Goal: Task Accomplishment & Management: Use online tool/utility

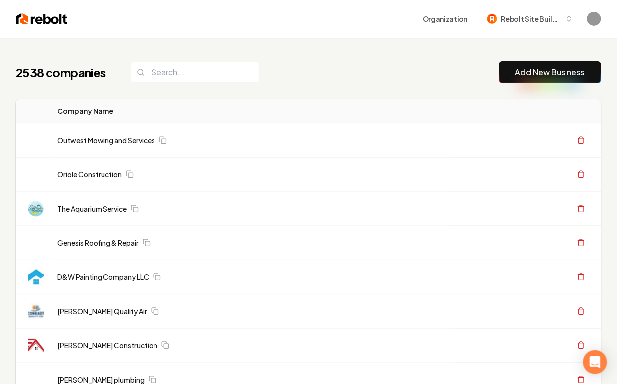
click at [545, 72] on link "Add New Business" at bounding box center [549, 72] width 69 height 12
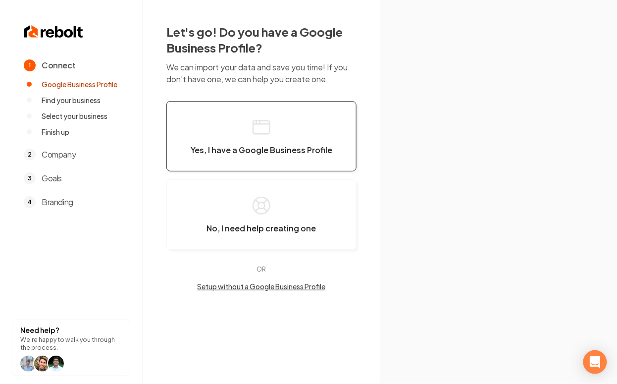
click at [312, 116] on button "Yes, I have a Google Business Profile" at bounding box center [261, 136] width 190 height 70
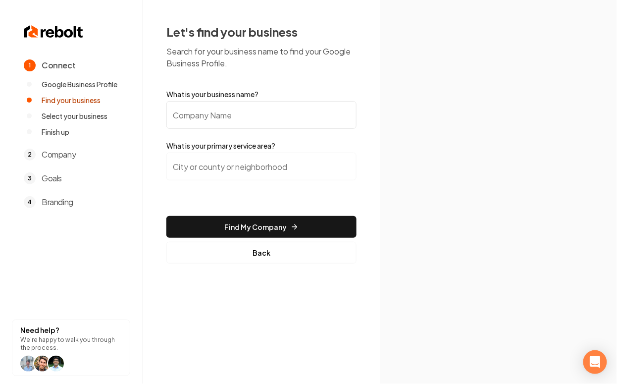
click at [284, 116] on input "What is your business name?" at bounding box center [261, 115] width 190 height 28
type input "v"
paste input "Superior Plumbing & Rooter"
type input "Superior Plumbing & Rooter"
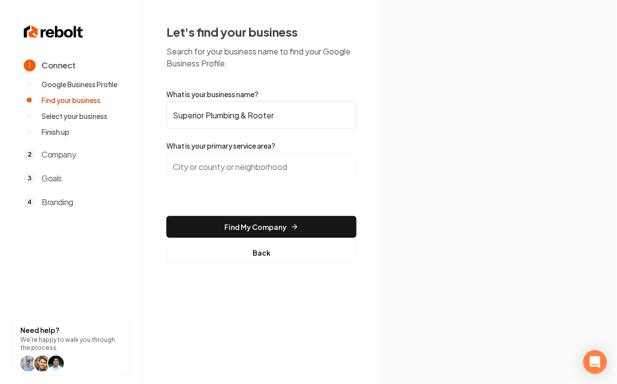
click at [251, 166] on input "search" at bounding box center [261, 167] width 190 height 28
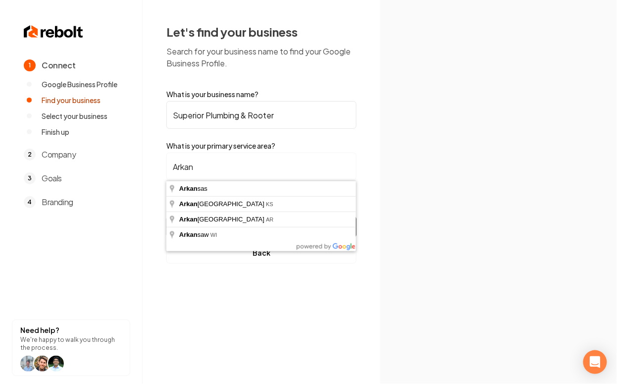
type input "Arkansas City, AR"
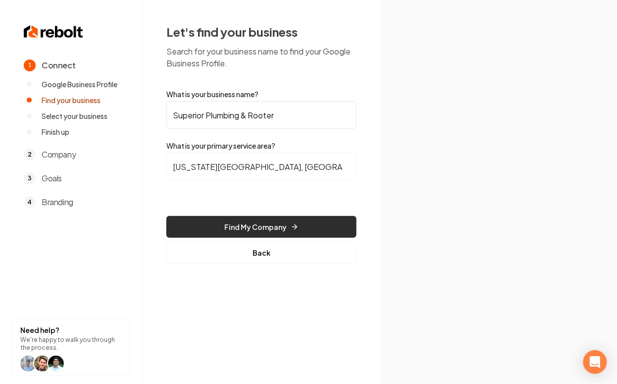
click at [280, 227] on button "Find My Company" at bounding box center [261, 227] width 190 height 22
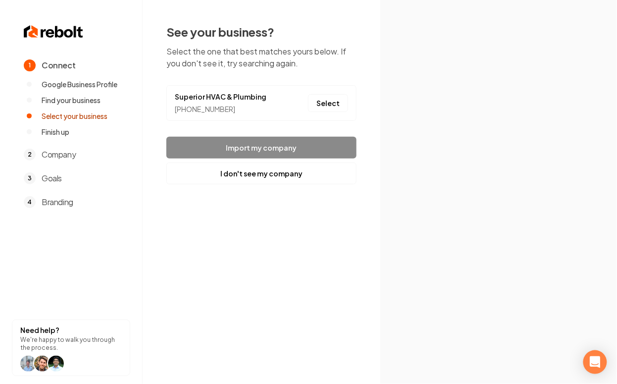
click at [216, 108] on div "(301) 939-0629" at bounding box center [221, 109] width 92 height 10
click at [240, 150] on footer "Import my company I don't see my company" at bounding box center [261, 161] width 190 height 48
click at [211, 101] on link "Superior HVAC & Plumbing" at bounding box center [221, 97] width 92 height 10
click at [252, 172] on button "I don't see my company" at bounding box center [261, 173] width 190 height 22
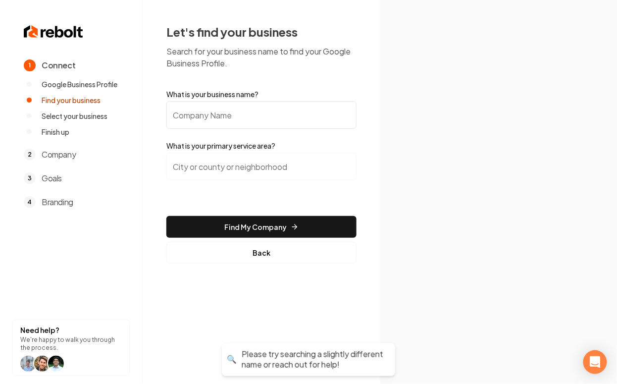
click at [194, 105] on input "What is your business name?" at bounding box center [261, 115] width 190 height 28
paste input "Superior Plumbing & Rooter"
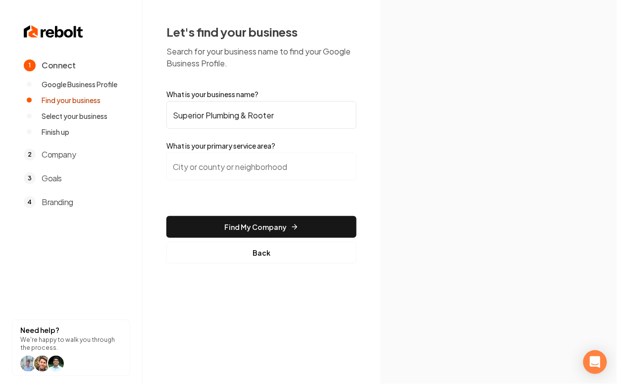
type input "Superior Plumbing & Rooter"
click at [215, 161] on input "search" at bounding box center [261, 167] width 190 height 28
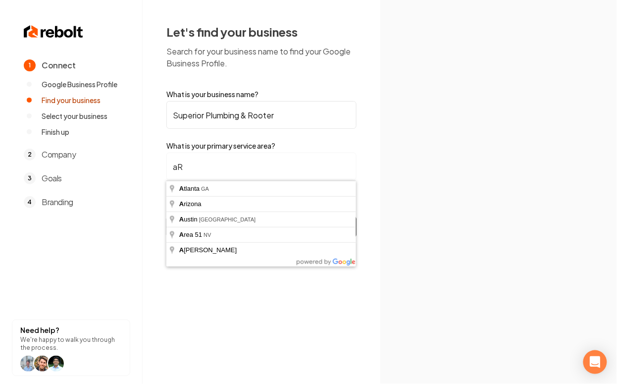
type input "a"
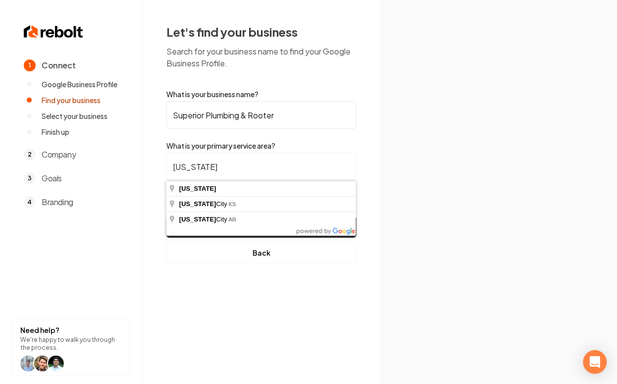
type input "Arkansas City, AR"
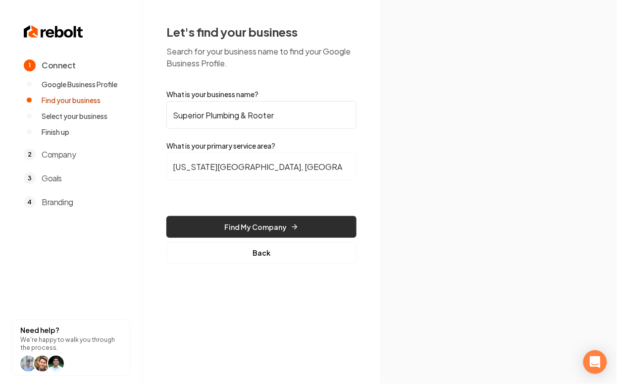
click at [262, 224] on button "Find My Company" at bounding box center [261, 227] width 190 height 22
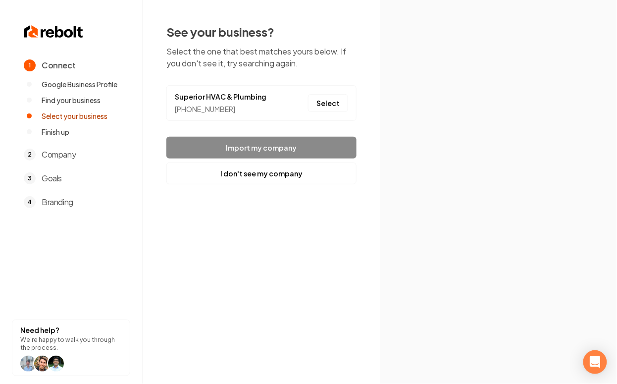
click at [245, 142] on footer "Import my company I don't see my company" at bounding box center [261, 161] width 190 height 48
click at [241, 154] on footer "Import my company I don't see my company" at bounding box center [261, 161] width 190 height 48
click at [240, 153] on footer "Import my company I don't see my company" at bounding box center [261, 161] width 190 height 48
click at [195, 93] on link "Superior HVAC & Plumbing" at bounding box center [221, 97] width 92 height 10
click at [254, 144] on footer "Import my company I don't see my company" at bounding box center [261, 161] width 190 height 48
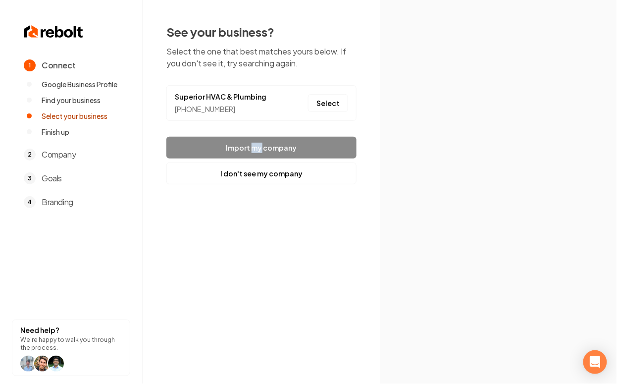
click at [254, 144] on footer "Import my company I don't see my company" at bounding box center [261, 161] width 190 height 48
click at [322, 102] on button "Select" at bounding box center [328, 103] width 40 height 18
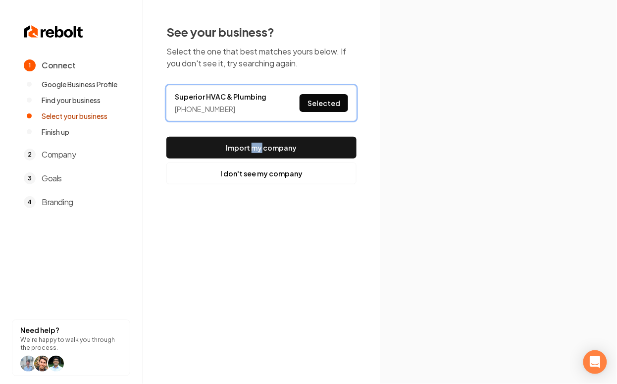
click at [456, 170] on img at bounding box center [499, 191] width 142 height 171
click at [188, 99] on link "Superior HVAC & Plumbing" at bounding box center [221, 97] width 92 height 10
click at [475, 127] on img at bounding box center [499, 191] width 142 height 171
click at [351, 215] on div "1 Connect Google Business Profile Find your business Select your business Finis…" at bounding box center [308, 192] width 617 height 384
click at [323, 104] on button "Selected" at bounding box center [324, 103] width 49 height 18
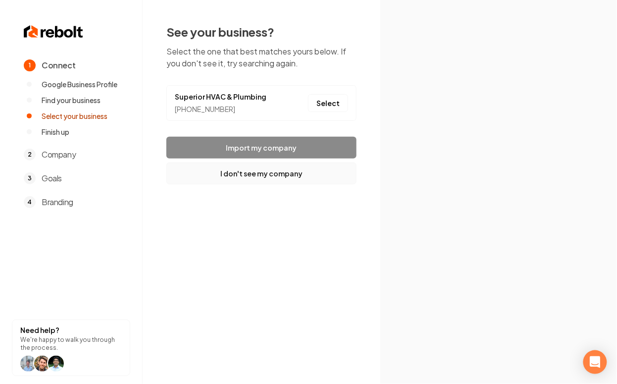
click at [240, 173] on button "I don't see my company" at bounding box center [261, 173] width 190 height 22
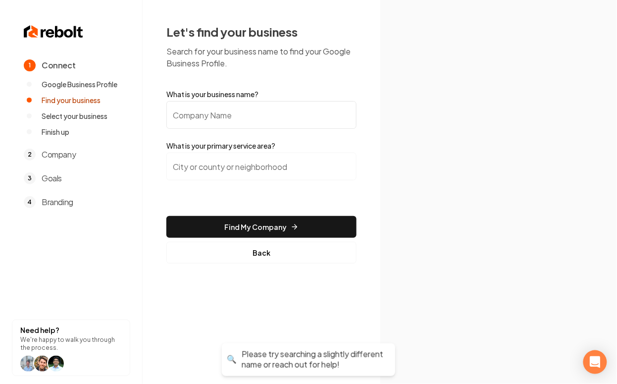
click at [198, 98] on label "What is your business name?" at bounding box center [261, 94] width 190 height 10
click at [198, 101] on input "What is your business name?" at bounding box center [261, 115] width 190 height 28
click at [201, 112] on input "What is your business name?" at bounding box center [261, 115] width 190 height 28
paste input "Superior Plumbing & Rooter"
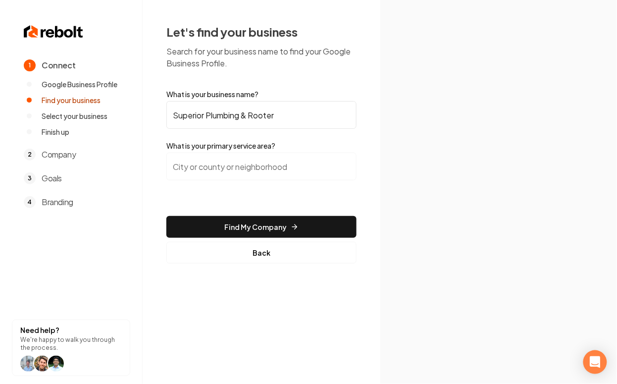
type input "Superior Plumbing & Rooter"
click at [197, 175] on input "search" at bounding box center [261, 167] width 190 height 28
paste input "Arkansas, State: AR"
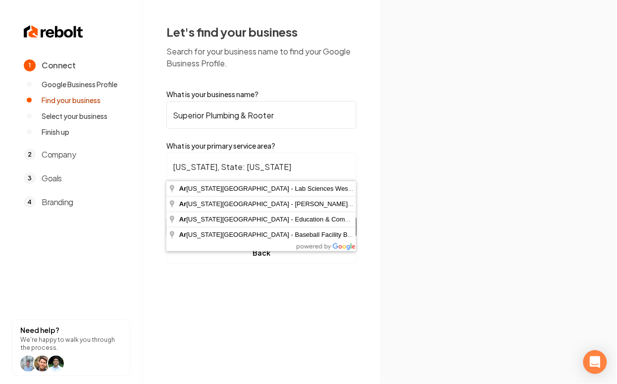
click at [217, 169] on input "Arkansas, State: AR" at bounding box center [261, 167] width 190 height 28
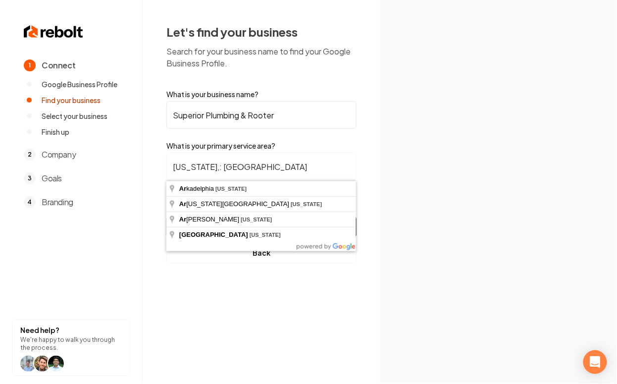
click at [251, 174] on input "Arkansas,: AR" at bounding box center [261, 167] width 190 height 28
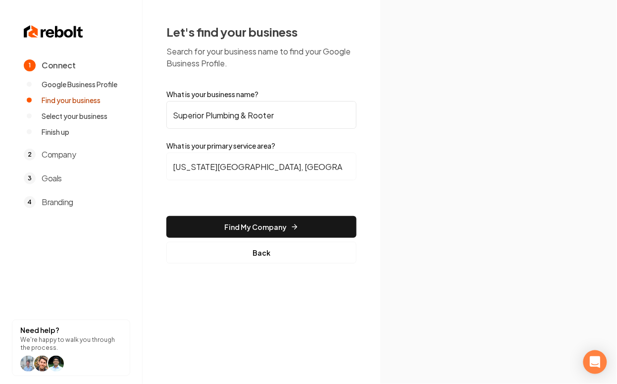
click at [210, 166] on input "Arkansas City, AR" at bounding box center [261, 167] width 190 height 28
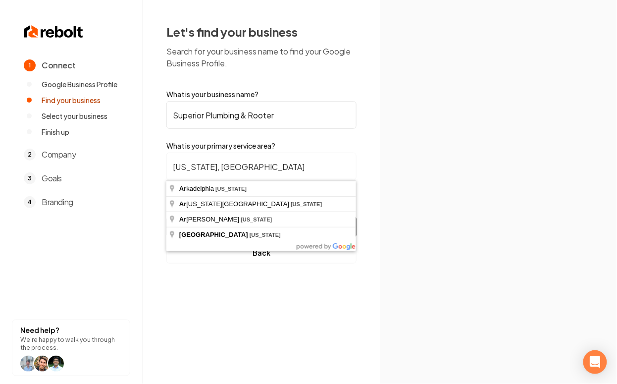
click at [226, 156] on input "Arkansas, AR" at bounding box center [261, 167] width 190 height 28
click at [230, 163] on input "Arkansas, AR" at bounding box center [261, 167] width 190 height 28
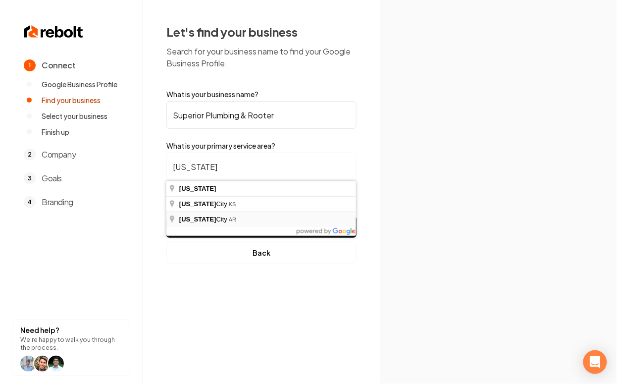
type input "Arkansas City, AR"
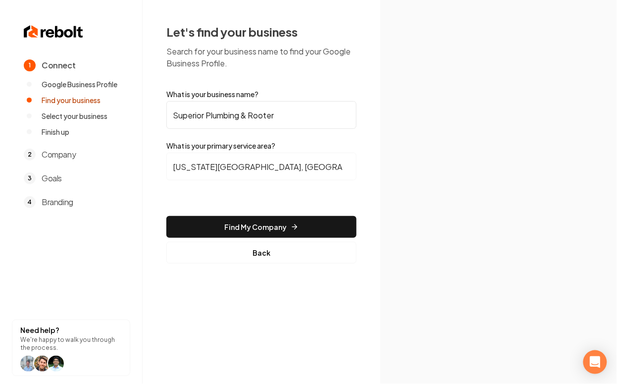
click at [416, 209] on section at bounding box center [498, 192] width 237 height 384
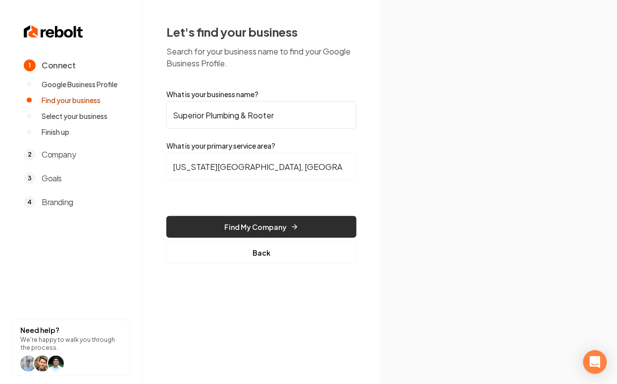
click at [311, 229] on button "Find My Company" at bounding box center [261, 227] width 190 height 22
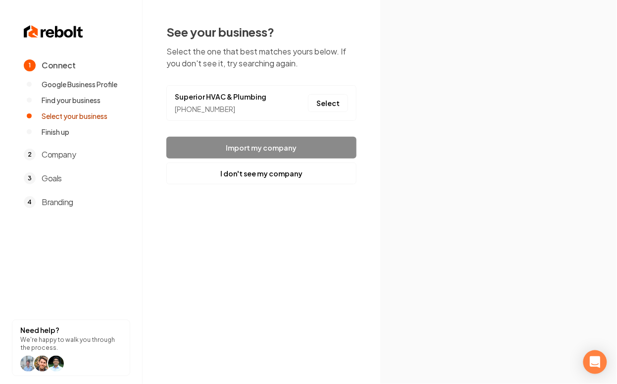
click at [441, 92] on section at bounding box center [498, 192] width 237 height 384
click at [431, 128] on img at bounding box center [499, 191] width 142 height 171
click at [251, 177] on button "I don't see my company" at bounding box center [261, 173] width 190 height 22
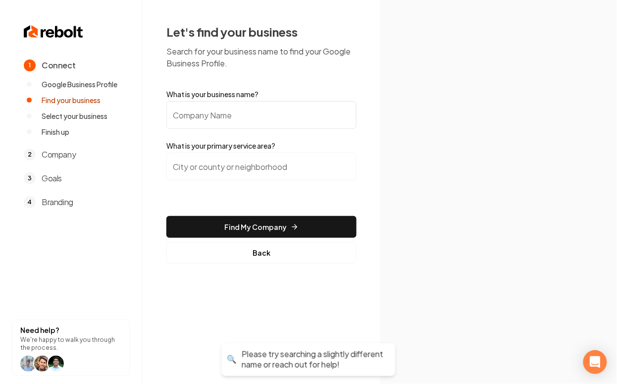
click at [231, 173] on input "search" at bounding box center [261, 167] width 190 height 28
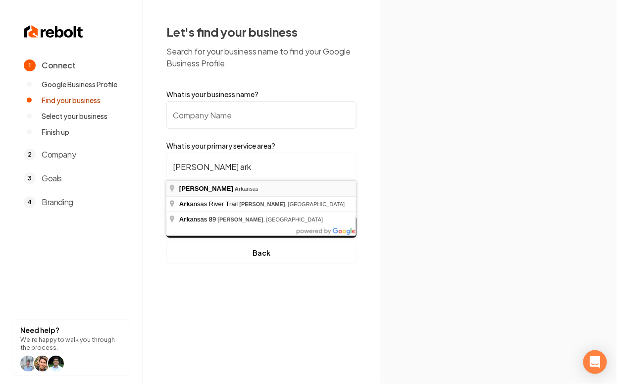
type input "Conway, Arkansas"
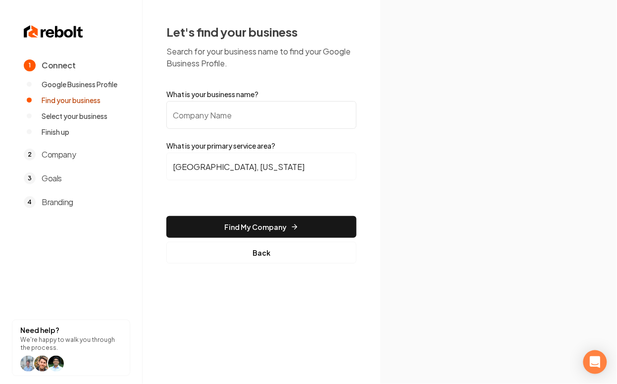
click at [205, 123] on input "What is your business name?" at bounding box center [261, 115] width 190 height 28
paste input "Superior Plumbing & Rooter"
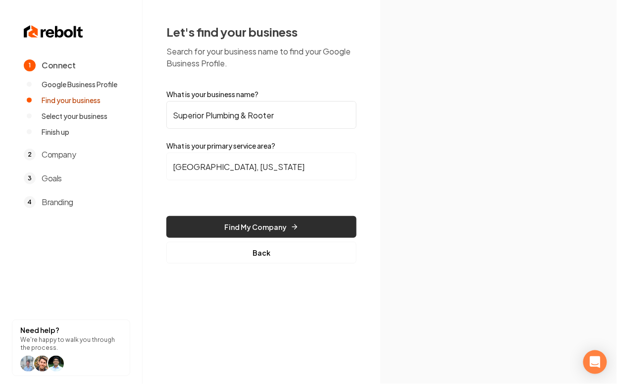
type input "Superior Plumbing & Rooter"
click at [259, 223] on button "Find My Company" at bounding box center [261, 227] width 190 height 22
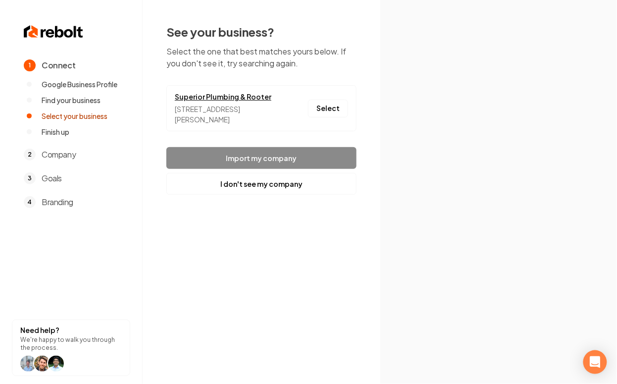
click at [216, 94] on link "Superior Plumbing & Rooter" at bounding box center [227, 97] width 104 height 10
click at [331, 104] on button "Select" at bounding box center [328, 109] width 40 height 18
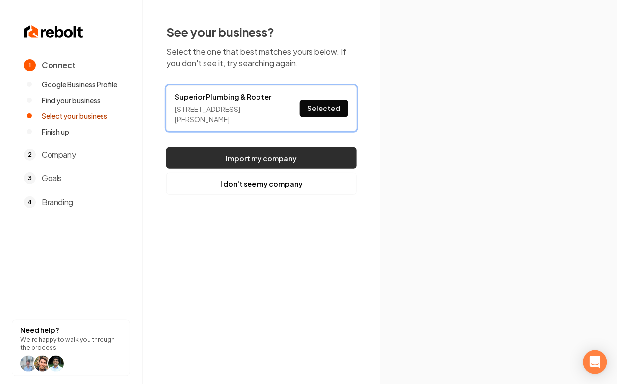
click at [282, 147] on button "Import my company" at bounding box center [261, 158] width 190 height 22
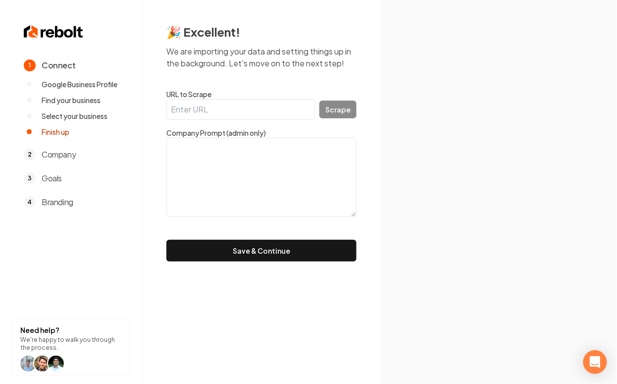
click at [220, 114] on input "URL to Scrape" at bounding box center [240, 109] width 149 height 21
paste input "https://superiorplumbingar.com/"
type input "https://superiorplumbingar.com/"
click at [280, 167] on textarea at bounding box center [261, 177] width 190 height 79
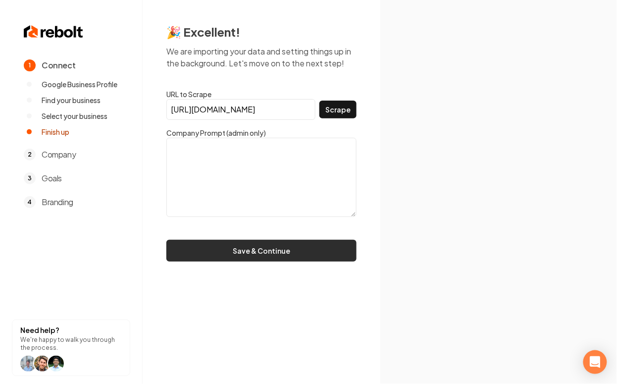
click at [274, 251] on button "Save & Continue" at bounding box center [261, 251] width 190 height 22
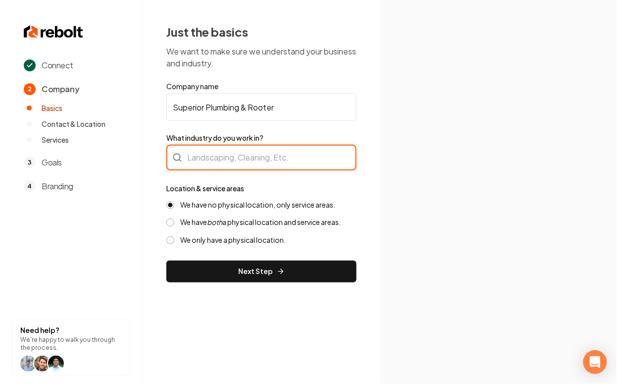
click at [271, 150] on div at bounding box center [261, 158] width 190 height 26
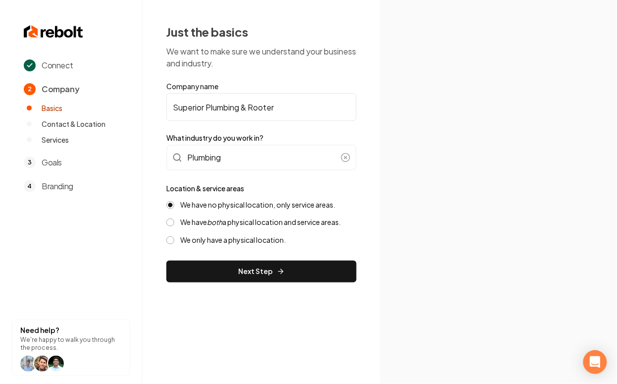
click at [413, 163] on img at bounding box center [498, 191] width 197 height 105
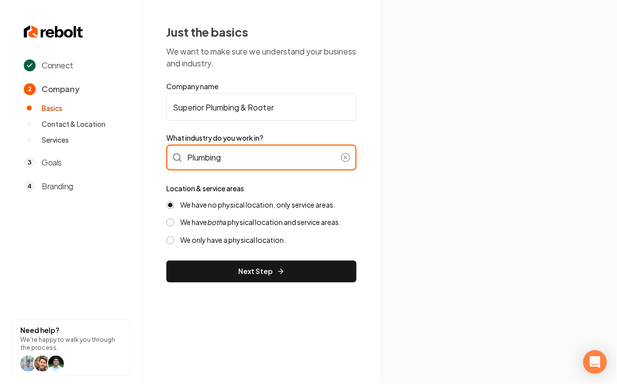
click at [259, 154] on input "Plumbing" at bounding box center [261, 158] width 190 height 26
type input "Plumbing & Rooter"
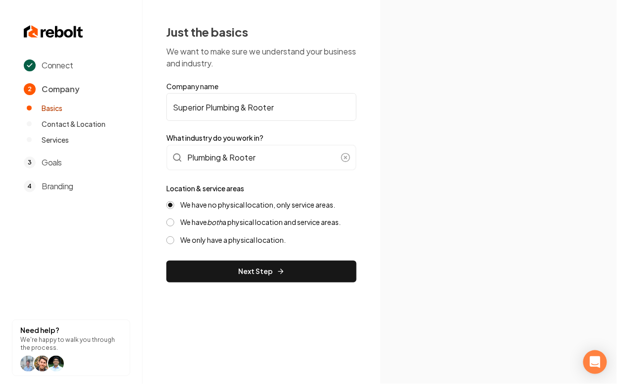
click at [472, 148] on img at bounding box center [498, 191] width 197 height 105
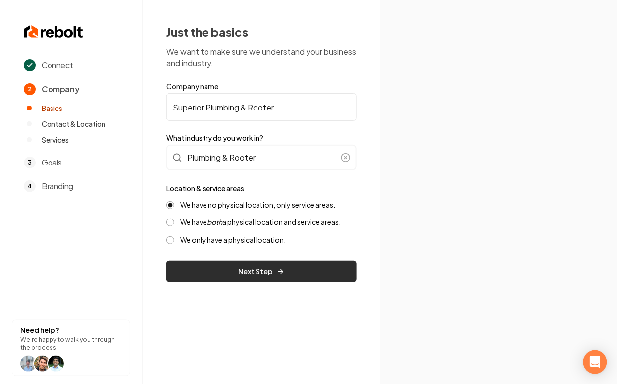
click at [271, 273] on button "Next Step" at bounding box center [261, 271] width 190 height 22
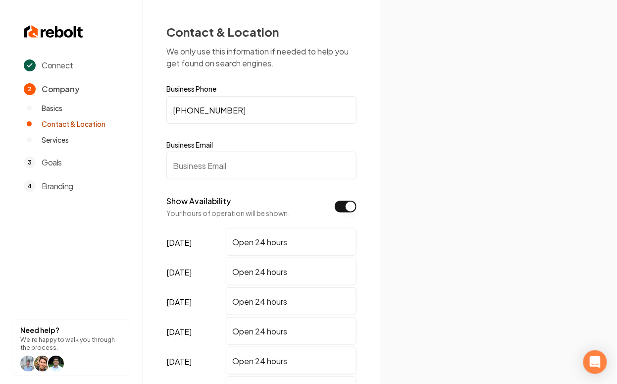
click at [246, 113] on input "(501) 808-8215" at bounding box center [261, 110] width 190 height 28
paste input "238-8796"
type input "[PHONE_NUMBER]"
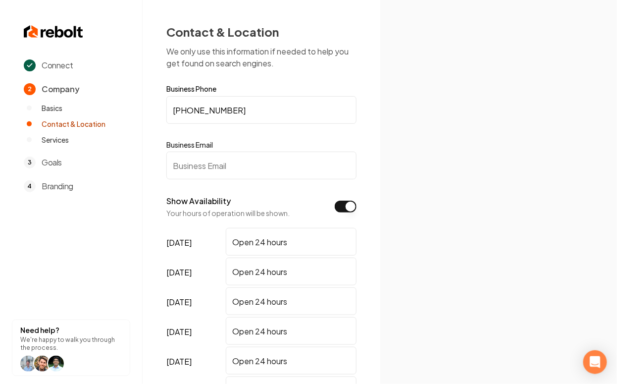
click at [253, 177] on input "Business Email" at bounding box center [261, 166] width 190 height 28
paste input "[PERSON_NAME][EMAIL_ADDRESS][PERSON_NAME][DOMAIN_NAME]"
type input "[PERSON_NAME][EMAIL_ADDRESS][PERSON_NAME][DOMAIN_NAME]"
click at [440, 173] on img at bounding box center [498, 191] width 197 height 105
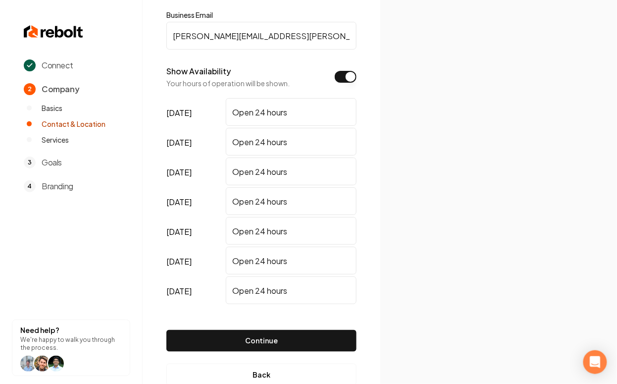
scroll to position [154, 0]
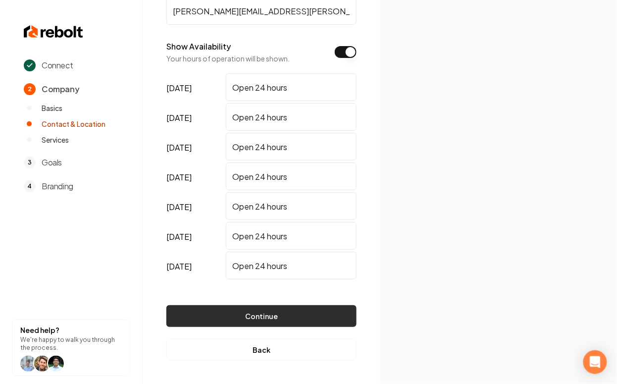
click at [262, 314] on button "Continue" at bounding box center [261, 316] width 190 height 22
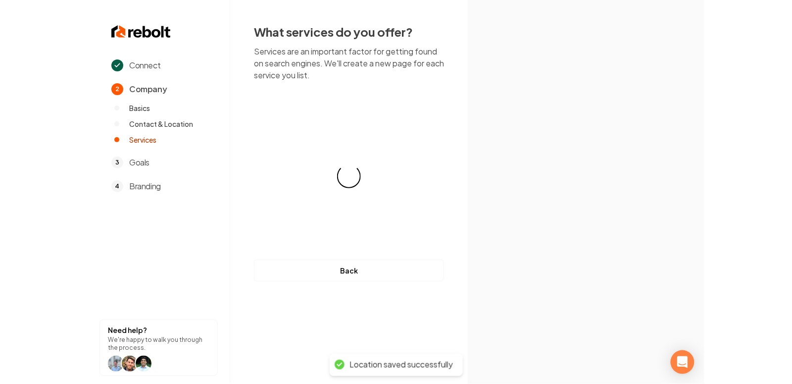
scroll to position [0, 0]
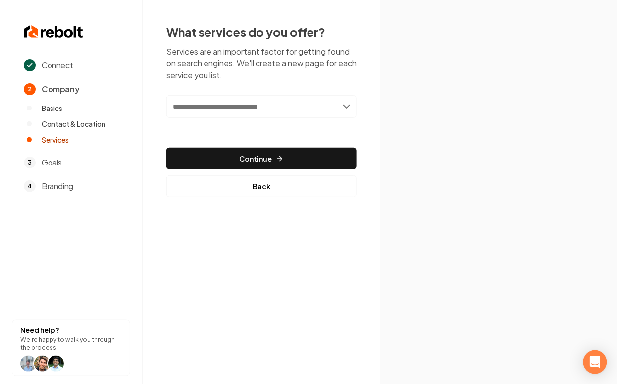
click at [254, 103] on input "text" at bounding box center [261, 106] width 190 height 23
paste input "**********"
type input "**********"
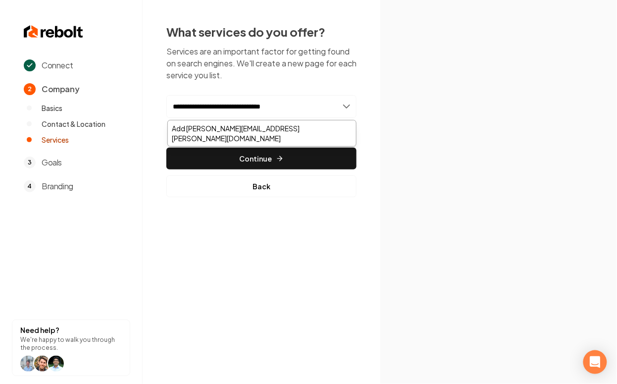
click at [262, 109] on input "**********" at bounding box center [261, 106] width 190 height 23
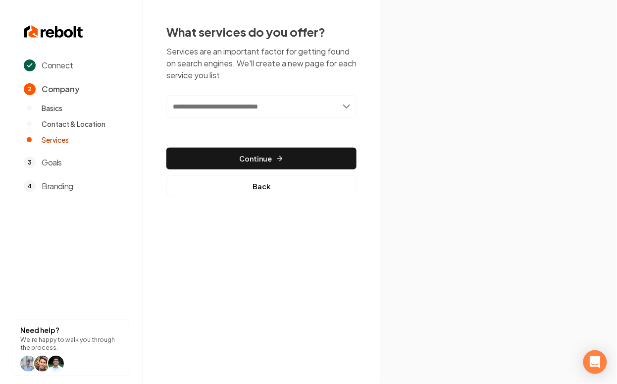
click at [234, 112] on input "text" at bounding box center [261, 106] width 190 height 23
paste input "**********"
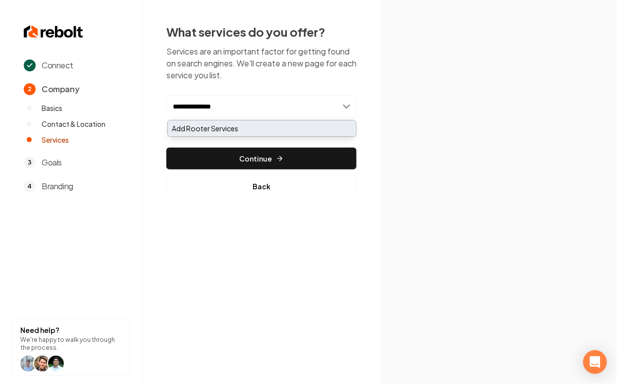
type input "**********"
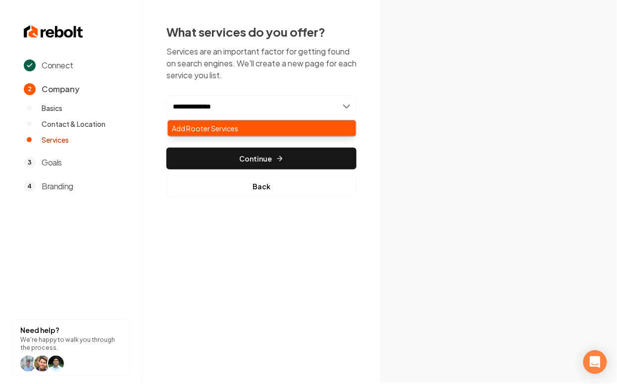
click at [263, 127] on div "Add Rooter Services" at bounding box center [262, 128] width 188 height 16
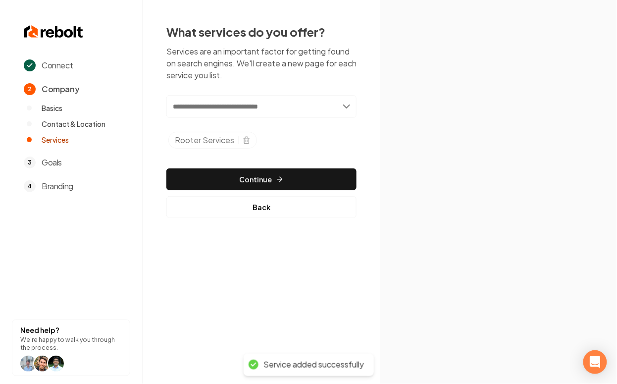
click at [213, 110] on input "text" at bounding box center [261, 106] width 190 height 23
paste input "**********"
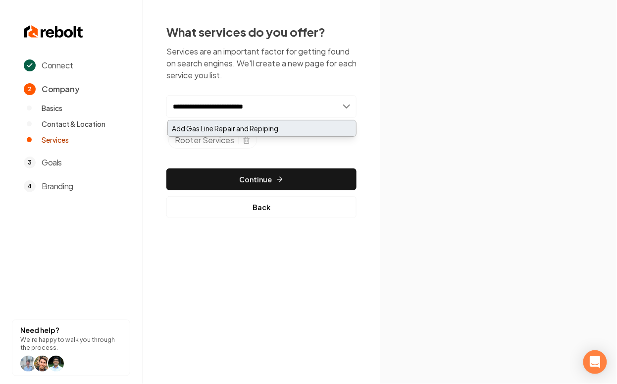
type input "**********"
click at [242, 121] on div "Add Gas Line Repair and Repiping" at bounding box center [262, 128] width 188 height 16
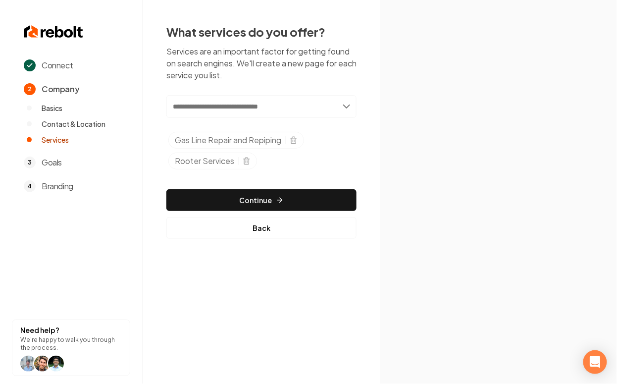
paste input "**********"
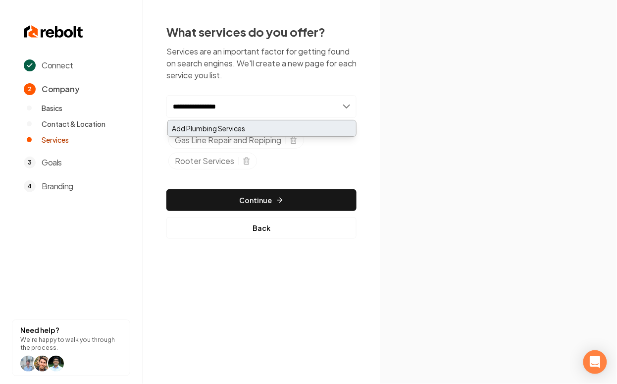
type input "**********"
click at [254, 129] on div "Add Plumbing Services" at bounding box center [262, 128] width 188 height 16
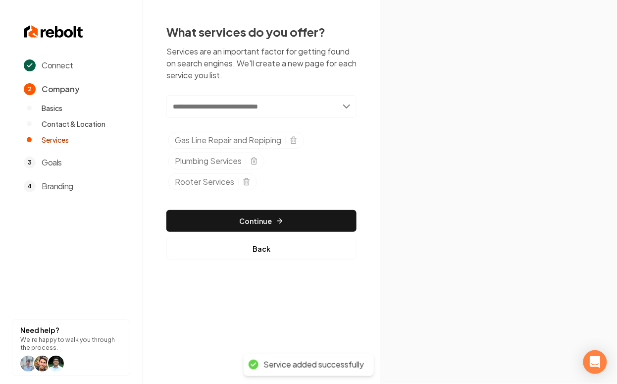
paste input "**********"
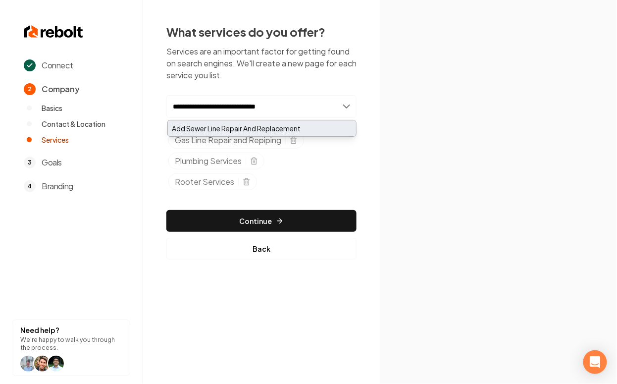
type input "**********"
click at [327, 124] on div "Add Sewer Line Repair And Replacement" at bounding box center [262, 128] width 188 height 16
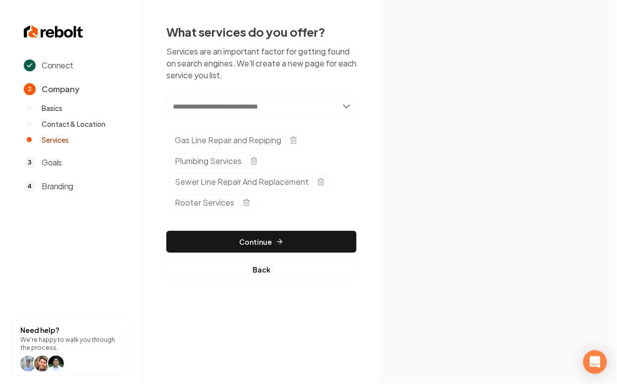
paste input "**********"
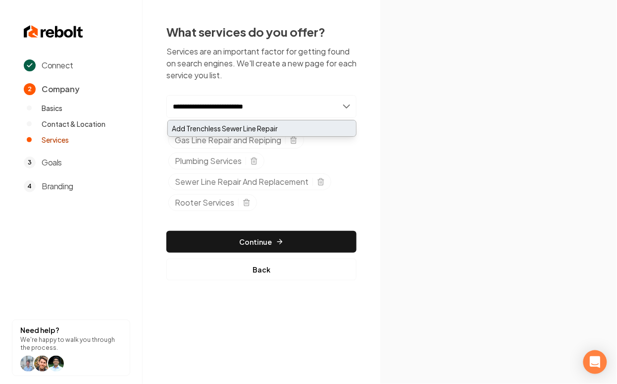
type input "**********"
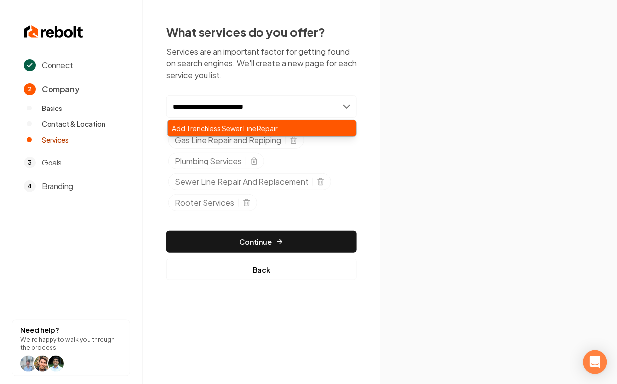
click at [271, 124] on div "Add Trenchless Sewer Line Repair" at bounding box center [262, 128] width 188 height 16
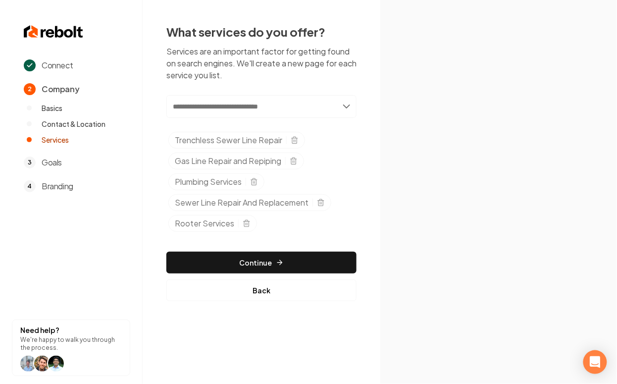
click at [233, 118] on div "Add new or select from suggestions Select a service Trenchless Sewer Line Repai…" at bounding box center [261, 165] width 190 height 141
click at [229, 104] on input "text" at bounding box center [261, 106] width 190 height 23
paste input "**********"
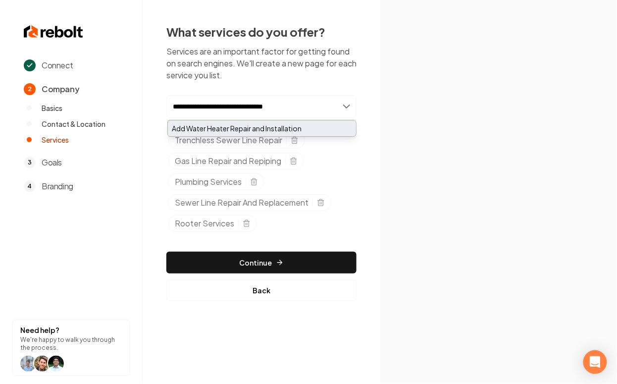
type input "**********"
click at [308, 129] on div "Add Water Heater Repair and Installation" at bounding box center [262, 128] width 188 height 16
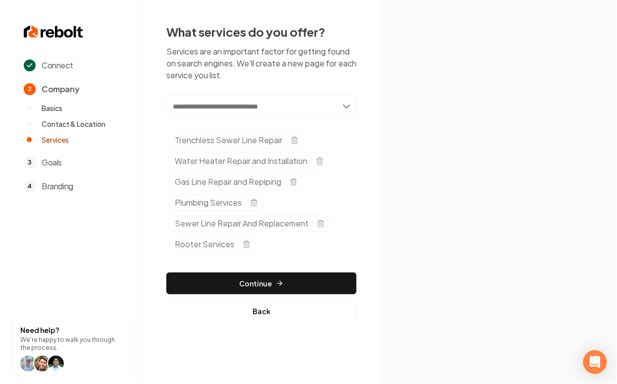
paste input "**********"
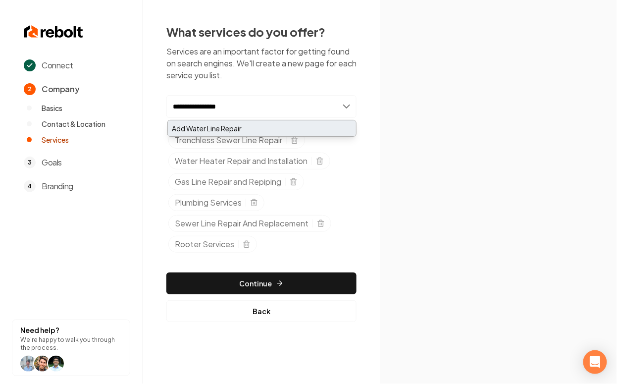
type input "**********"
click at [231, 126] on div "Add Water Line Repair" at bounding box center [262, 128] width 188 height 16
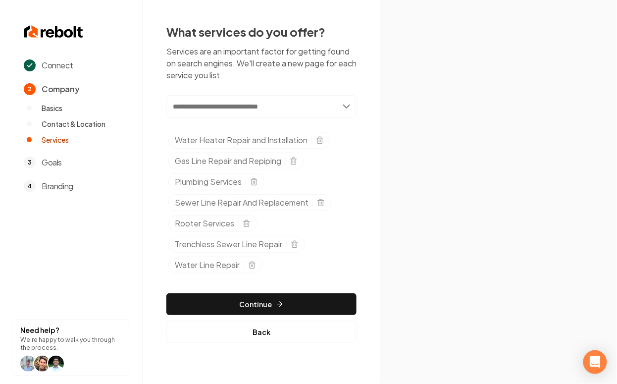
click at [213, 102] on input "text" at bounding box center [261, 106] width 190 height 23
paste input "**********"
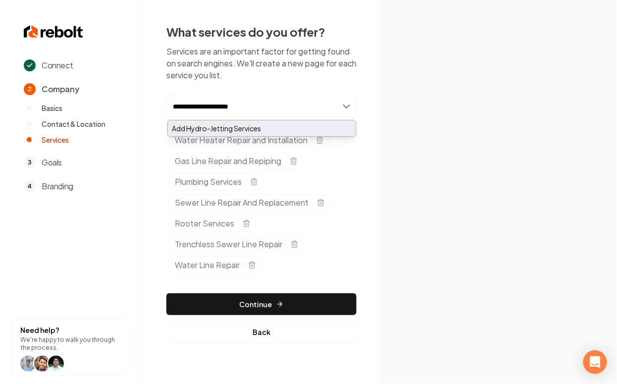
type input "**********"
click at [226, 128] on div "Add Hydro-Jetting Services" at bounding box center [262, 128] width 188 height 16
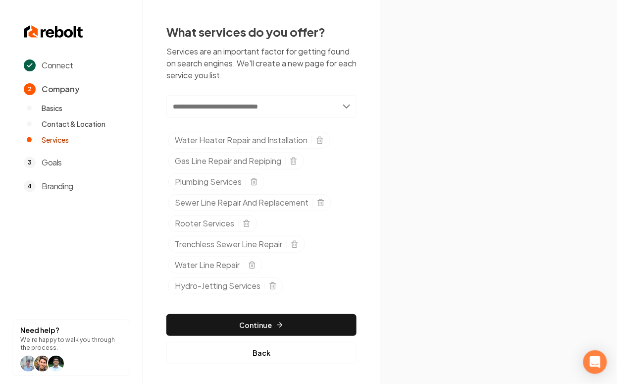
click at [457, 160] on img at bounding box center [498, 191] width 197 height 105
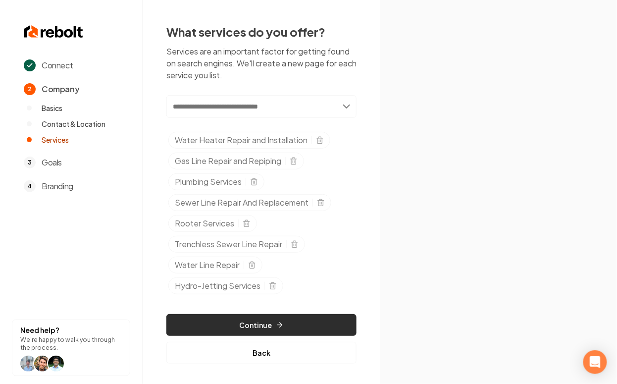
click at [276, 321] on icon "button" at bounding box center [280, 325] width 8 height 8
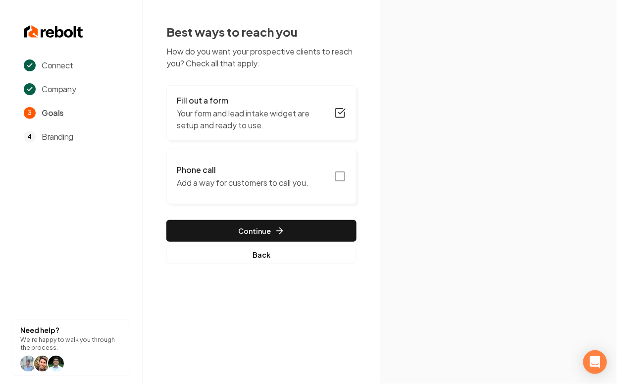
click at [338, 180] on icon "button" at bounding box center [340, 176] width 12 height 12
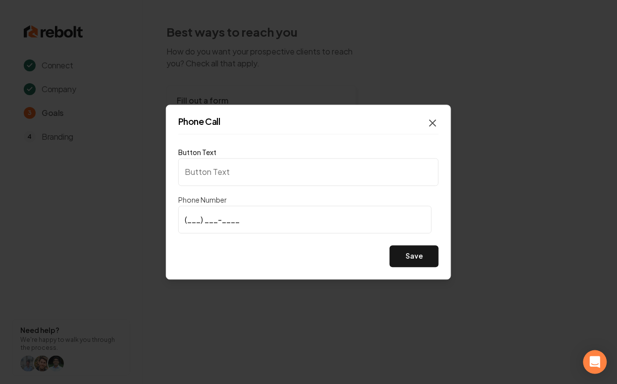
click at [438, 122] on icon "button" at bounding box center [433, 123] width 12 height 12
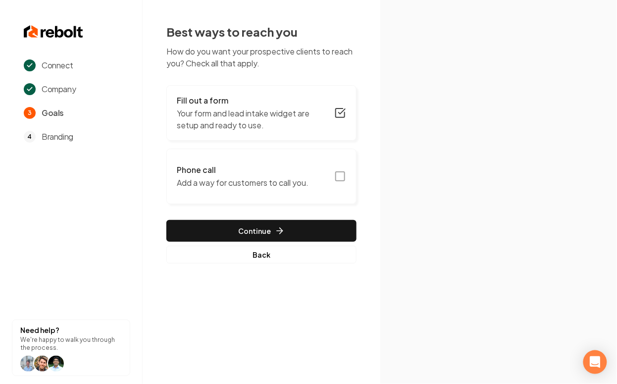
click at [336, 170] on icon "button" at bounding box center [340, 176] width 12 height 12
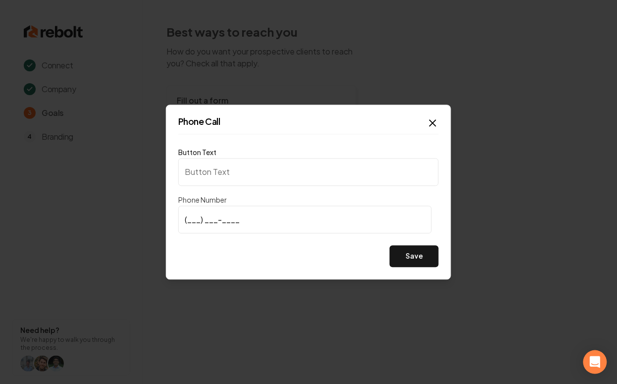
type input "Call us"
type input "[PHONE_NUMBER]"
click at [427, 258] on button "Save" at bounding box center [414, 256] width 49 height 22
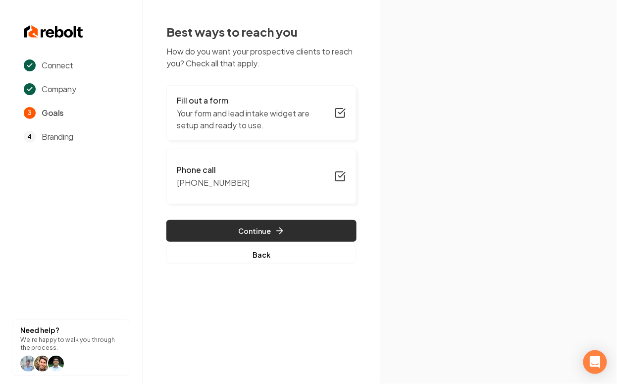
click at [260, 224] on button "Continue" at bounding box center [261, 231] width 190 height 22
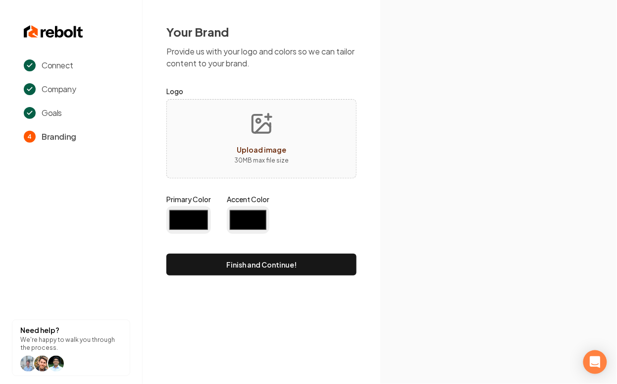
type input "#194d33"
type input "#70be00"
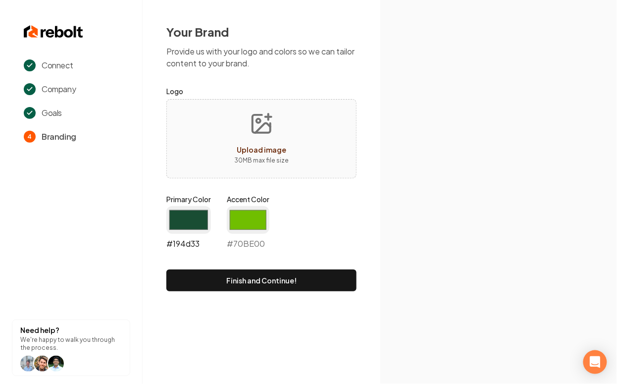
click at [189, 217] on input "#194d33" at bounding box center [188, 220] width 45 height 28
click at [379, 119] on div "Your Brand Provide us with your logo and colors so we can tailor content to you…" at bounding box center [262, 157] width 238 height 315
click at [233, 142] on button "Upload image 30 MB max file size" at bounding box center [261, 138] width 70 height 69
type input "**********"
click at [185, 214] on input "#194d33" at bounding box center [188, 220] width 45 height 28
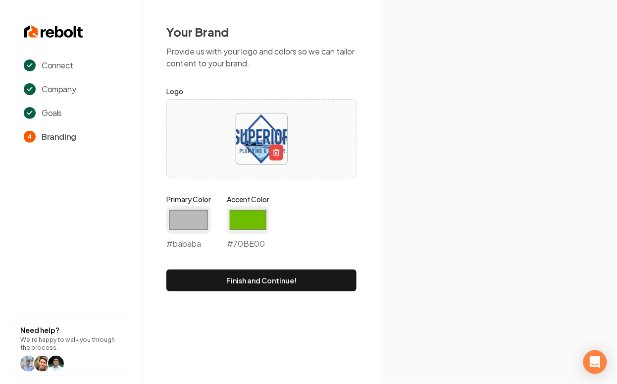
type input "#bababa"
click at [158, 253] on div "Your Brand Provide us with your logo and colors so we can tailor content to you…" at bounding box center [262, 157] width 238 height 315
click at [239, 222] on input "#70be00" at bounding box center [248, 220] width 43 height 28
type input "#1257ab"
click at [489, 214] on rect at bounding box center [539, 244] width 202 height 229
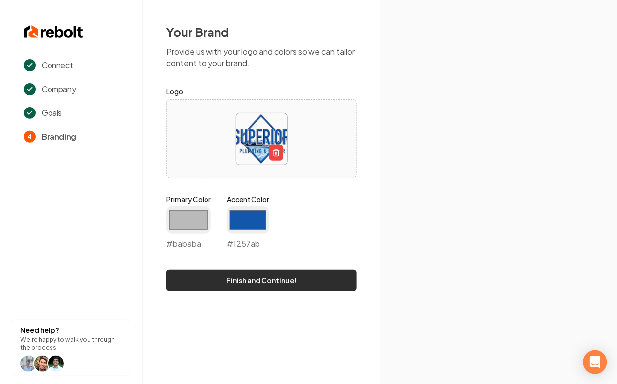
click at [234, 281] on button "Finish and Continue!" at bounding box center [261, 280] width 190 height 22
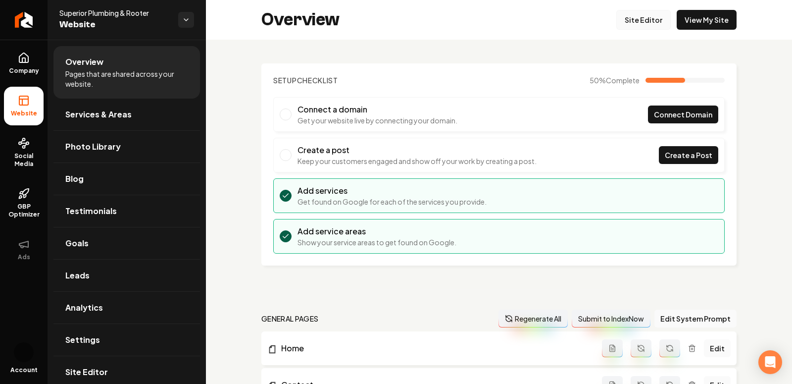
click at [616, 20] on link "Site Editor" at bounding box center [643, 20] width 54 height 20
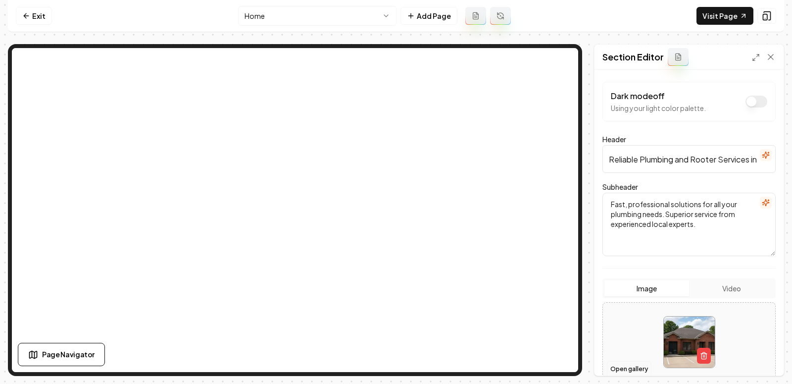
click at [616, 371] on button "Open gallery" at bounding box center [629, 369] width 45 height 16
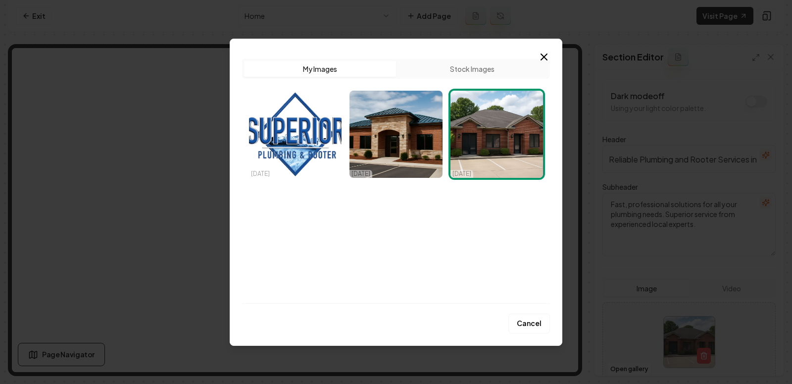
click at [309, 195] on div "Upload My Images Stock Images 10/01/25 10/01/25 10/01/25" at bounding box center [396, 181] width 308 height 244
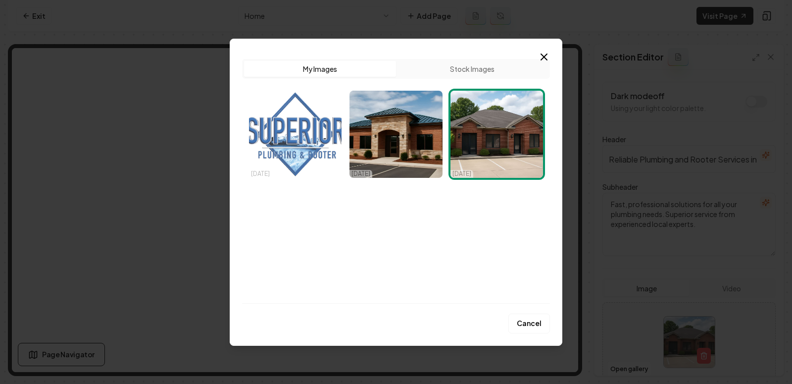
click at [285, 142] on img "Select image image_68dd88045c7cd75eb82a6bfe.webp" at bounding box center [295, 134] width 93 height 87
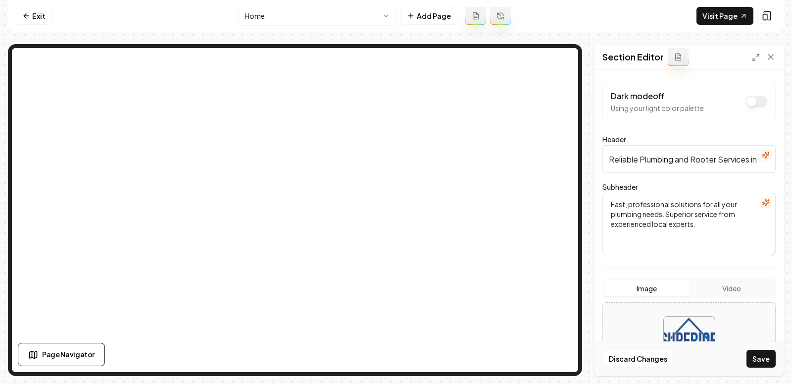
scroll to position [80, 0]
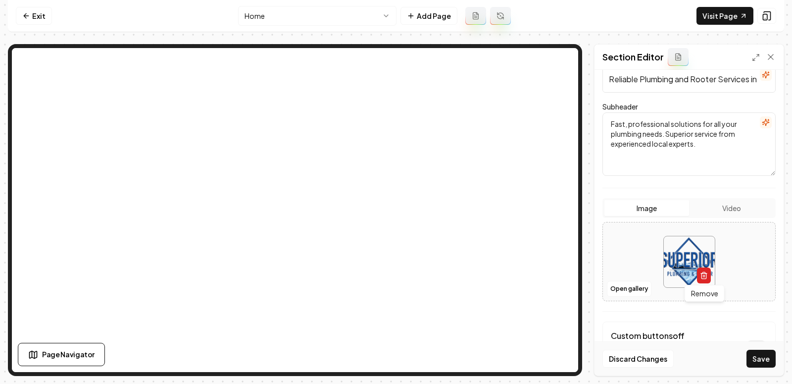
click at [616, 277] on icon "button" at bounding box center [704, 275] width 8 height 8
click at [616, 289] on button "Open gallery" at bounding box center [629, 289] width 45 height 16
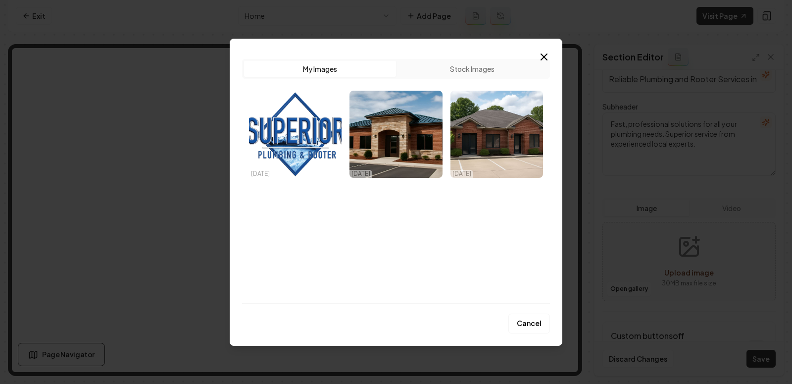
click at [477, 73] on button "Stock Images" at bounding box center [472, 69] width 152 height 16
click at [345, 72] on button "My Images" at bounding box center [320, 69] width 152 height 16
click at [546, 55] on icon "button" at bounding box center [544, 57] width 12 height 12
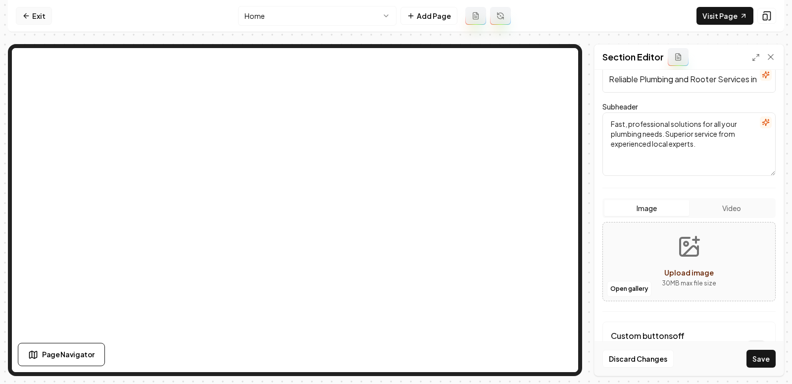
click at [28, 18] on icon at bounding box center [26, 16] width 8 height 8
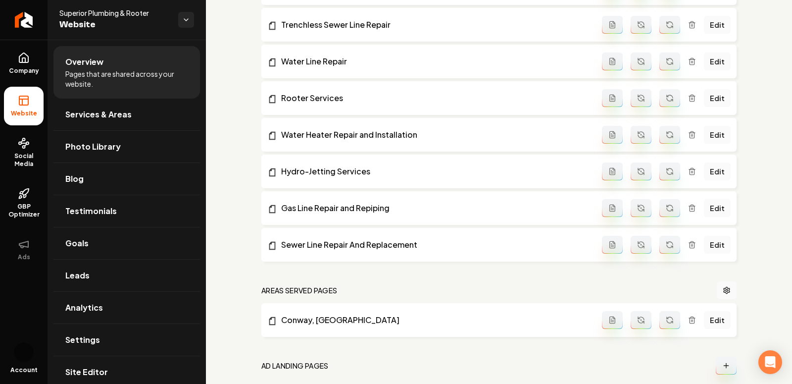
scroll to position [543, 0]
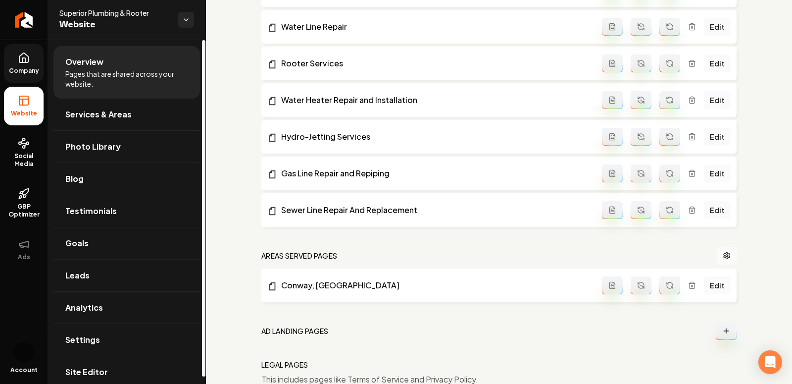
click at [23, 57] on icon at bounding box center [24, 58] width 12 height 12
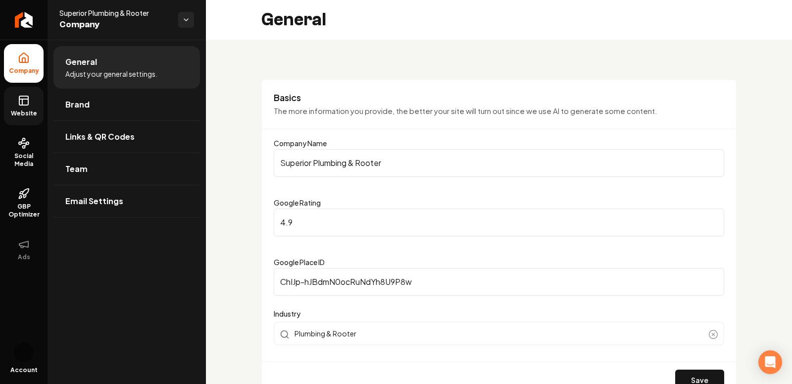
click at [29, 98] on link "Website" at bounding box center [24, 106] width 40 height 39
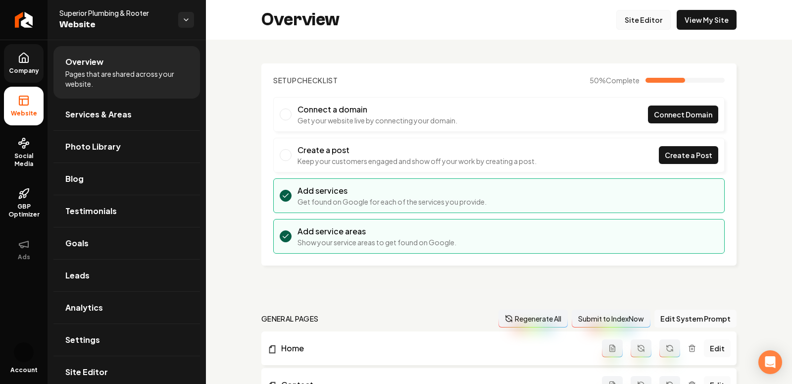
click at [616, 23] on link "Site Editor" at bounding box center [643, 20] width 54 height 20
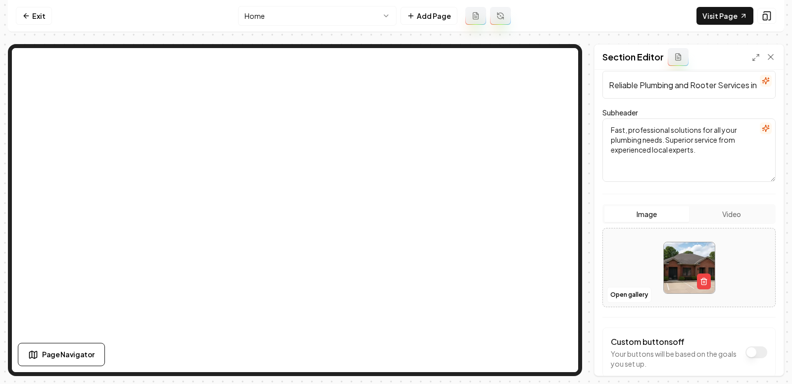
scroll to position [87, 0]
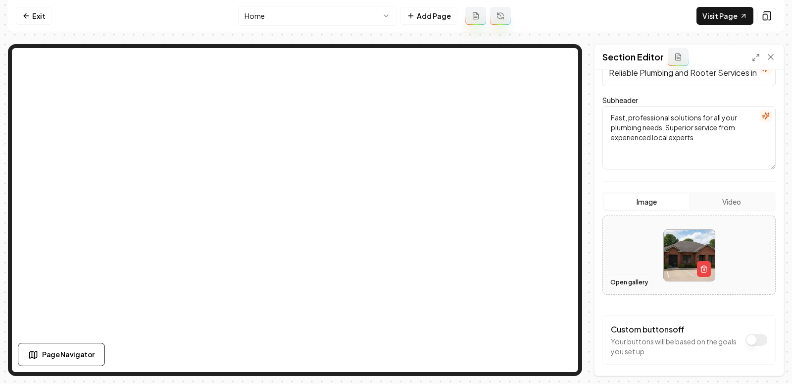
click at [616, 283] on button "Open gallery" at bounding box center [629, 282] width 45 height 16
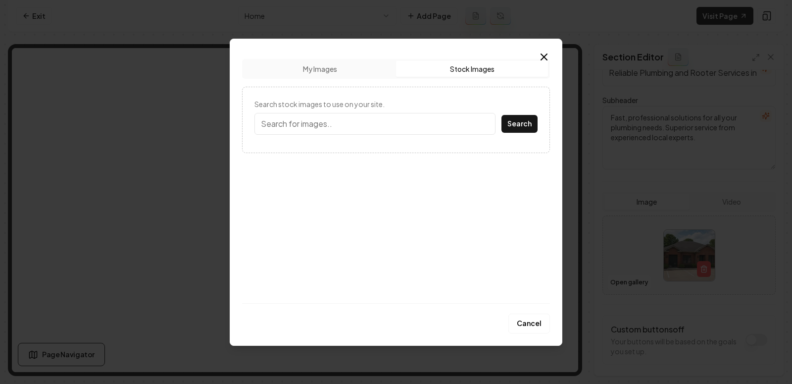
click at [469, 69] on button "Stock Images" at bounding box center [472, 69] width 152 height 16
click at [314, 53] on div "Upload My Images Stock Images Search stock images to use on your site. Search" at bounding box center [396, 177] width 308 height 252
click at [318, 74] on button "My Images" at bounding box center [320, 69] width 152 height 16
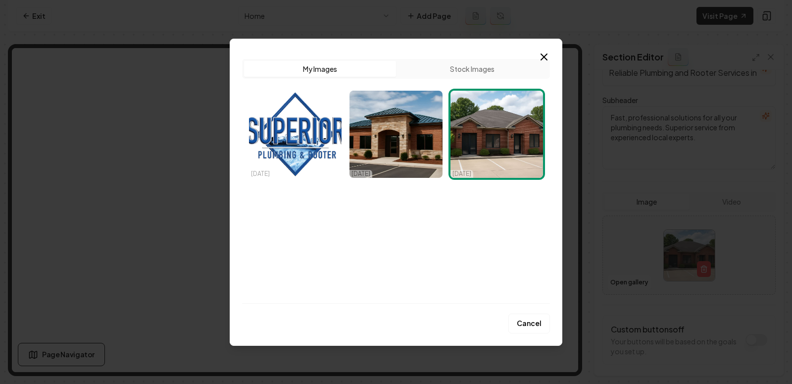
click at [545, 50] on div "Upload My Images Stock Images 10/01/25 10/01/25 10/01/25 Cancel Close" at bounding box center [396, 192] width 333 height 307
click at [545, 59] on icon "button" at bounding box center [544, 57] width 12 height 12
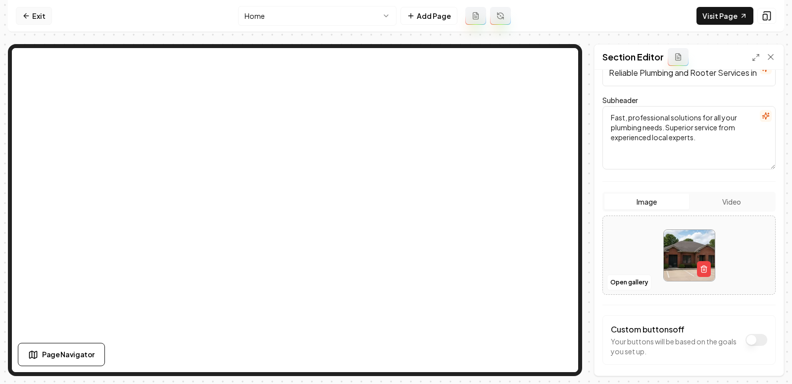
click at [33, 13] on link "Exit" at bounding box center [34, 16] width 36 height 18
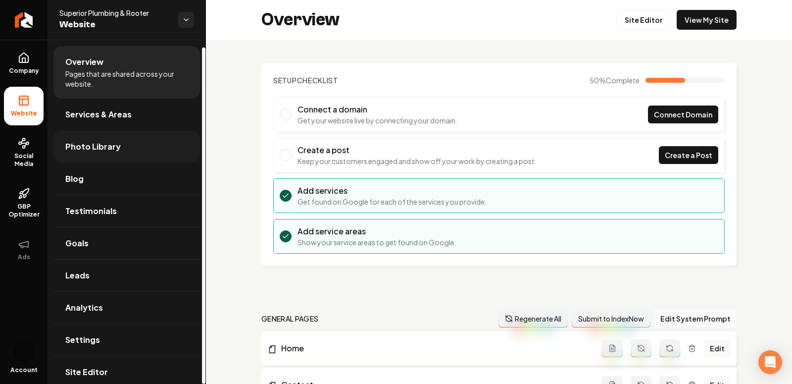
scroll to position [8, 0]
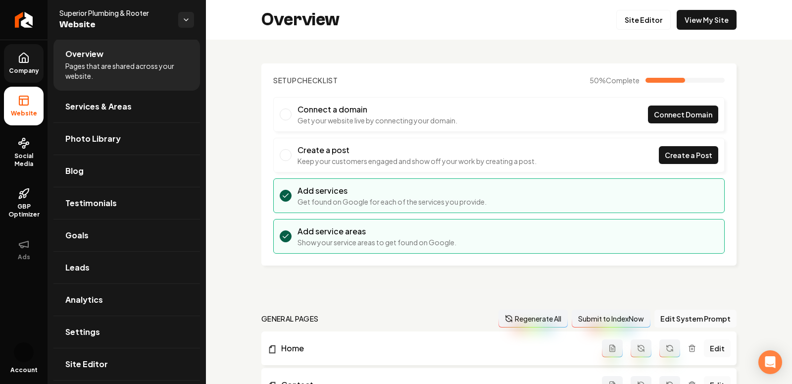
click at [20, 69] on span "Company" at bounding box center [24, 71] width 38 height 8
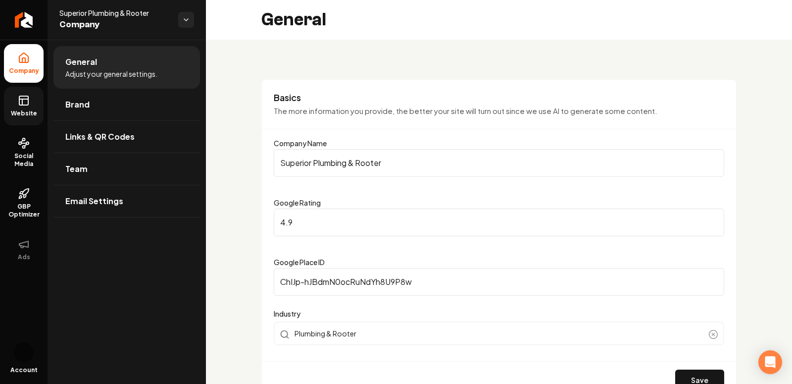
click at [9, 103] on link "Website" at bounding box center [24, 106] width 40 height 39
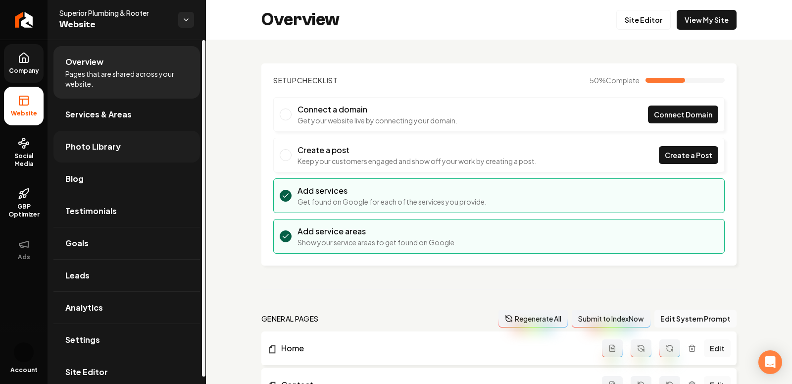
click at [122, 138] on link "Photo Library" at bounding box center [126, 147] width 147 height 32
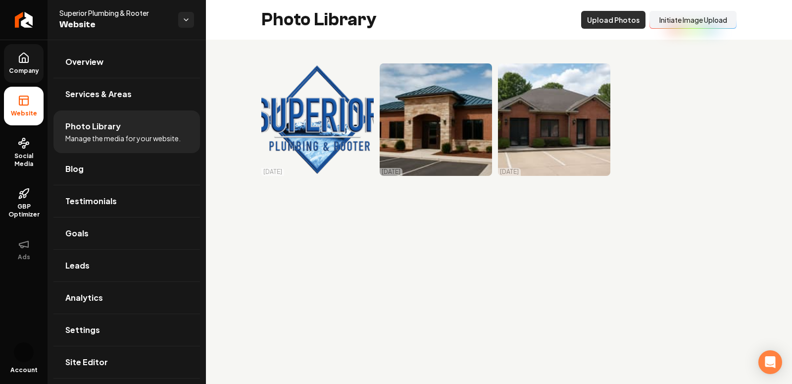
click at [608, 22] on button "Upload Photos" at bounding box center [613, 20] width 64 height 18
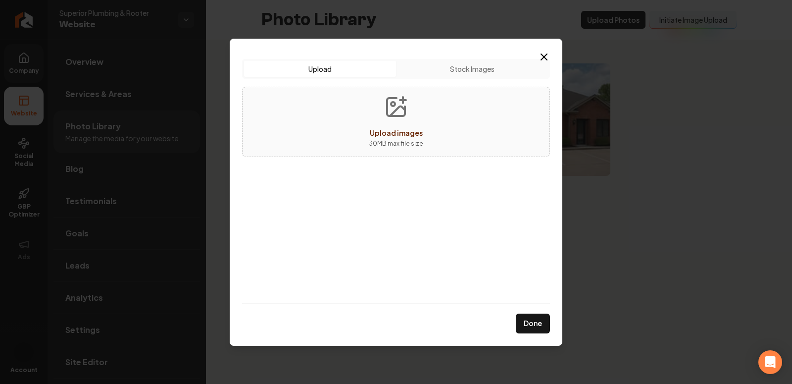
click at [553, 53] on div "Upload Upload Stock Images Upload images 30 MB max file size Done Close" at bounding box center [396, 192] width 333 height 307
click at [541, 55] on icon "button" at bounding box center [544, 57] width 12 height 12
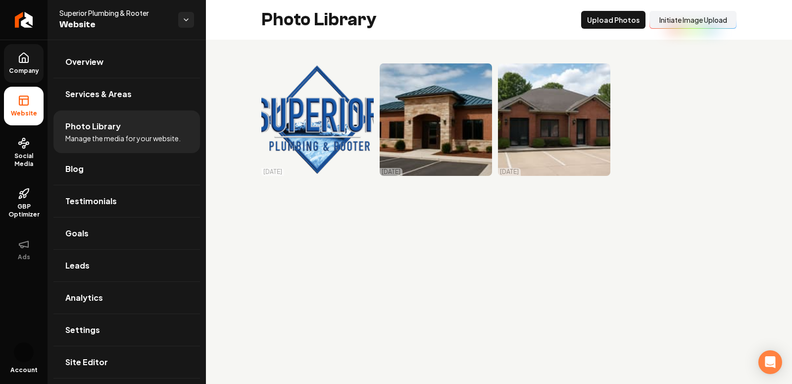
click at [616, 20] on button "Initiate Image Upload" at bounding box center [693, 20] width 87 height 18
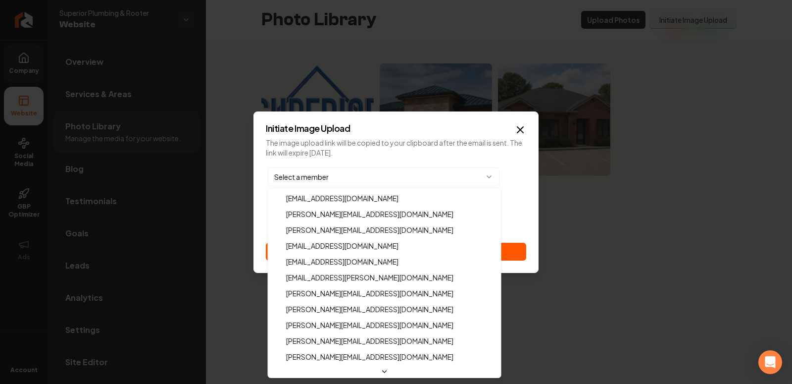
click at [308, 176] on body "Company Website Social Media GBP Optimizer Ads Account Superior Plumbing & Root…" at bounding box center [396, 192] width 792 height 384
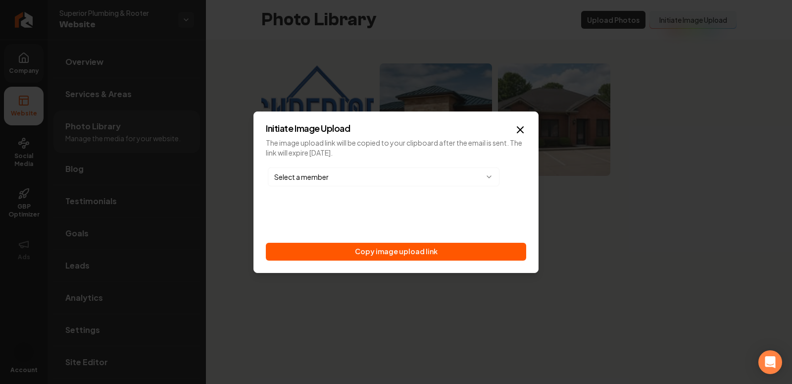
click at [517, 137] on p "The image upload link will be copied to your clipboard after the email is sent.…" at bounding box center [396, 147] width 260 height 22
click at [518, 131] on icon "button" at bounding box center [520, 130] width 6 height 6
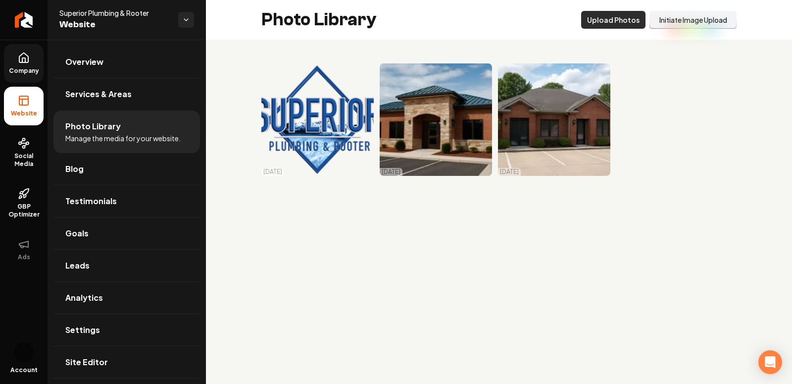
click at [607, 21] on button "Upload Photos" at bounding box center [613, 20] width 64 height 18
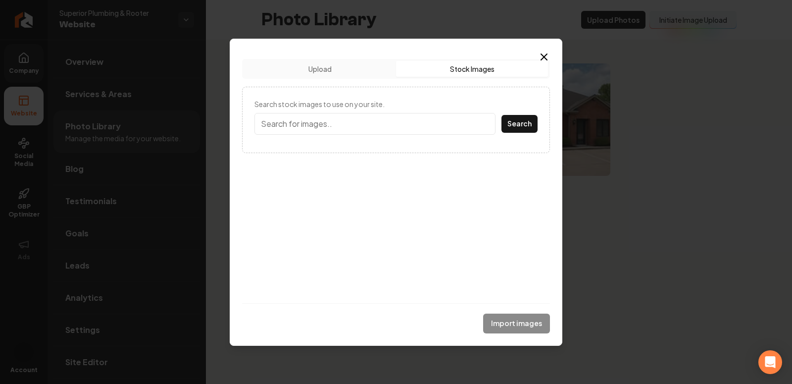
click at [478, 63] on button "Stock Images" at bounding box center [472, 69] width 152 height 16
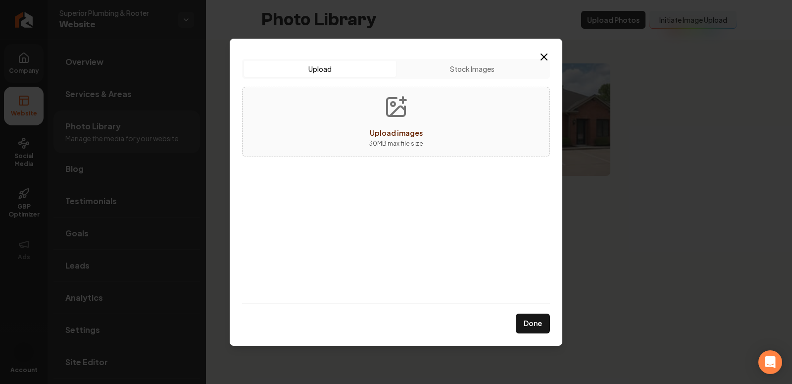
click at [346, 67] on button "Upload" at bounding box center [320, 69] width 152 height 16
click at [399, 125] on button "Upload images 30 MB max file size" at bounding box center [396, 121] width 70 height 69
click at [546, 59] on icon "button" at bounding box center [544, 57] width 12 height 12
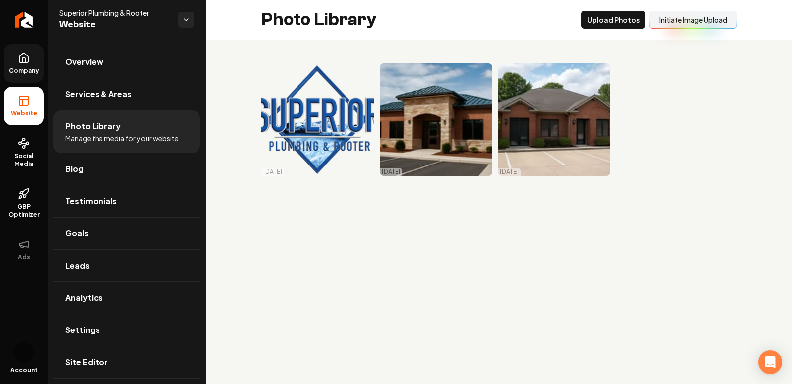
click at [616, 14] on button "Initiate Image Upload" at bounding box center [693, 20] width 87 height 18
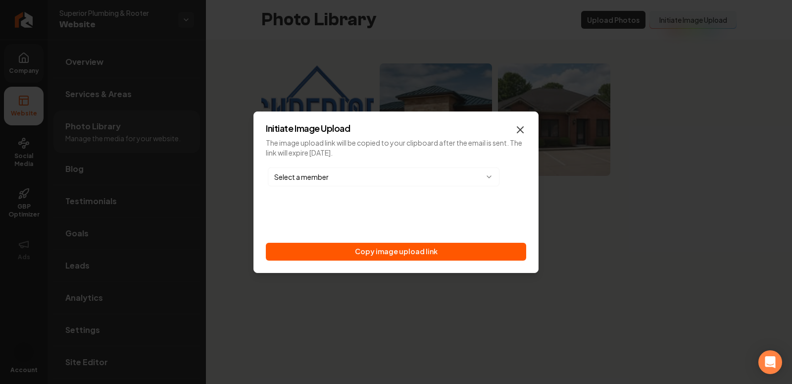
click at [526, 126] on icon "button" at bounding box center [520, 130] width 12 height 12
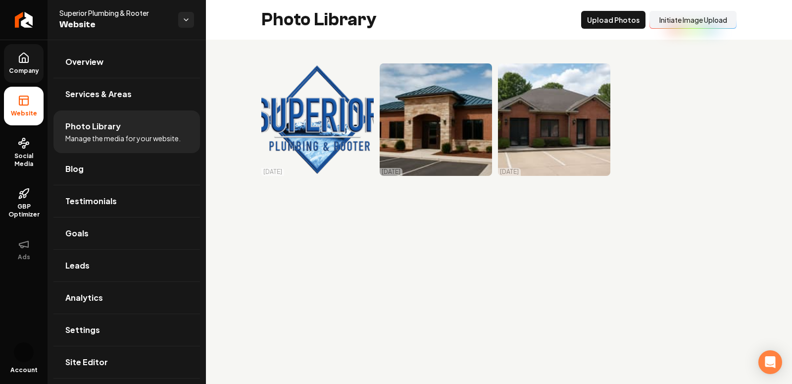
click at [19, 63] on icon at bounding box center [24, 58] width 12 height 12
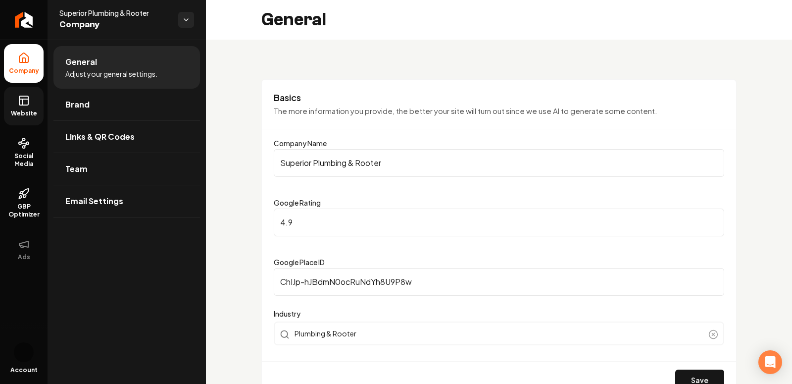
click at [17, 119] on link "Website" at bounding box center [24, 106] width 40 height 39
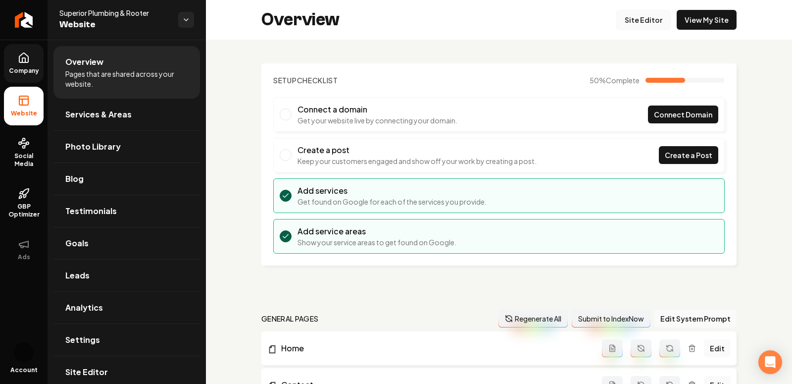
click at [616, 23] on link "Site Editor" at bounding box center [643, 20] width 54 height 20
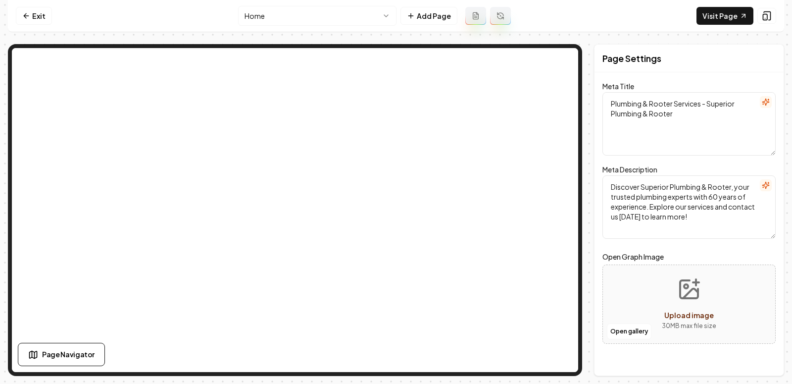
click at [616, 257] on label "Open Graph Image" at bounding box center [689, 257] width 173 height 12
click at [616, 291] on icon "Upload image" at bounding box center [690, 293] width 15 height 9
click at [615, 337] on button "Open gallery" at bounding box center [629, 331] width 45 height 16
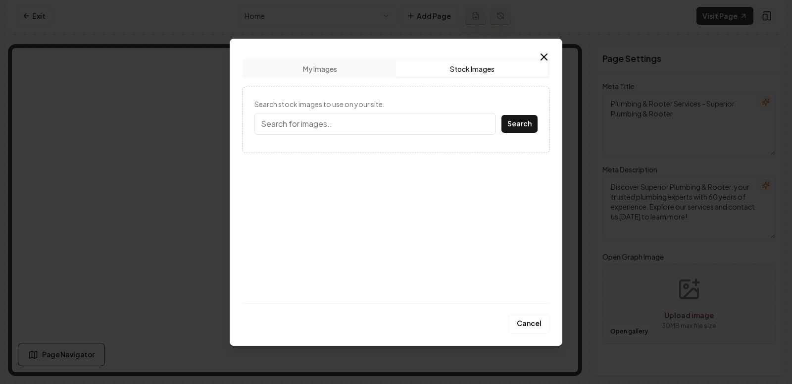
click at [471, 70] on button "Stock Images" at bounding box center [472, 69] width 152 height 16
click at [364, 125] on input "Search stock images to use on your site." at bounding box center [375, 124] width 241 height 22
click at [546, 55] on icon "button" at bounding box center [544, 57] width 12 height 12
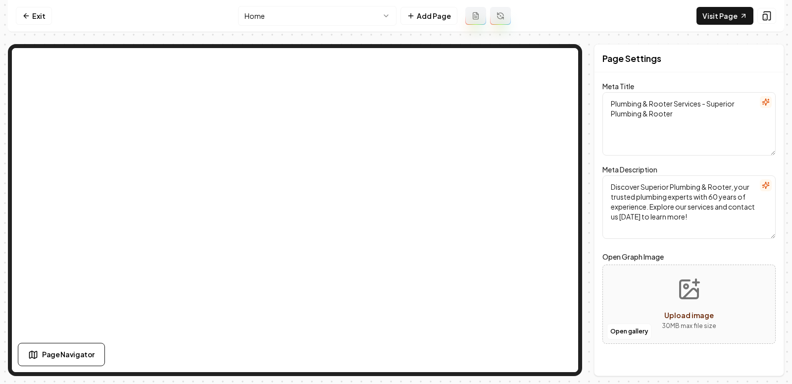
click at [10, 17] on nav "Exit Home Add Page Visit Page" at bounding box center [396, 16] width 776 height 32
click at [48, 17] on link "Exit" at bounding box center [34, 16] width 36 height 18
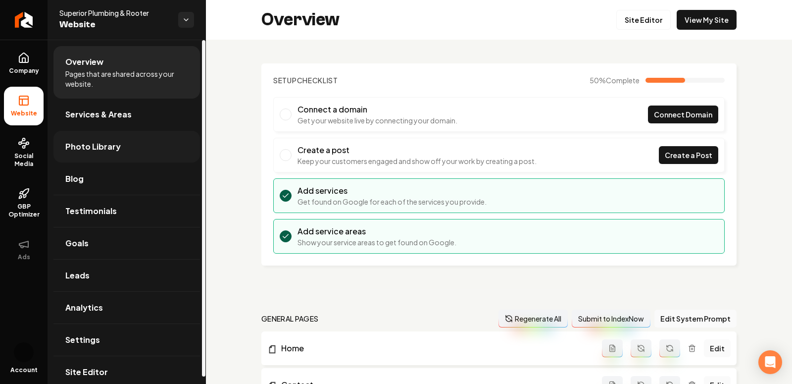
click at [122, 144] on link "Photo Library" at bounding box center [126, 147] width 147 height 32
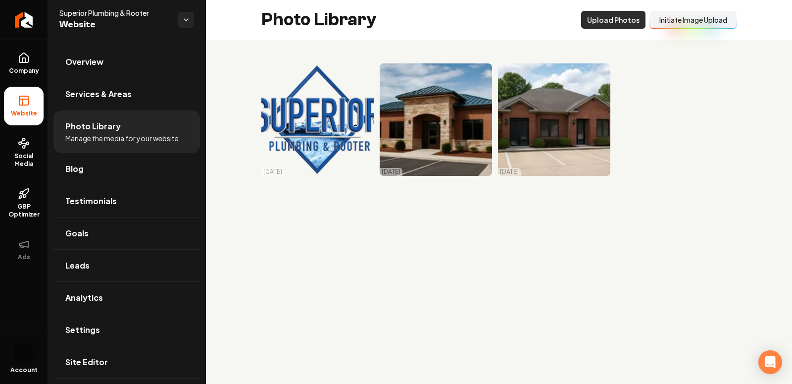
click at [602, 13] on button "Upload Photos" at bounding box center [613, 20] width 64 height 18
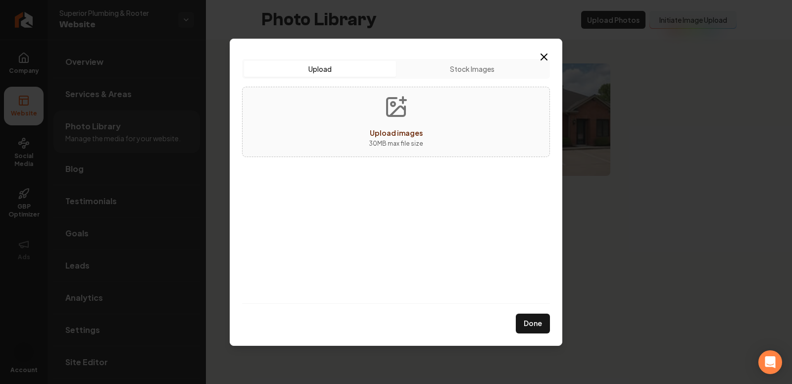
click at [490, 66] on button "Stock Images" at bounding box center [472, 69] width 152 height 16
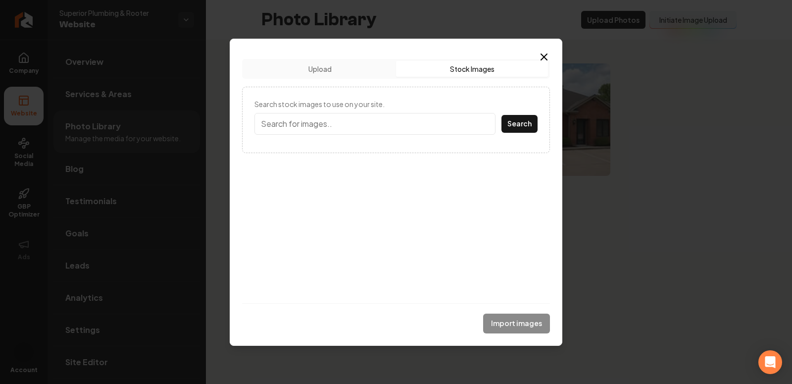
click at [560, 53] on div "Upload Upload Stock Images Search stock images to use on your site. Search Impo…" at bounding box center [396, 192] width 333 height 307
click at [543, 53] on icon "button" at bounding box center [544, 57] width 12 height 12
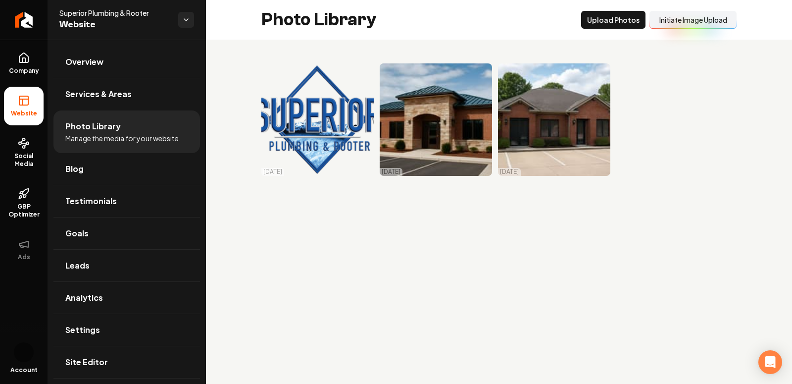
click at [616, 21] on button "Initiate Image Upload" at bounding box center [693, 20] width 87 height 18
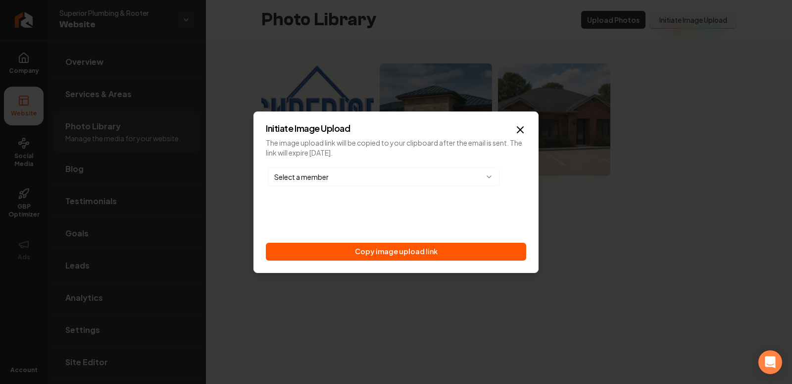
click at [338, 179] on body "Company Website Social Media GBP Optimizer Ads Account Superior Plumbing & Root…" at bounding box center [396, 192] width 792 height 384
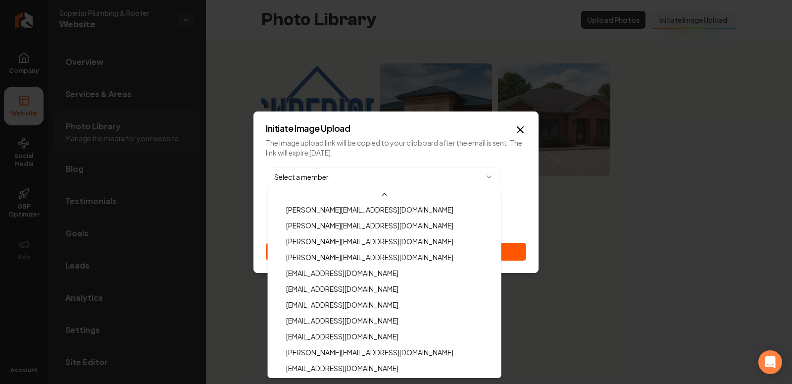
scroll to position [270, 0]
click at [525, 131] on body "Company Website Social Media GBP Optimizer Ads Account Superior Plumbing & Root…" at bounding box center [396, 192] width 792 height 384
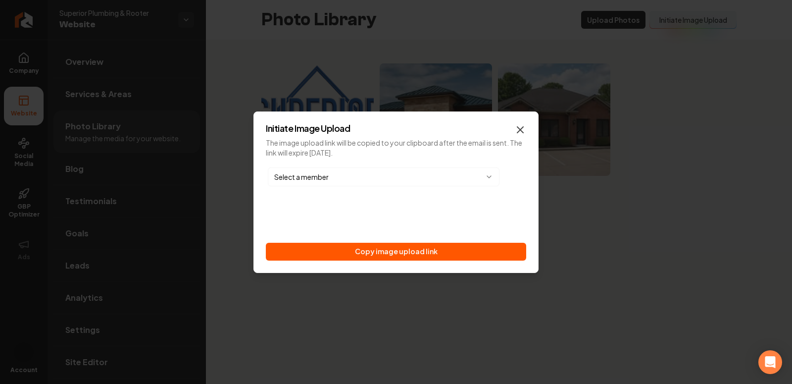
click at [521, 131] on icon "button" at bounding box center [520, 130] width 6 height 6
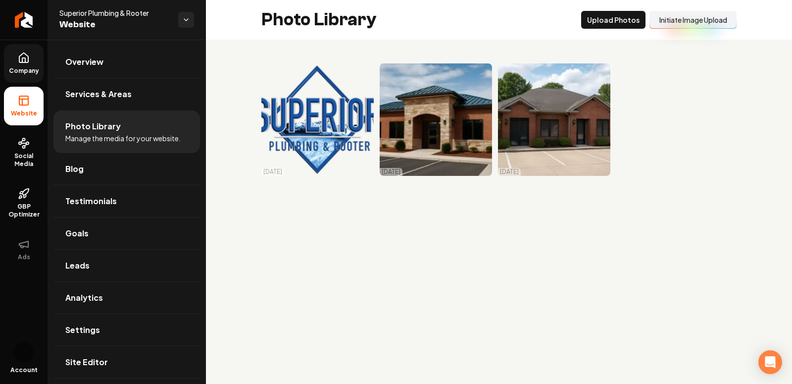
click at [17, 55] on link "Company" at bounding box center [24, 63] width 40 height 39
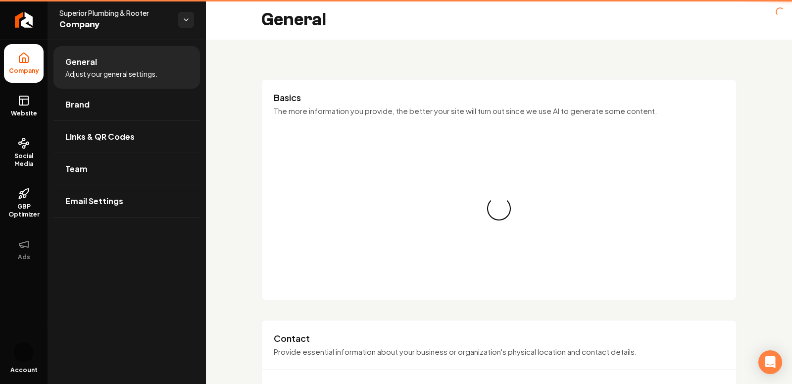
type input "[PHONE_NUMBER]"
type input "[PERSON_NAME][EMAIL_ADDRESS][PERSON_NAME][DOMAIN_NAME]"
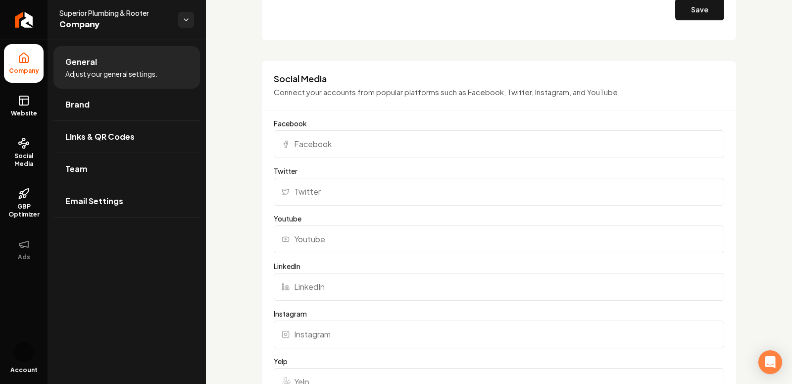
scroll to position [934, 0]
click at [311, 135] on input "Facebook" at bounding box center [499, 144] width 451 height 28
paste input "[URL][DOMAIN_NAME]"
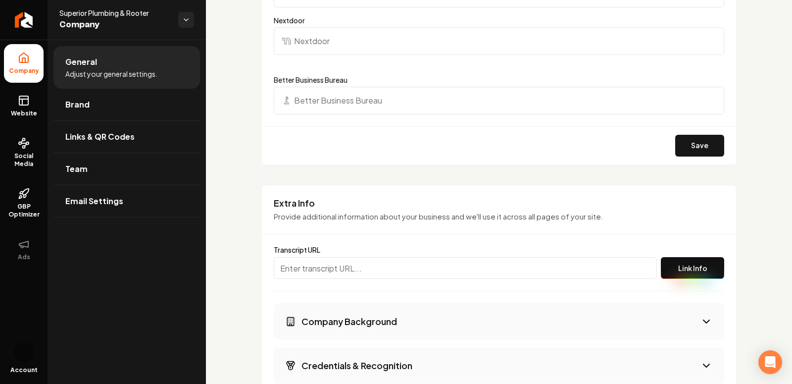
scroll to position [1416, 0]
type input "[URL][DOMAIN_NAME]"
click at [616, 145] on button "Save" at bounding box center [699, 147] width 49 height 22
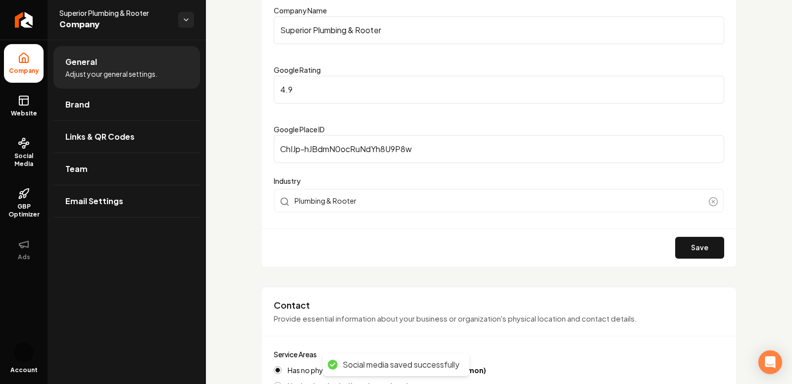
scroll to position [0, 0]
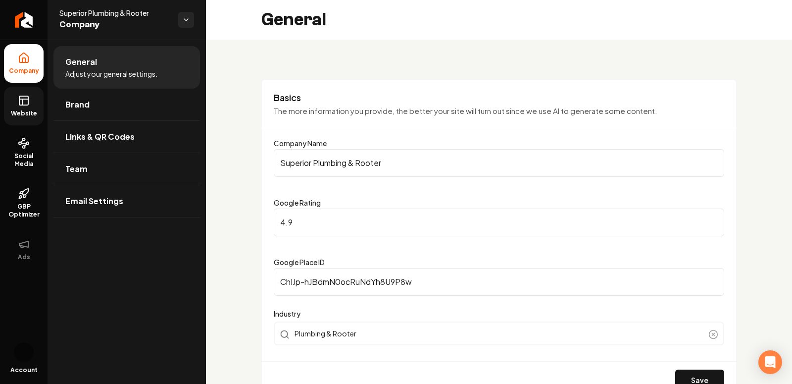
click at [32, 103] on link "Website" at bounding box center [24, 106] width 40 height 39
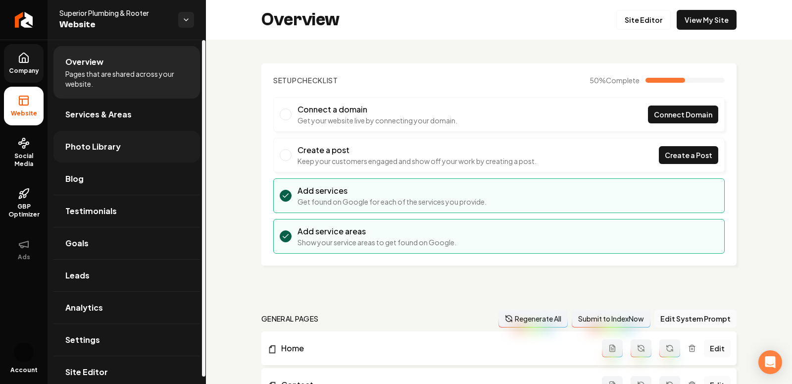
click at [93, 143] on span "Photo Library" at bounding box center [92, 147] width 55 height 12
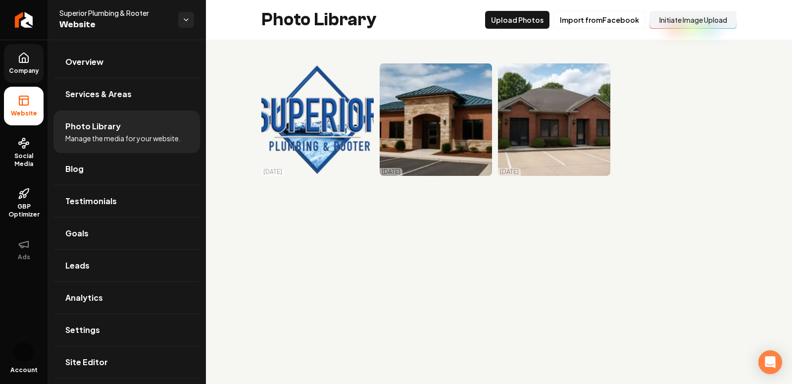
click at [616, 20] on button "Initiate Image Upload" at bounding box center [693, 20] width 87 height 18
click at [592, 22] on button "Import from Facebook" at bounding box center [600, 20] width 92 height 18
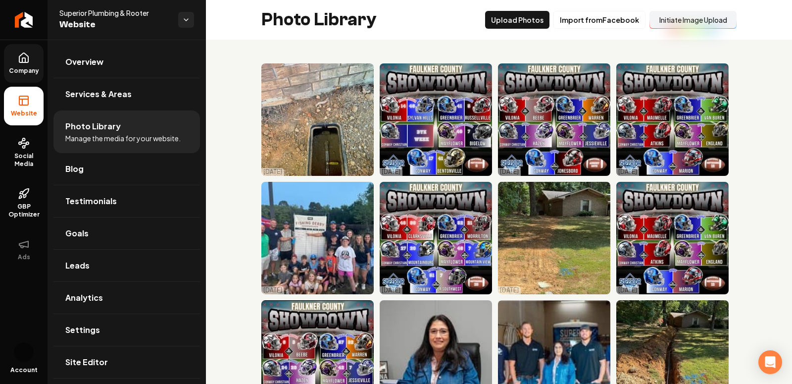
click at [26, 50] on link "Company" at bounding box center [24, 63] width 40 height 39
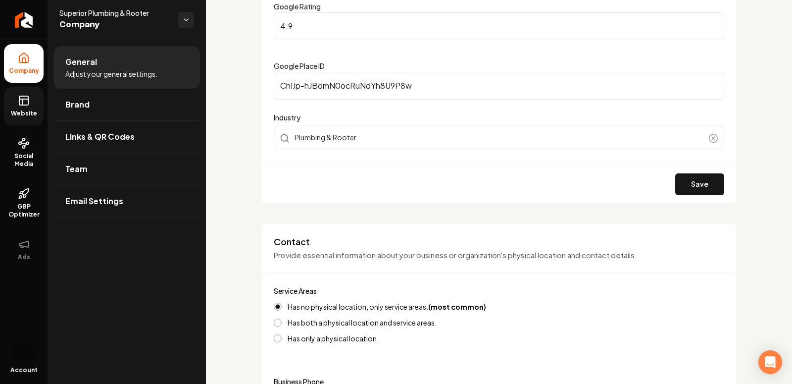
scroll to position [109, 0]
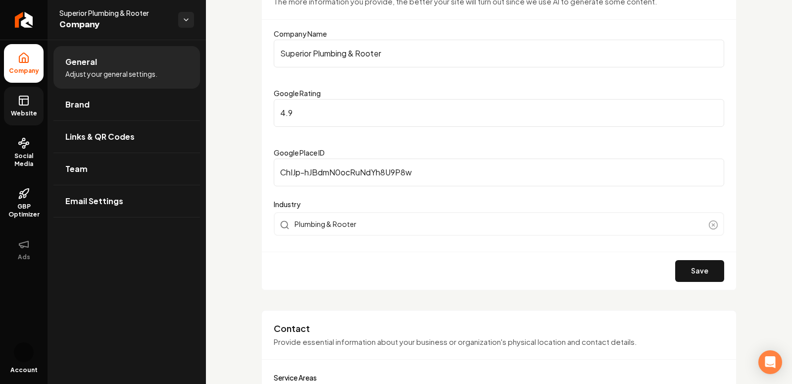
click at [374, 172] on input "ChIJp-hJBdmN0ocRuNdYh8U9P8w" at bounding box center [499, 172] width 451 height 28
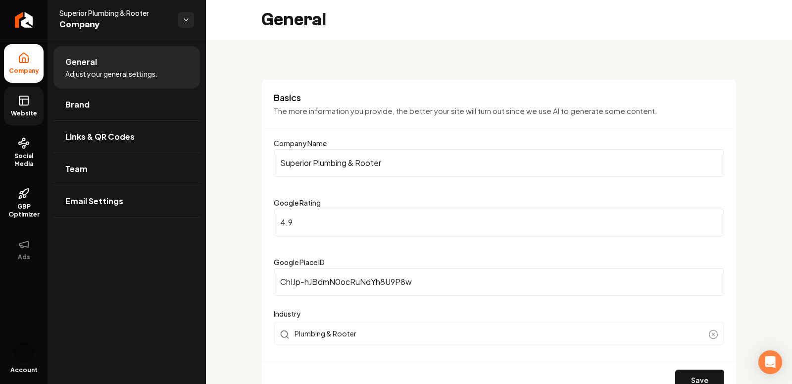
click at [308, 262] on label "Google Place ID" at bounding box center [299, 261] width 51 height 9
click at [308, 268] on input "ChIJp-hJBdmN0ocRuNdYh8U9P8w" at bounding box center [499, 282] width 451 height 28
click at [308, 262] on label "Google Place ID" at bounding box center [299, 261] width 51 height 9
click at [308, 268] on input "ChIJp-hJBdmN0ocRuNdYh8U9P8w" at bounding box center [499, 282] width 451 height 28
click at [308, 262] on label "Google Place ID" at bounding box center [299, 261] width 51 height 9
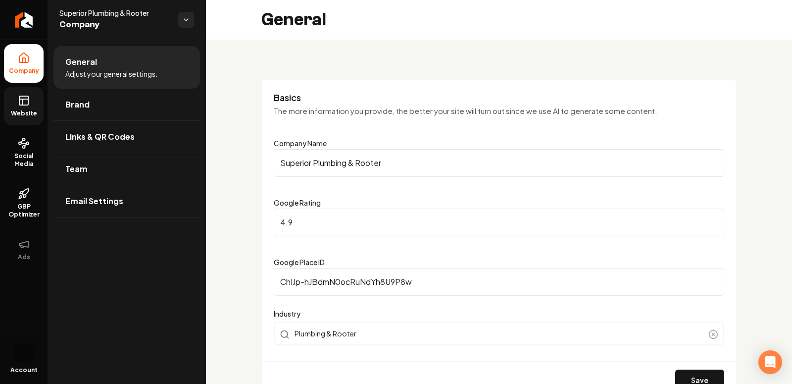
click at [308, 268] on input "ChIJp-hJBdmN0ocRuNdYh8U9P8w" at bounding box center [499, 282] width 451 height 28
click at [8, 112] on span "Website" at bounding box center [24, 113] width 34 height 8
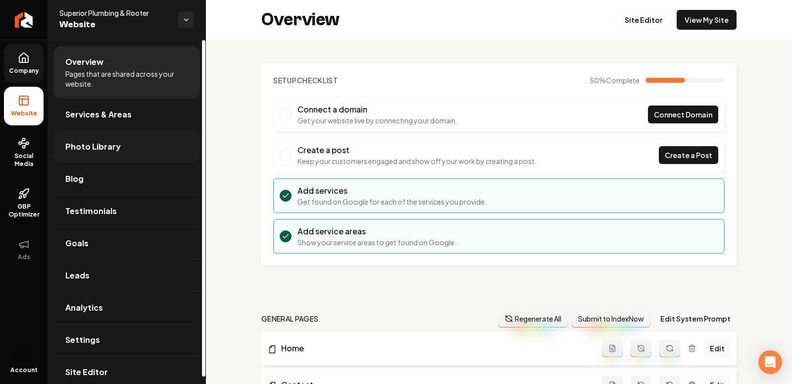
click at [105, 139] on link "Photo Library" at bounding box center [126, 147] width 147 height 32
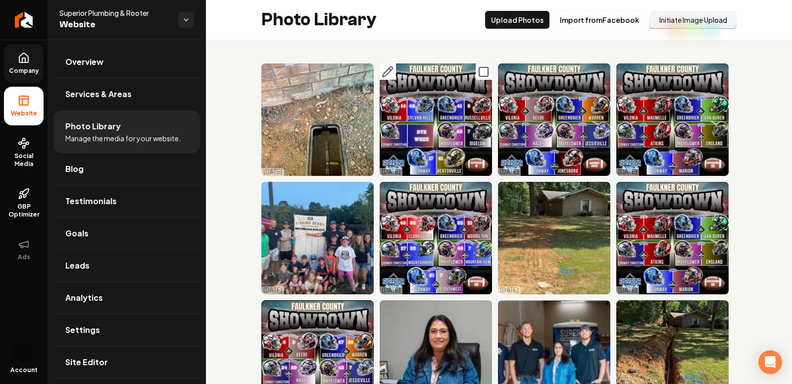
scroll to position [407, 0]
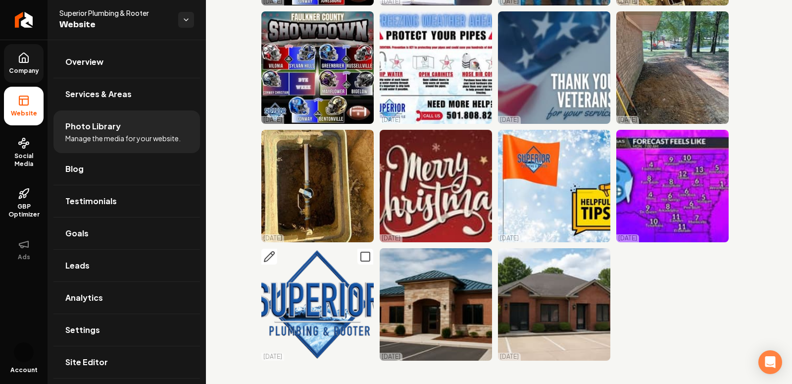
click at [361, 256] on icon "Main content area" at bounding box center [365, 257] width 12 height 12
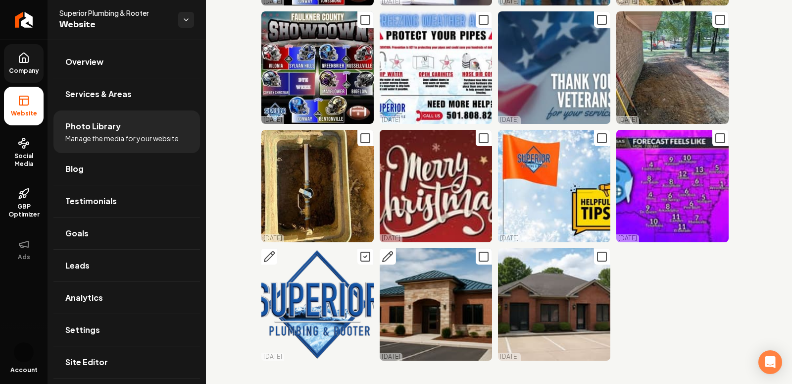
click at [482, 257] on icon "Main content area" at bounding box center [484, 257] width 12 height 12
click at [598, 256] on rect "Main content area" at bounding box center [602, 256] width 9 height 9
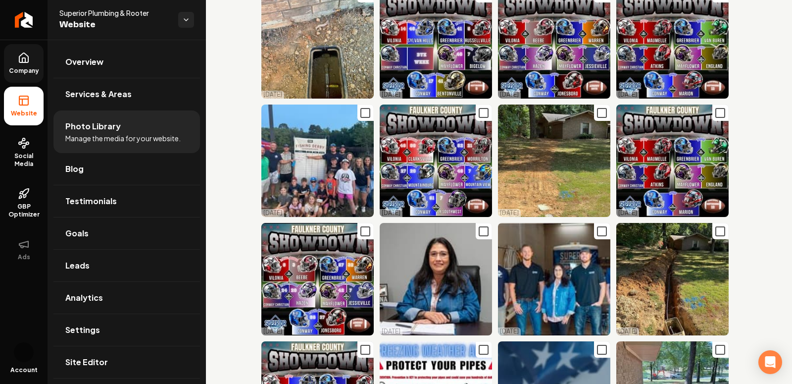
scroll to position [0, 0]
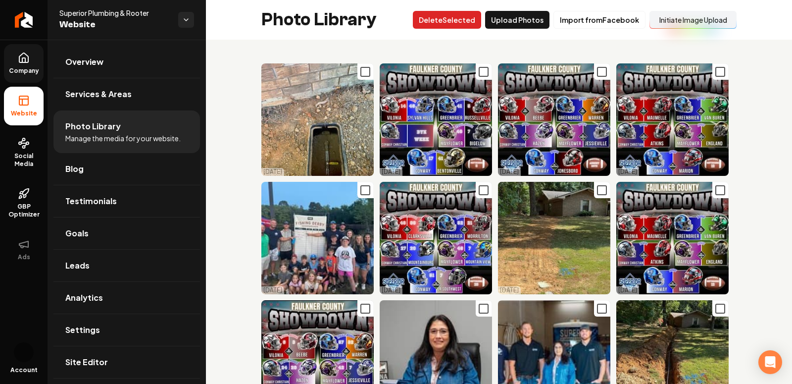
click at [444, 19] on button "Delet e Selected" at bounding box center [447, 20] width 68 height 18
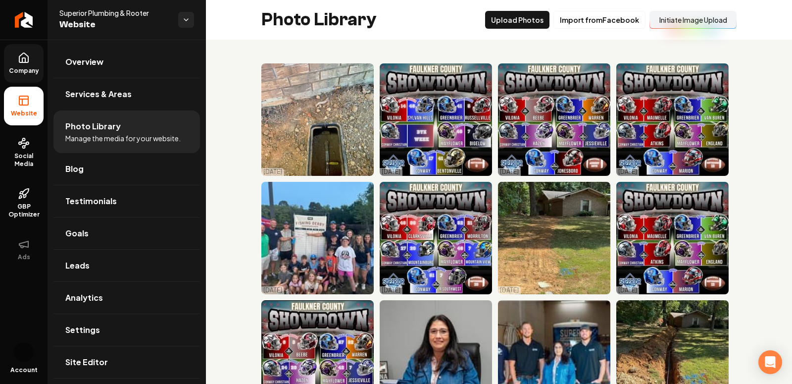
click at [616, 24] on button "Initiate Image Upload" at bounding box center [693, 20] width 87 height 18
click at [22, 75] on link "Company" at bounding box center [24, 63] width 40 height 39
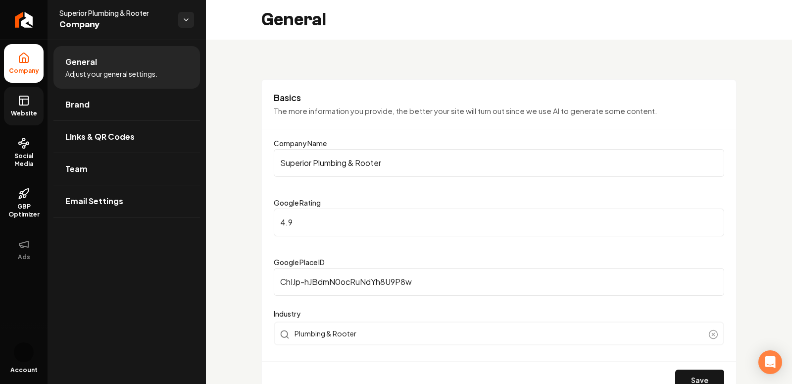
click at [19, 104] on rect at bounding box center [23, 100] width 9 height 9
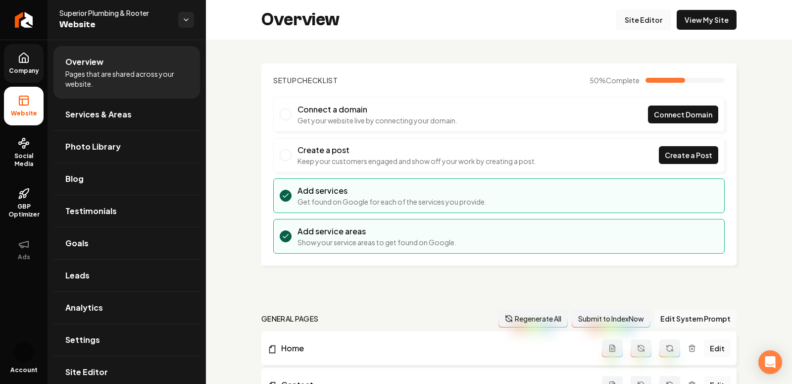
click at [616, 24] on link "Site Editor" at bounding box center [643, 20] width 54 height 20
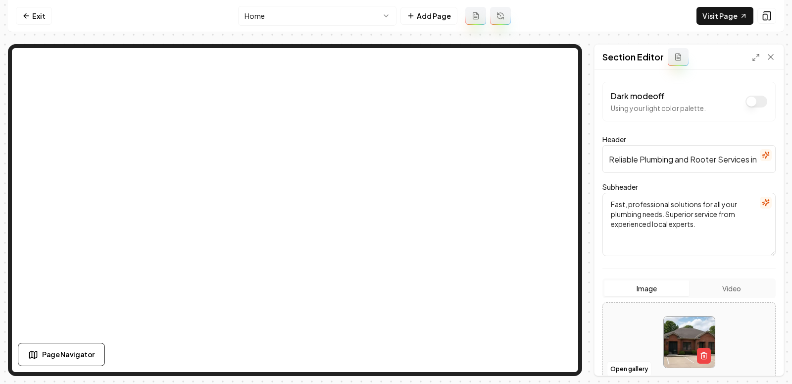
click at [616, 330] on img at bounding box center [689, 341] width 51 height 51
click at [616, 355] on icon "button" at bounding box center [704, 356] width 8 height 8
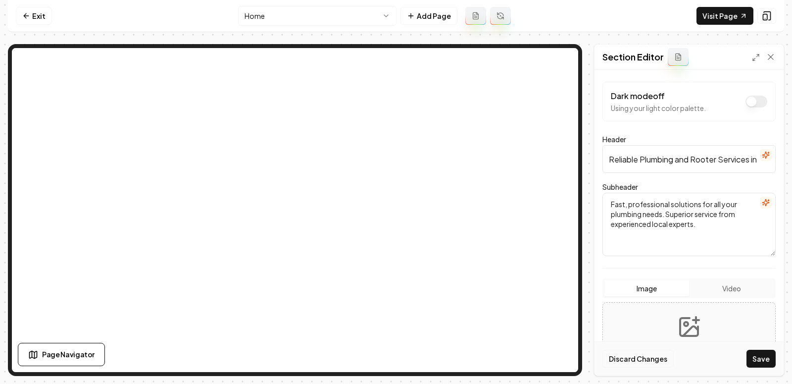
click at [616, 361] on button "Discard Changes" at bounding box center [638, 359] width 71 height 18
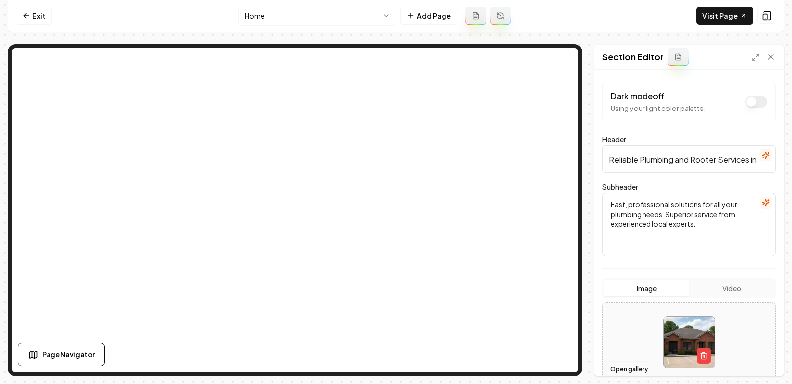
click at [616, 370] on button "Open gallery" at bounding box center [629, 369] width 45 height 16
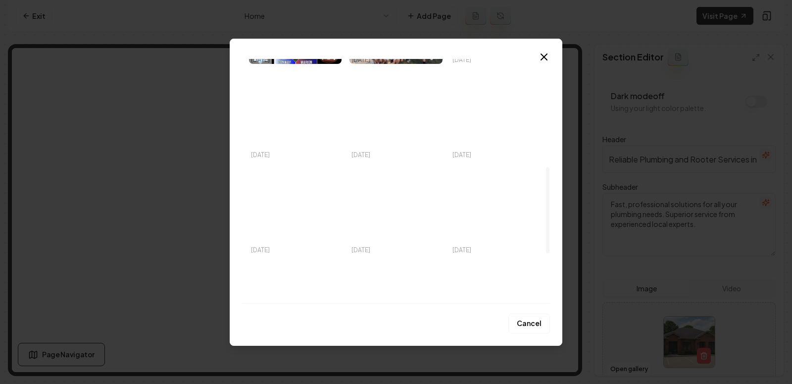
scroll to position [448, 0]
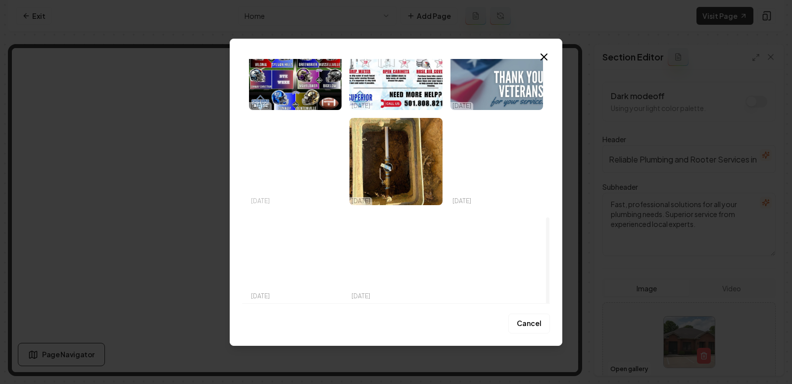
click at [320, 174] on img "Select image image_68dd89cc5c7cd75eb83645d2.jpeg" at bounding box center [295, 161] width 93 height 87
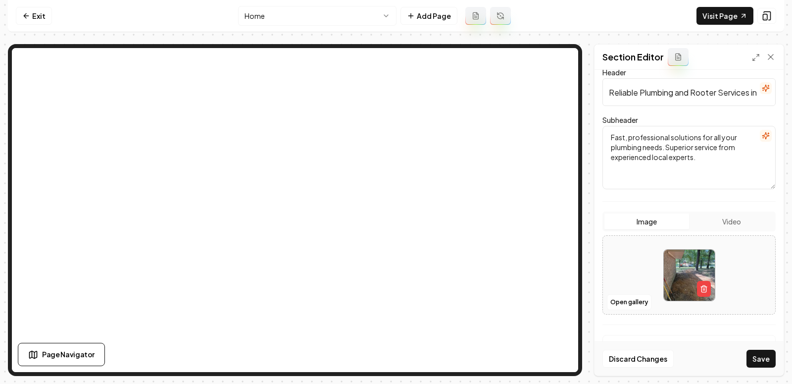
scroll to position [85, 0]
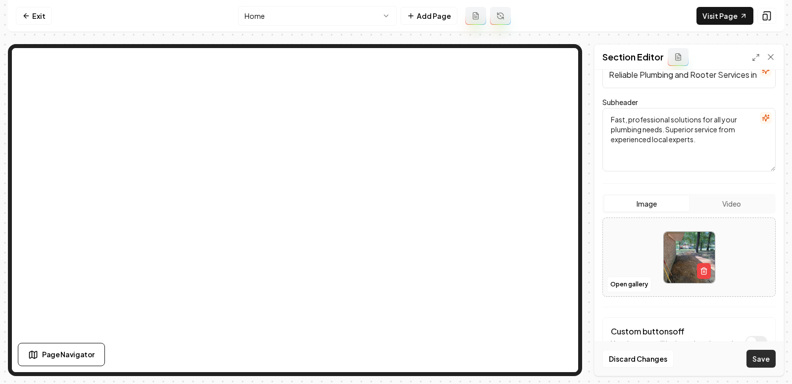
click at [616, 358] on button "Save" at bounding box center [761, 359] width 29 height 18
click at [32, 13] on link "Exit" at bounding box center [34, 16] width 36 height 18
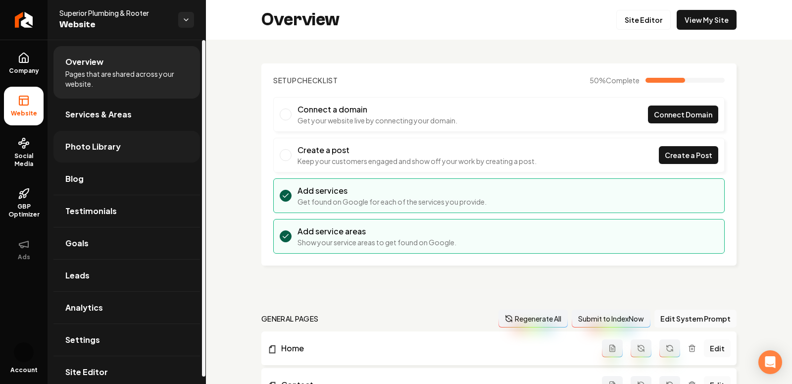
click at [85, 154] on link "Photo Library" at bounding box center [126, 147] width 147 height 32
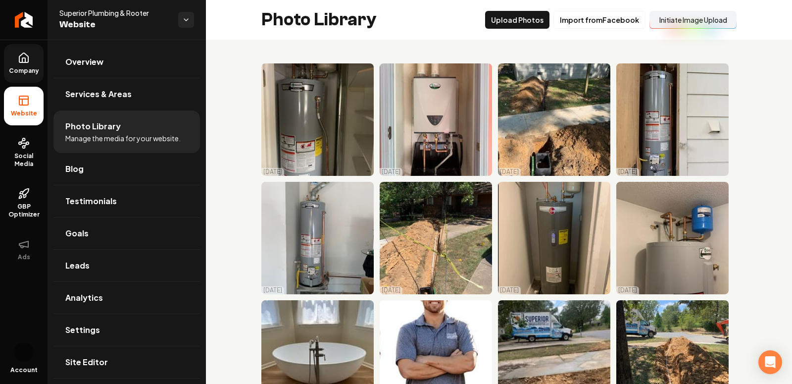
click at [17, 54] on link "Company" at bounding box center [24, 63] width 40 height 39
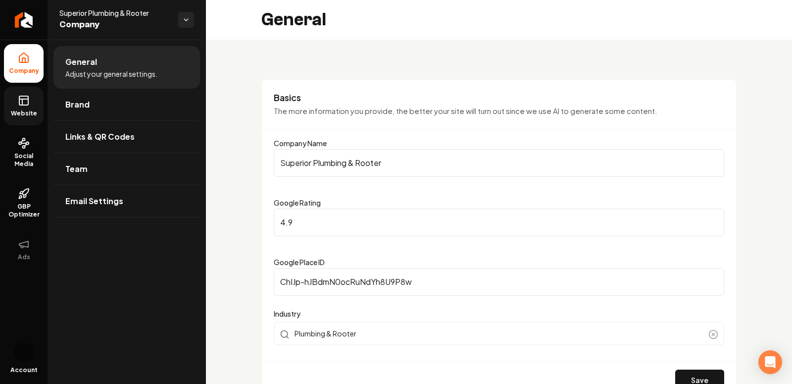
click at [24, 117] on link "Website" at bounding box center [24, 106] width 40 height 39
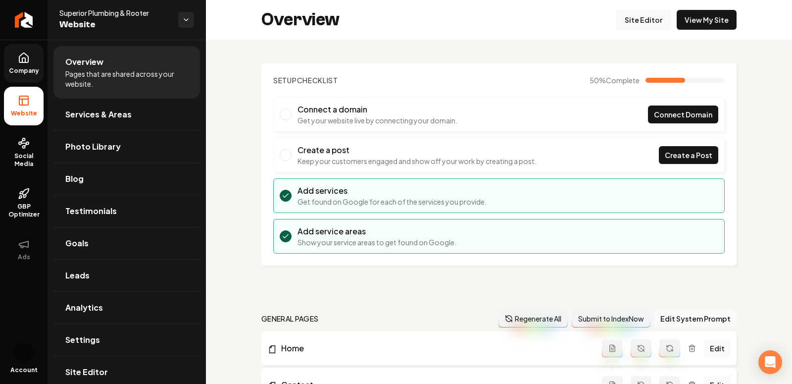
click at [636, 21] on link "Site Editor" at bounding box center [643, 20] width 54 height 20
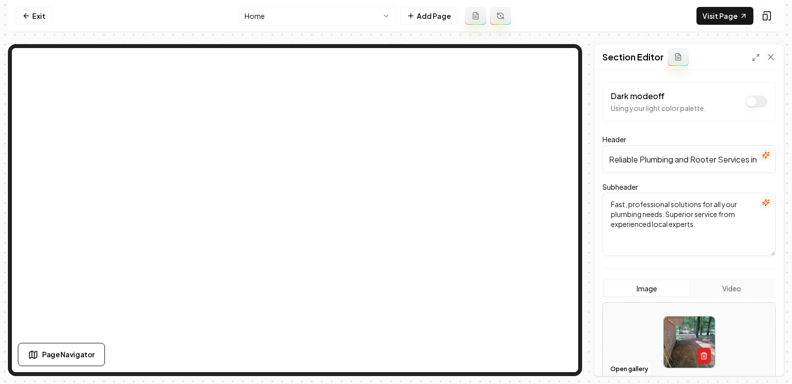
click at [704, 350] on button "button" at bounding box center [704, 356] width 14 height 16
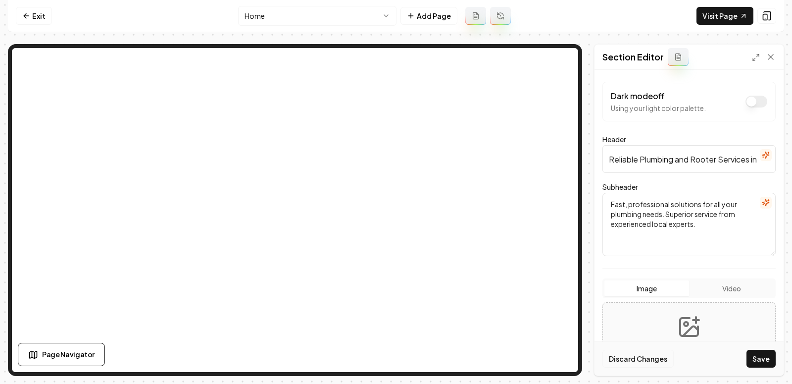
click at [633, 354] on button "Discard Changes" at bounding box center [638, 359] width 71 height 18
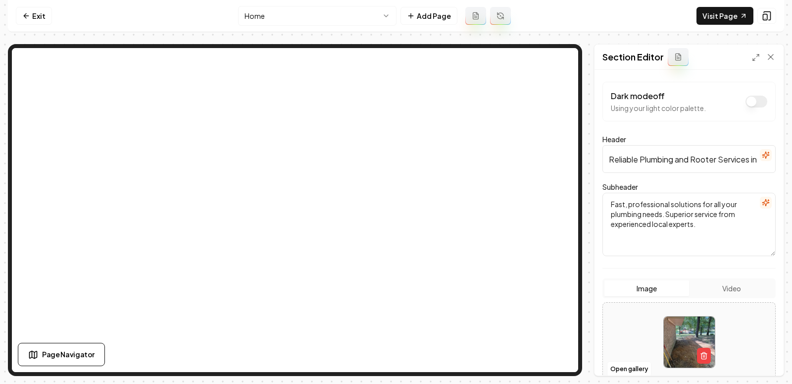
drag, startPoint x: 671, startPoint y: 324, endPoint x: 671, endPoint y: 312, distance: 12.4
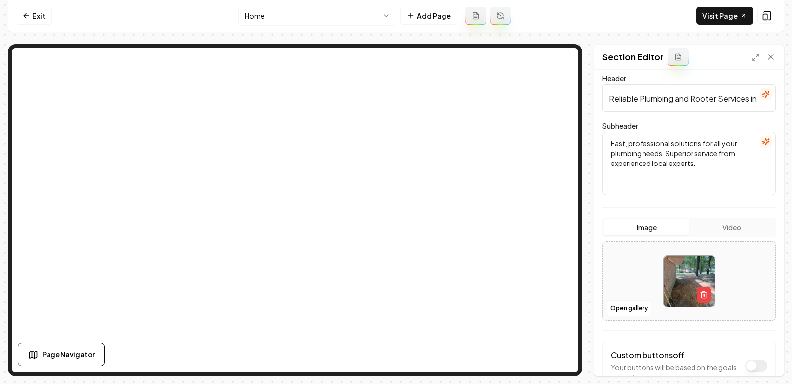
scroll to position [74, 0]
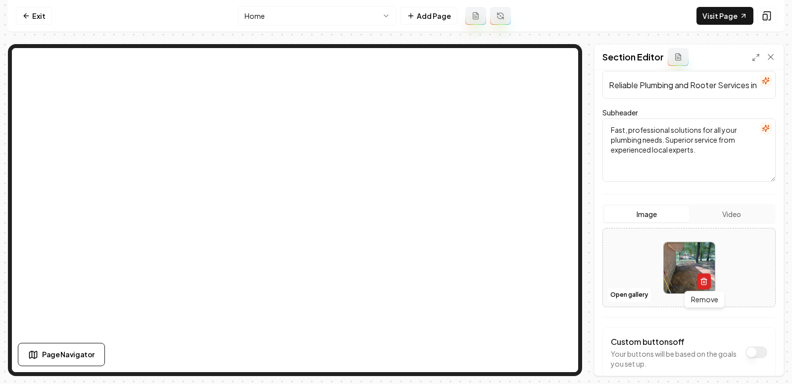
click at [704, 285] on button "button" at bounding box center [704, 281] width 14 height 16
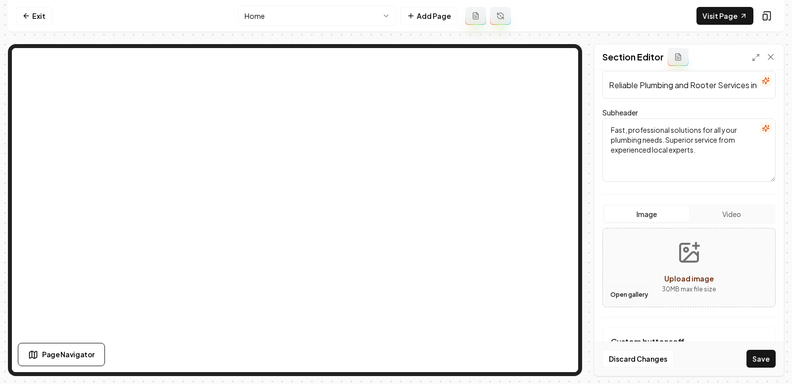
click at [630, 296] on button "Open gallery" at bounding box center [629, 295] width 45 height 16
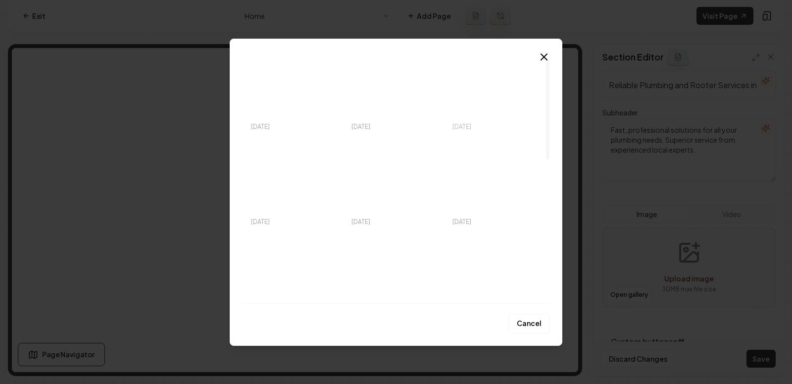
scroll to position [0, 0]
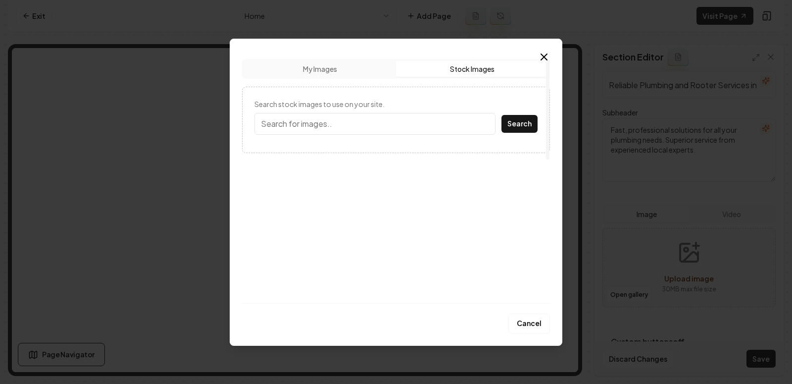
click at [474, 64] on button "Stock Images" at bounding box center [472, 69] width 152 height 16
click at [313, 64] on button "My Images" at bounding box center [320, 69] width 152 height 16
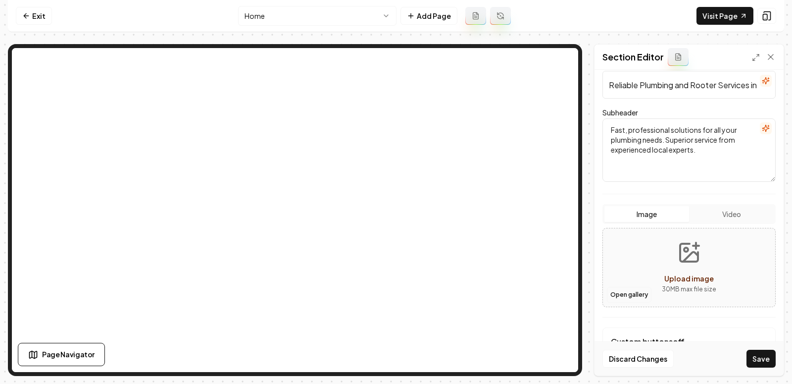
click at [618, 295] on button "Open gallery" at bounding box center [629, 295] width 45 height 16
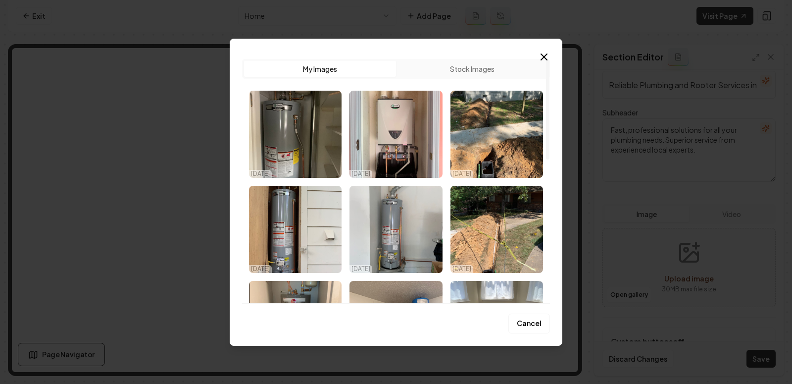
click at [486, 60] on div "Upload My Images Stock Images" at bounding box center [396, 69] width 308 height 20
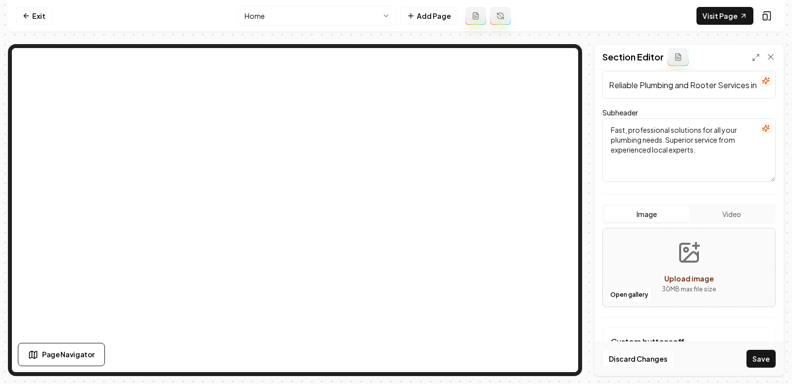
click at [686, 257] on icon "Upload image" at bounding box center [690, 256] width 15 height 9
type input "**********"
click at [764, 361] on button "Save" at bounding box center [761, 359] width 29 height 18
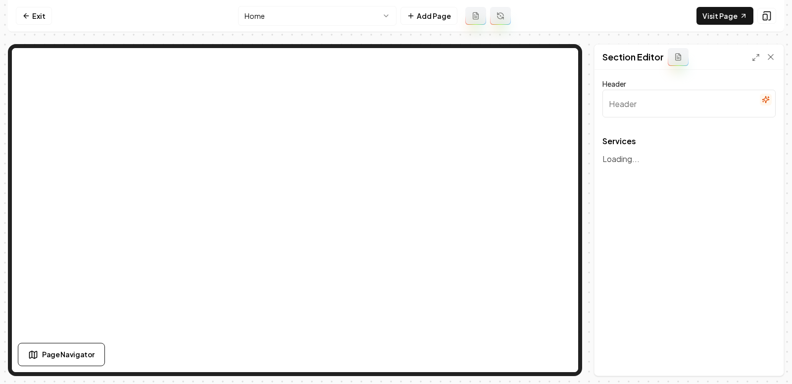
type input "Our Plumbing & Rooter Services"
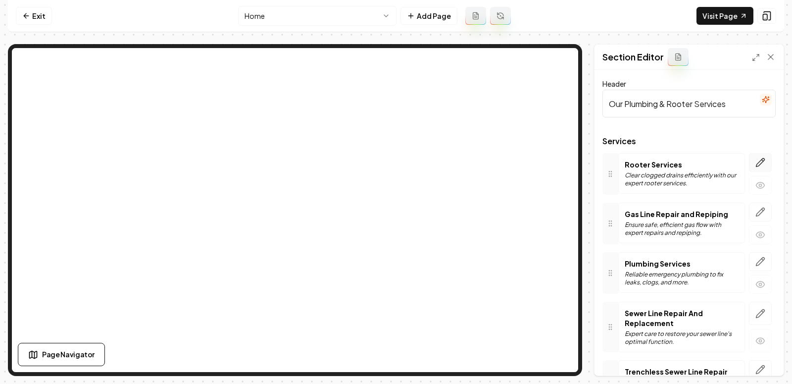
click at [765, 164] on icon "button" at bounding box center [761, 162] width 10 height 10
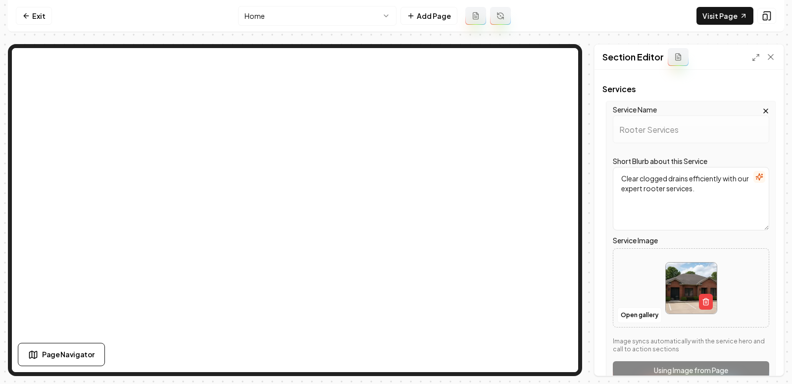
scroll to position [66, 0]
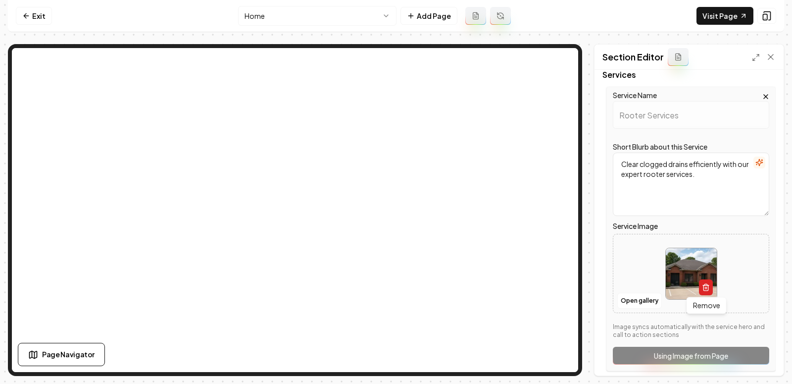
click at [702, 283] on button "button" at bounding box center [706, 287] width 14 height 16
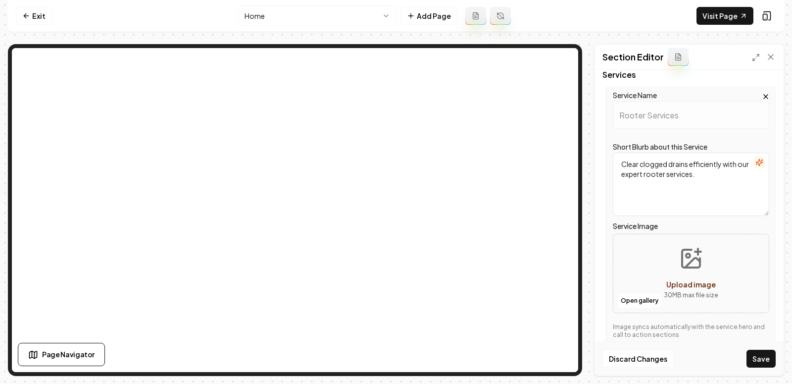
click at [649, 289] on div "Open gallery Upload image 30 MB max file size" at bounding box center [691, 273] width 156 height 79
click at [632, 301] on button "Open gallery" at bounding box center [639, 301] width 45 height 16
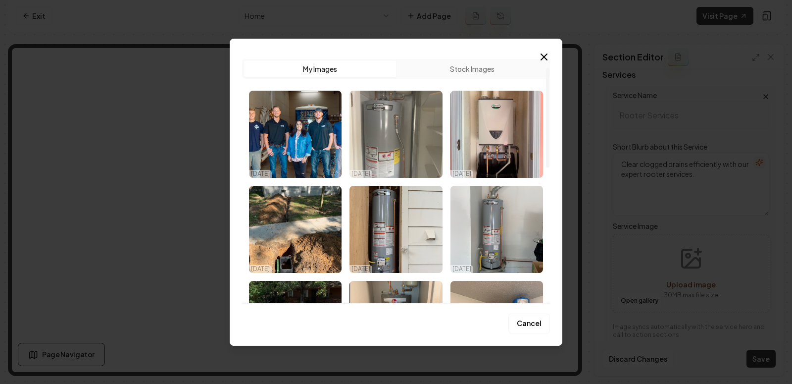
scroll to position [60, 0]
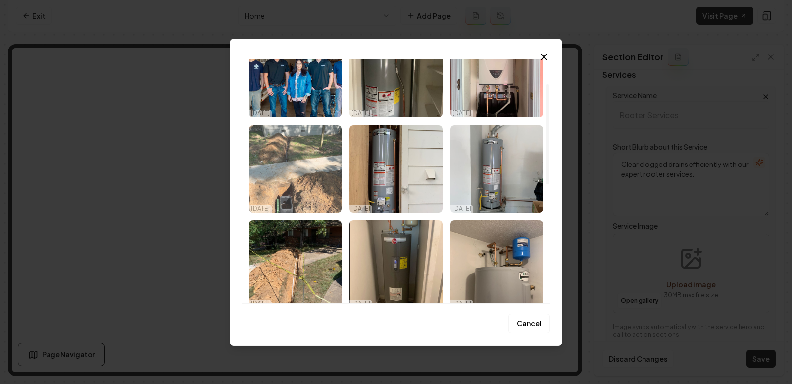
click at [301, 157] on img "Select image image_68dd8c505c7cd75eb84ec07e.jpeg" at bounding box center [295, 168] width 93 height 87
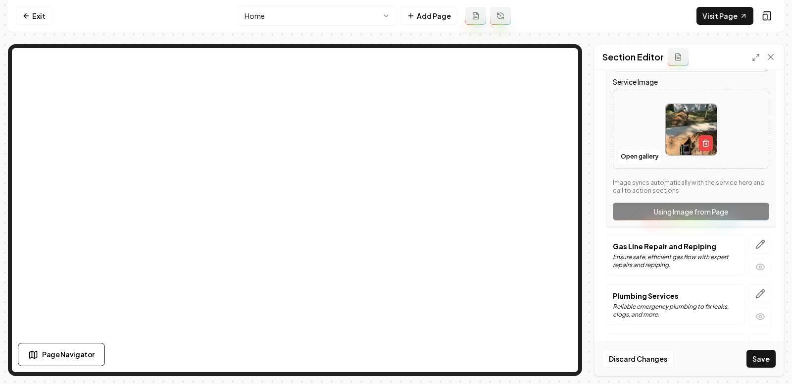
scroll to position [211, 0]
click at [760, 240] on icon "button" at bounding box center [761, 243] width 10 height 10
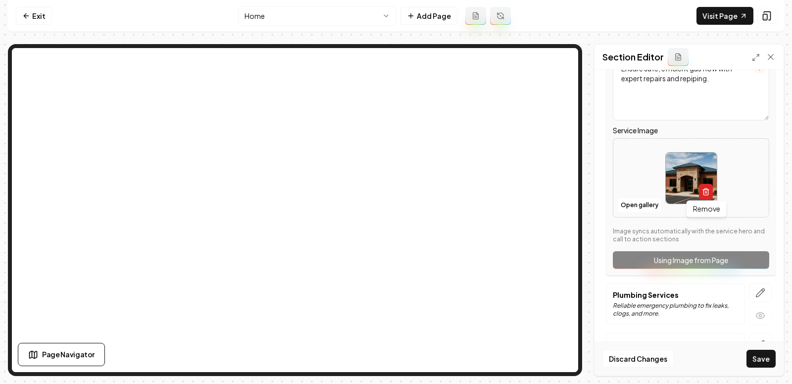
click at [710, 193] on button "button" at bounding box center [706, 192] width 14 height 16
click at [688, 178] on button "Upload image 30 MB max file size" at bounding box center [691, 177] width 70 height 69
type input "**********"
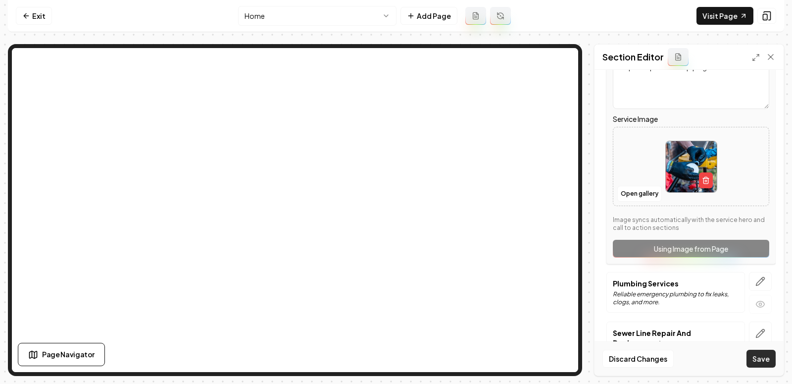
click at [756, 358] on button "Save" at bounding box center [761, 359] width 29 height 18
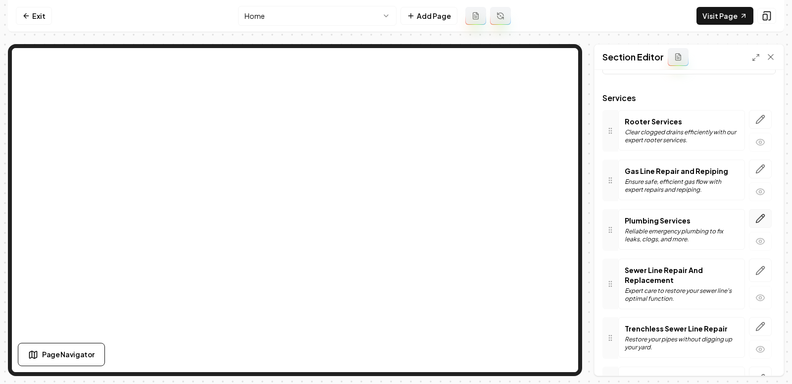
scroll to position [46, 0]
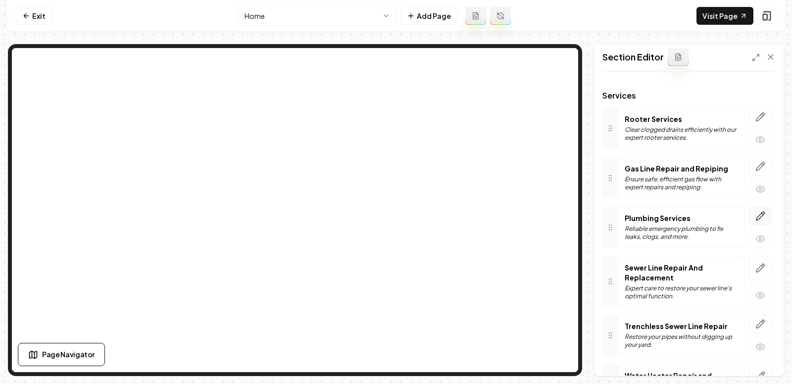
click at [758, 214] on icon "button" at bounding box center [761, 216] width 8 height 8
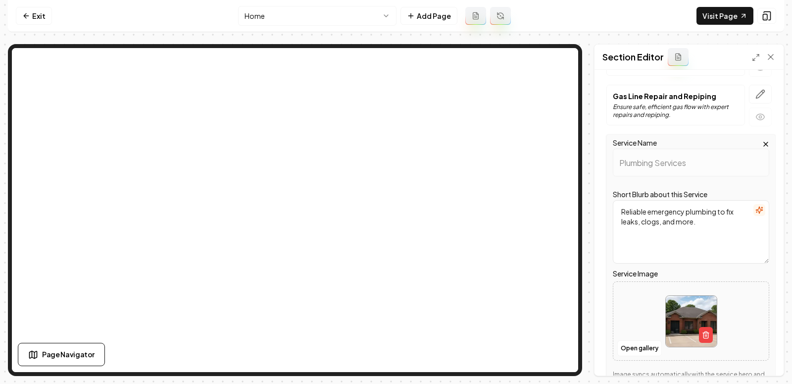
scroll to position [139, 0]
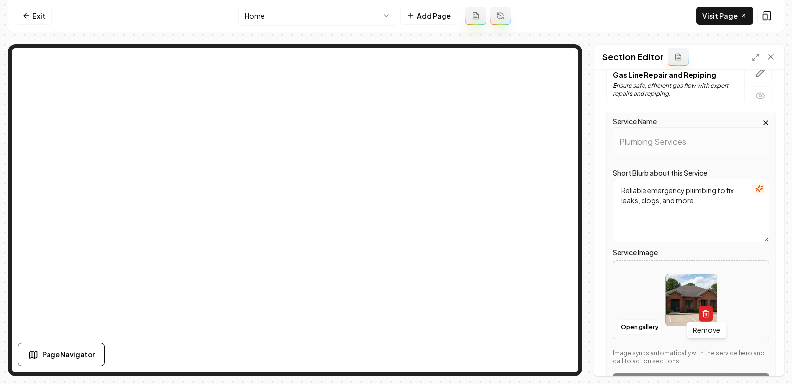
click at [706, 311] on icon "button" at bounding box center [706, 313] width 8 height 8
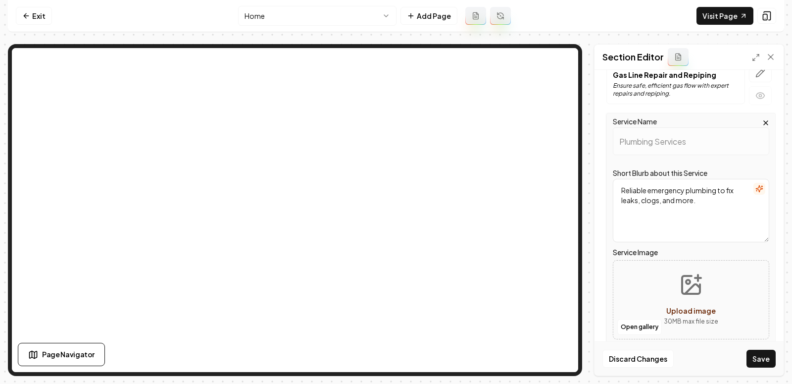
click at [691, 290] on icon "Upload image" at bounding box center [691, 285] width 24 height 24
type input "**********"
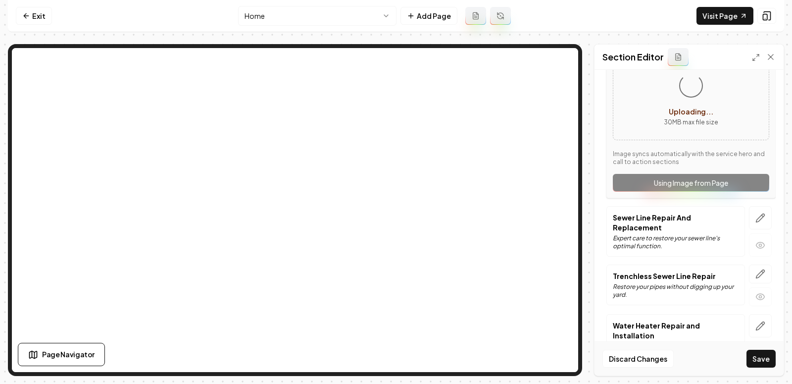
scroll to position [339, 0]
click at [762, 213] on icon "button" at bounding box center [761, 217] width 8 height 8
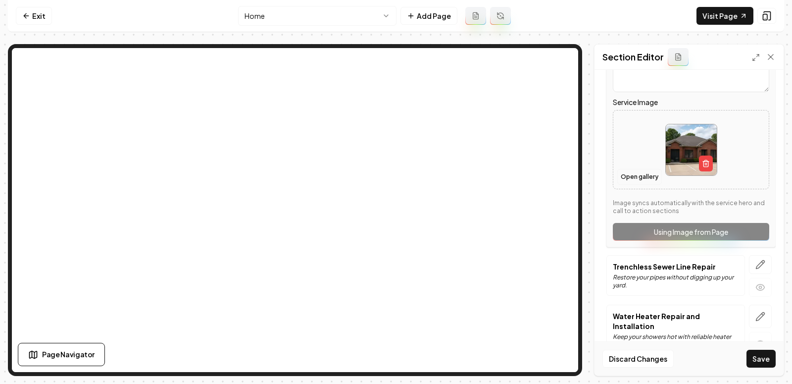
click at [641, 174] on button "Open gallery" at bounding box center [639, 177] width 45 height 16
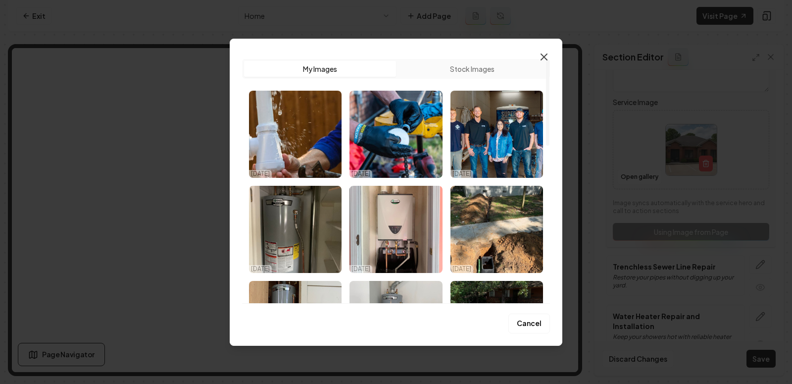
click at [540, 51] on icon "button" at bounding box center [544, 57] width 12 height 12
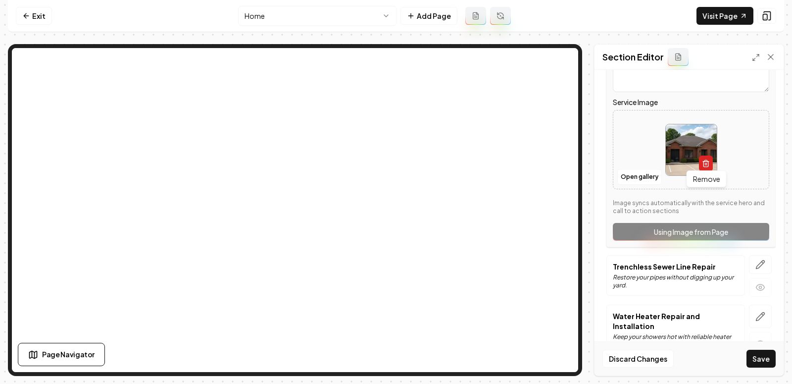
click at [705, 160] on icon "button" at bounding box center [706, 160] width 2 height 1
click at [625, 172] on button "Open gallery" at bounding box center [639, 177] width 45 height 16
click at [666, 137] on button "Upload image 30 MB max file size" at bounding box center [691, 149] width 70 height 69
type input "**********"
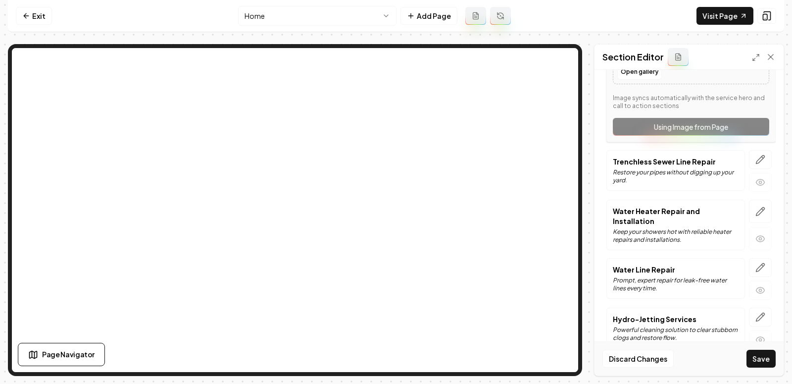
scroll to position [447, 0]
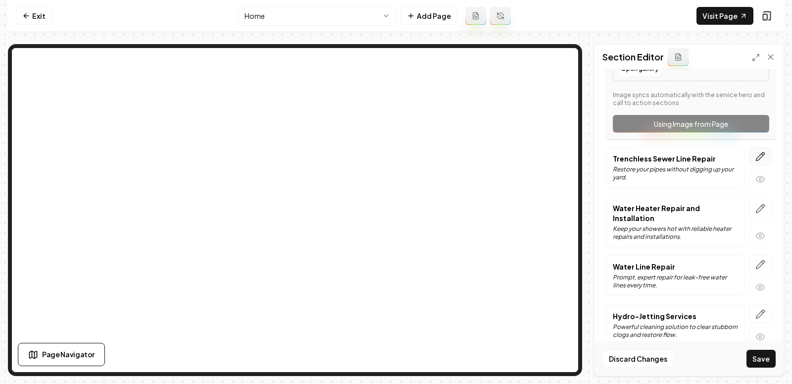
click at [760, 153] on icon "button" at bounding box center [761, 157] width 8 height 8
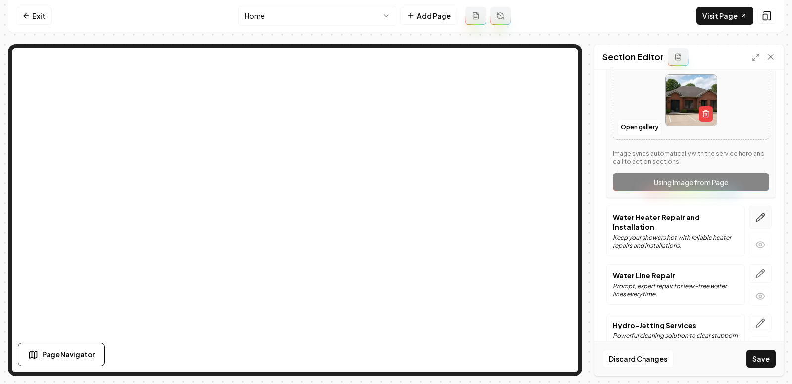
click at [757, 205] on button "button" at bounding box center [760, 216] width 23 height 23
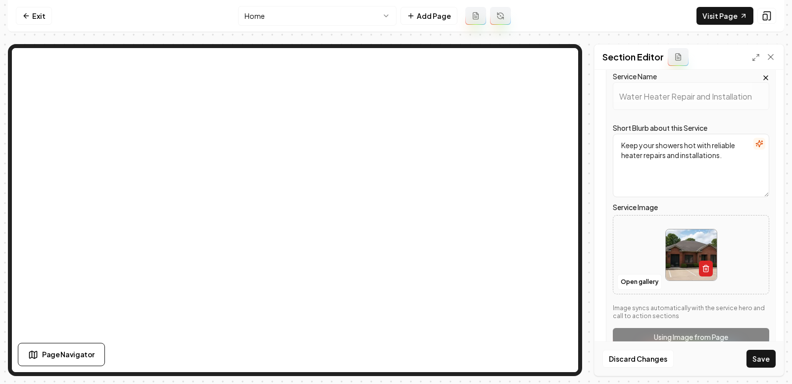
scroll to position [342, 0]
click at [702, 264] on icon "button" at bounding box center [706, 268] width 8 height 8
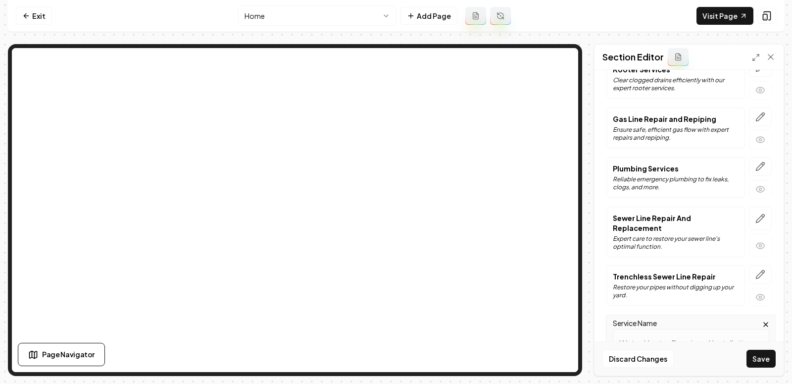
scroll to position [91, 0]
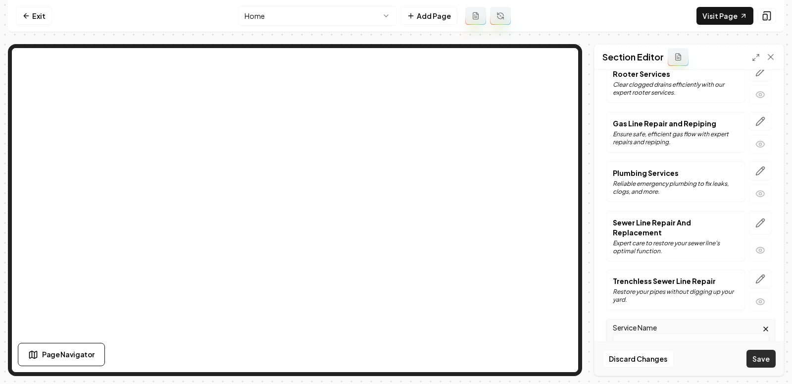
click at [763, 360] on button "Save" at bounding box center [761, 359] width 29 height 18
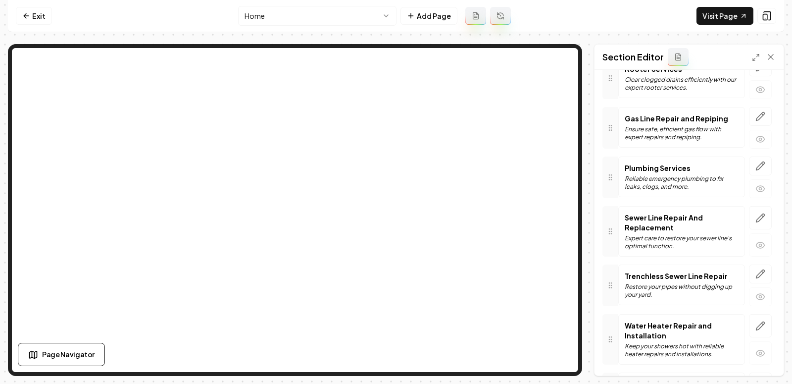
scroll to position [99, 0]
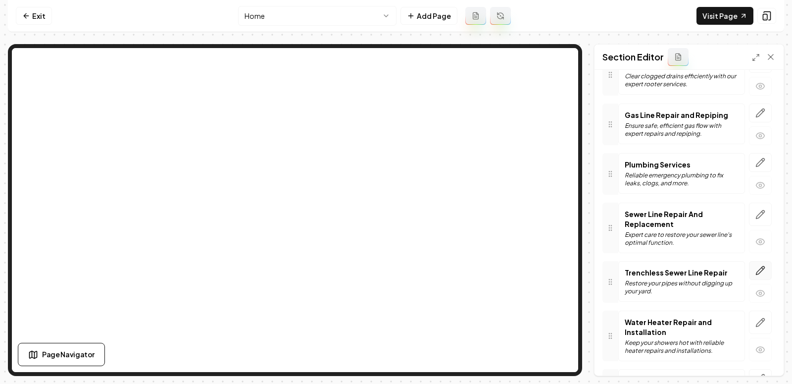
click at [758, 267] on icon "button" at bounding box center [761, 270] width 10 height 10
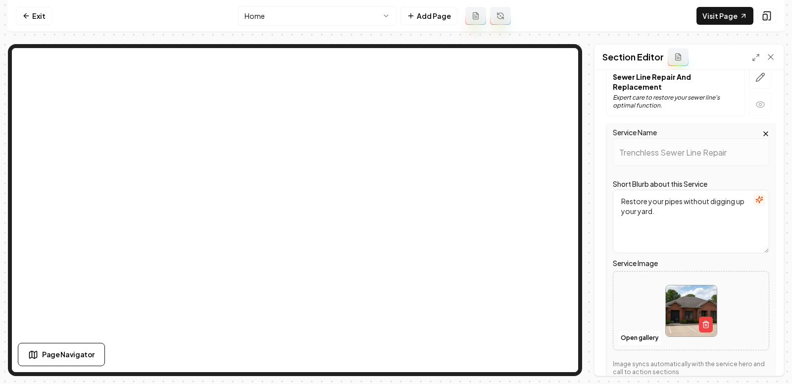
scroll to position [237, 0]
click at [707, 323] on line "button" at bounding box center [707, 324] width 0 height 2
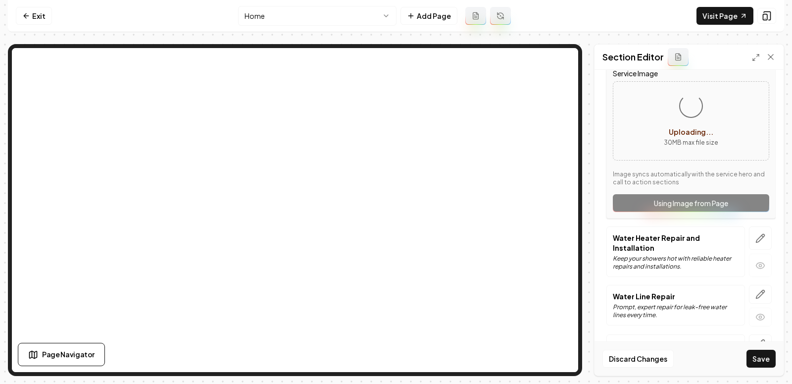
scroll to position [447, 0]
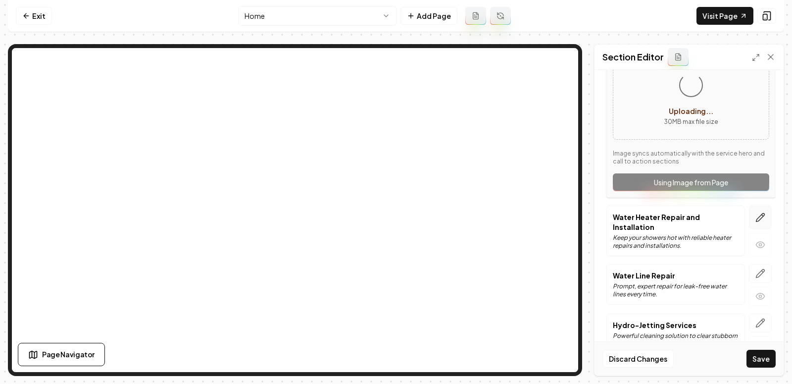
click at [758, 212] on icon "button" at bounding box center [761, 217] width 10 height 10
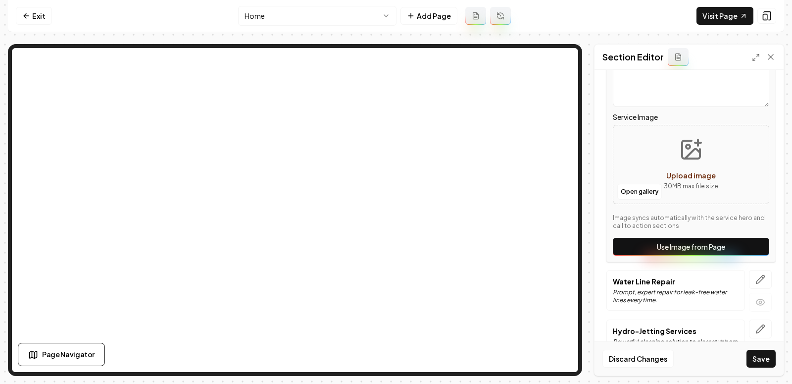
scroll to position [429, 0]
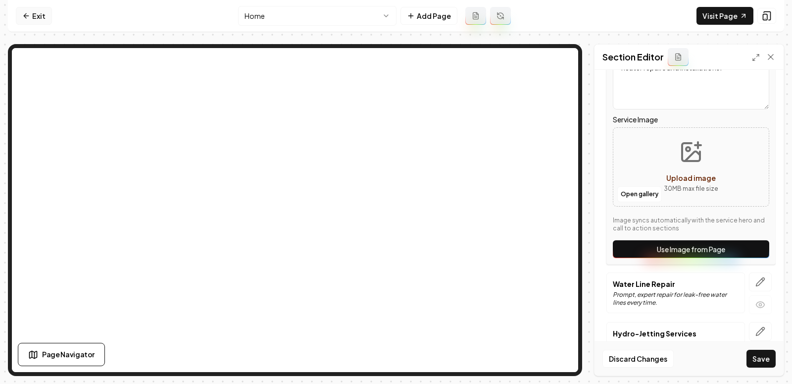
click at [33, 18] on link "Exit" at bounding box center [34, 16] width 36 height 18
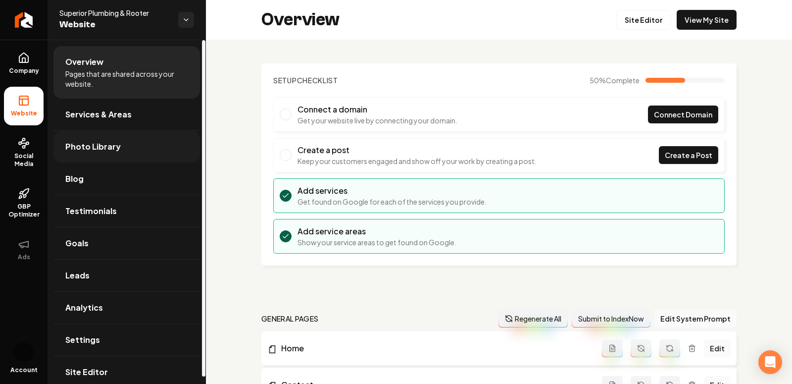
click at [89, 131] on link "Photo Library" at bounding box center [126, 147] width 147 height 32
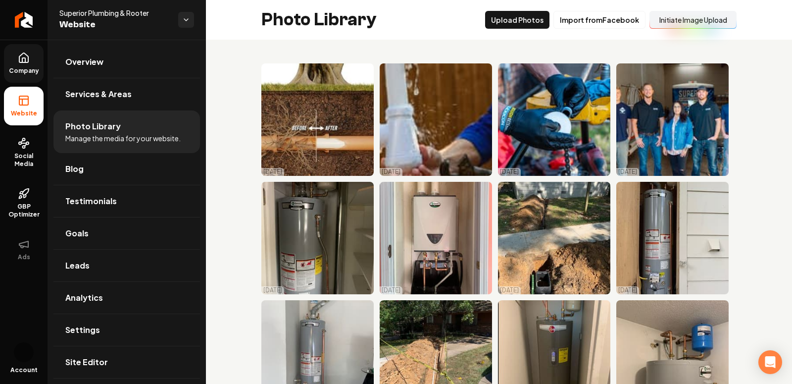
click at [15, 70] on span "Company" at bounding box center [24, 71] width 38 height 8
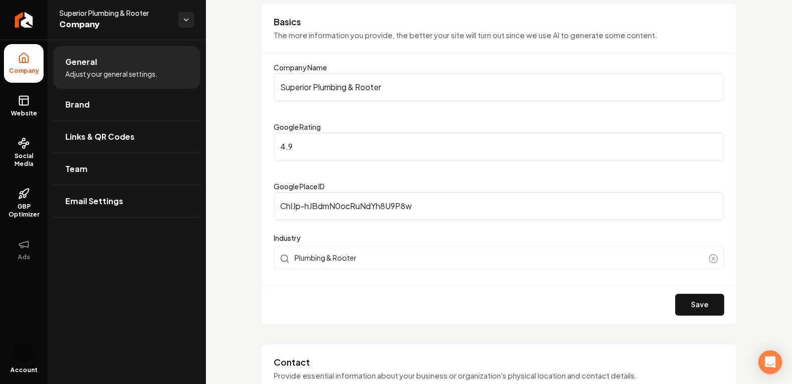
scroll to position [75, 0]
click at [101, 109] on link "Brand" at bounding box center [126, 105] width 147 height 32
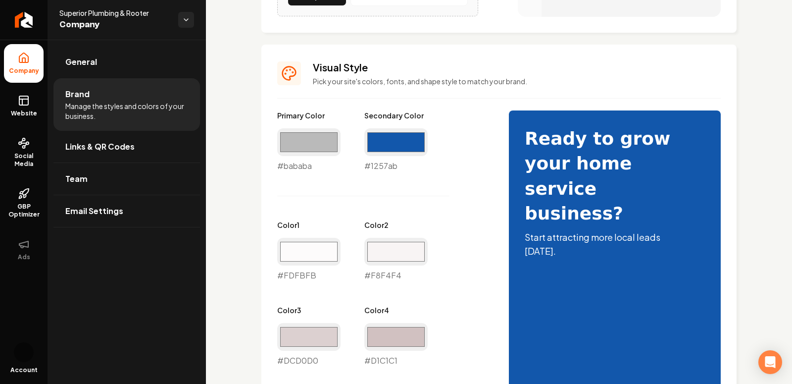
scroll to position [393, 0]
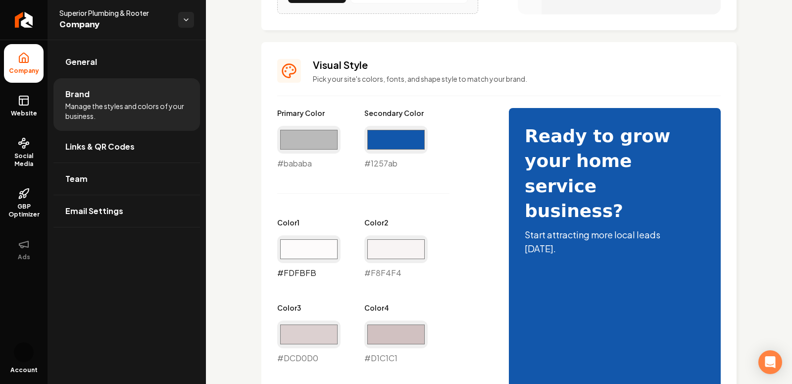
click at [319, 252] on input "#fdfbfb" at bounding box center [308, 249] width 63 height 28
type input "#c7c7c7"
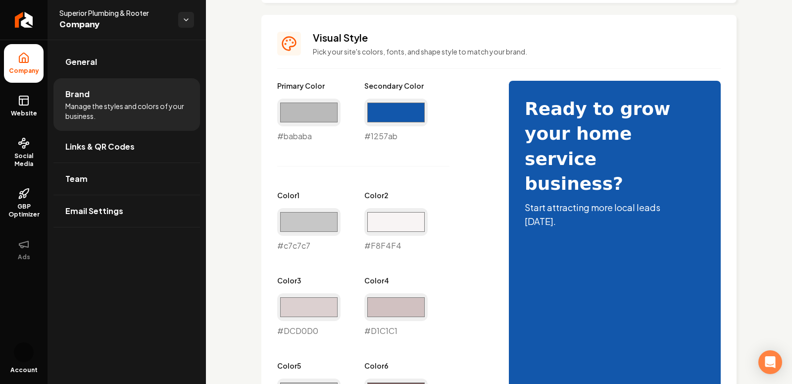
scroll to position [400, 0]
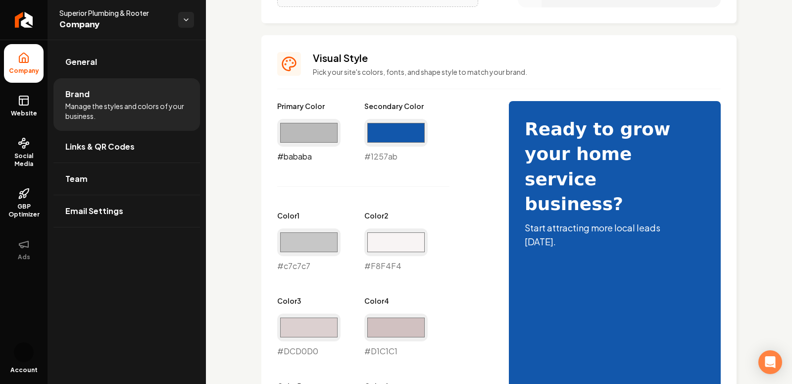
click at [299, 135] on input "#bababa" at bounding box center [308, 133] width 63 height 28
click at [297, 125] on input "#bababa" at bounding box center [308, 133] width 63 height 28
type input "#a3a3a3"
click at [260, 166] on div "Logo & Icon Add your business logo and icon to personalize your website appeara…" at bounding box center [499, 254] width 586 height 1229
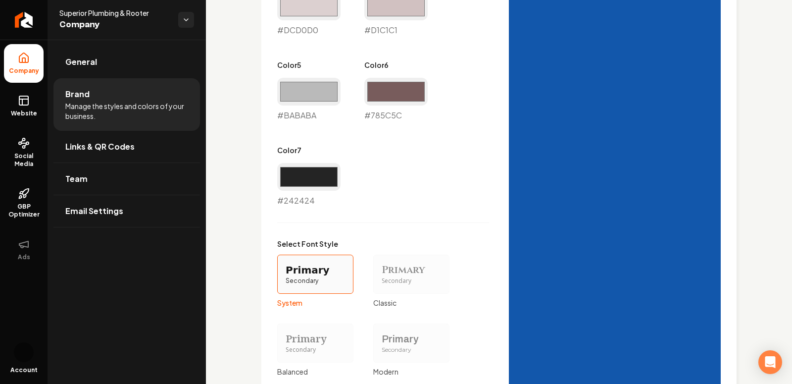
scroll to position [881, 0]
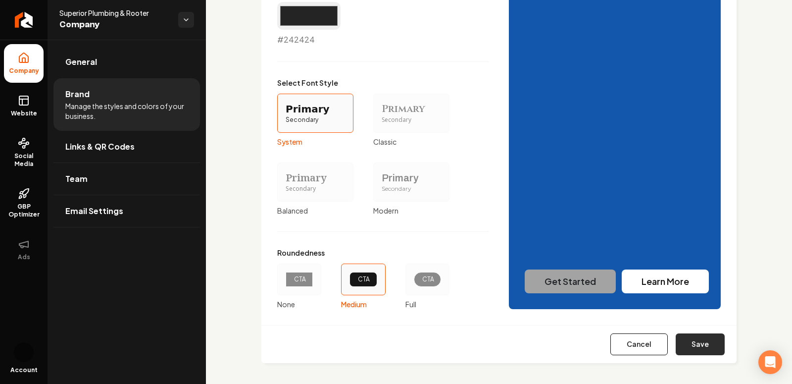
click at [693, 346] on button "Save" at bounding box center [700, 344] width 49 height 22
type input "#f8f4f4"
type input "#dcd0d0"
type input "#d1c1c1"
type input "#bababa"
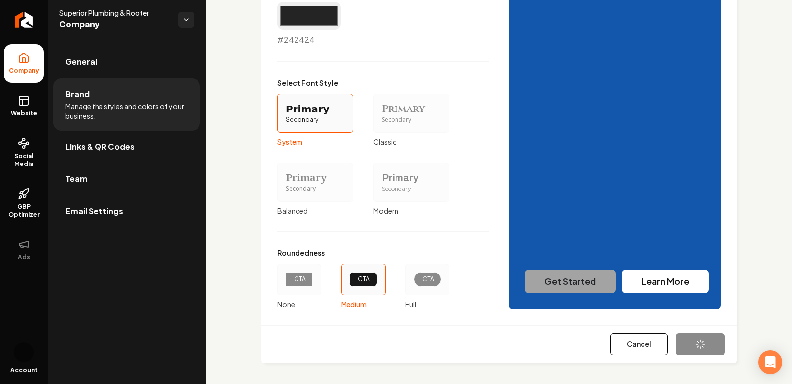
type input "#785c5c"
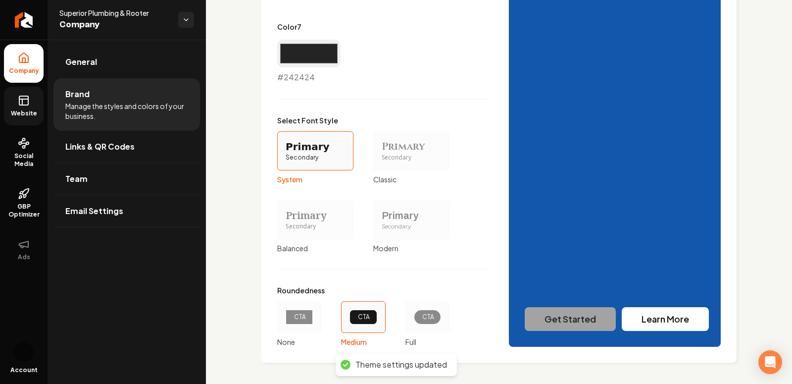
click at [29, 111] on span "Website" at bounding box center [24, 113] width 34 height 8
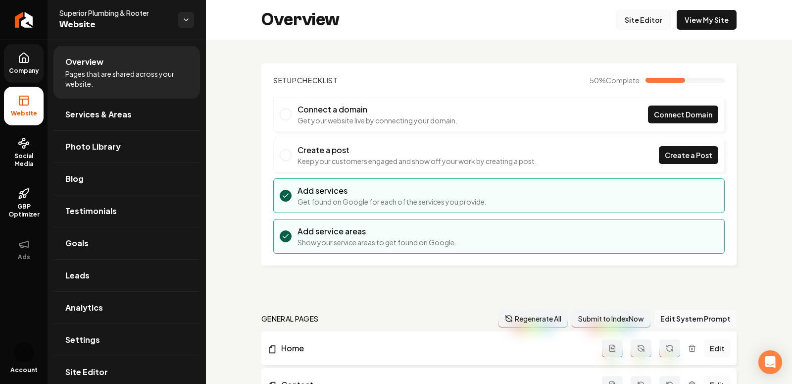
click at [647, 19] on link "Site Editor" at bounding box center [643, 20] width 54 height 20
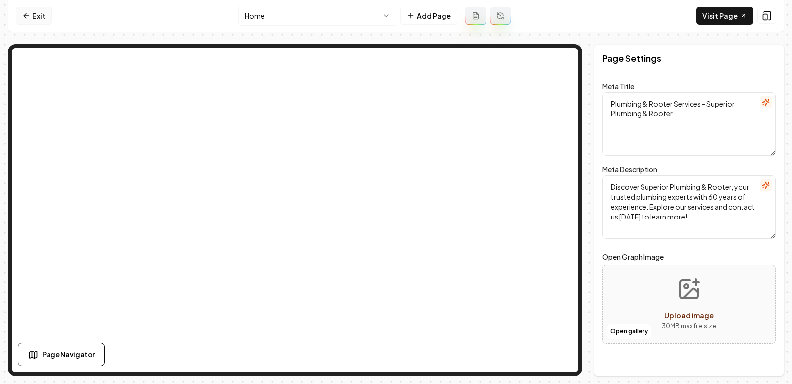
click at [48, 13] on link "Exit" at bounding box center [34, 16] width 36 height 18
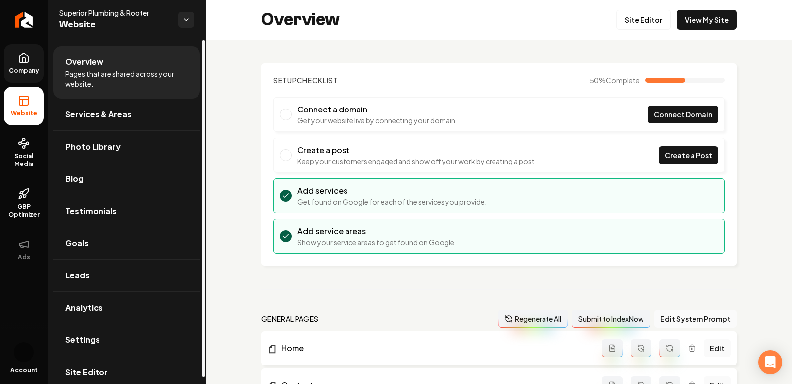
click at [7, 58] on link "Company" at bounding box center [24, 63] width 40 height 39
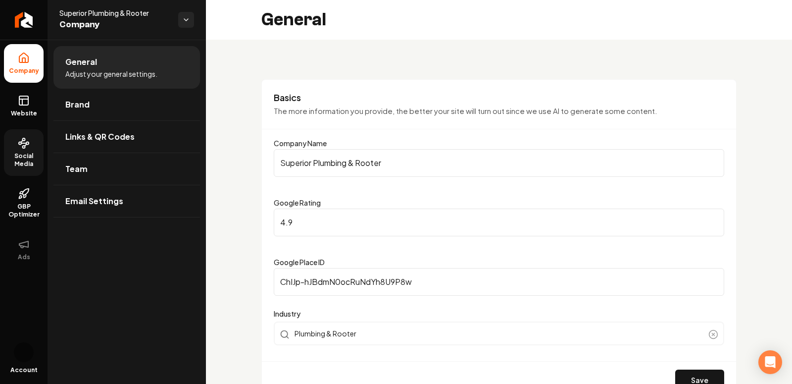
click at [27, 146] on icon at bounding box center [24, 143] width 12 height 12
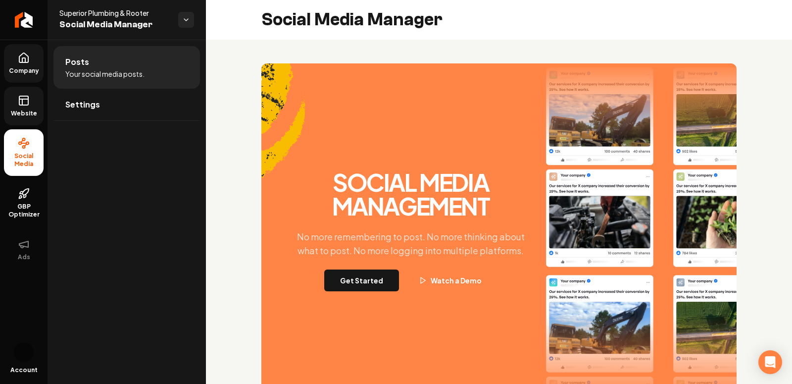
click at [14, 87] on link "Website" at bounding box center [24, 106] width 40 height 39
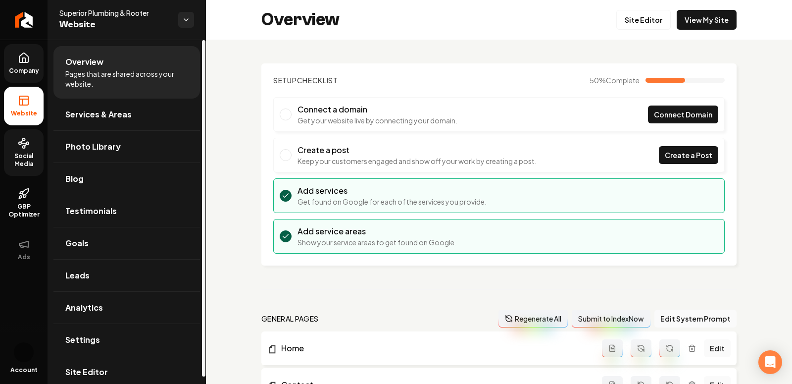
click at [23, 58] on icon at bounding box center [24, 58] width 12 height 12
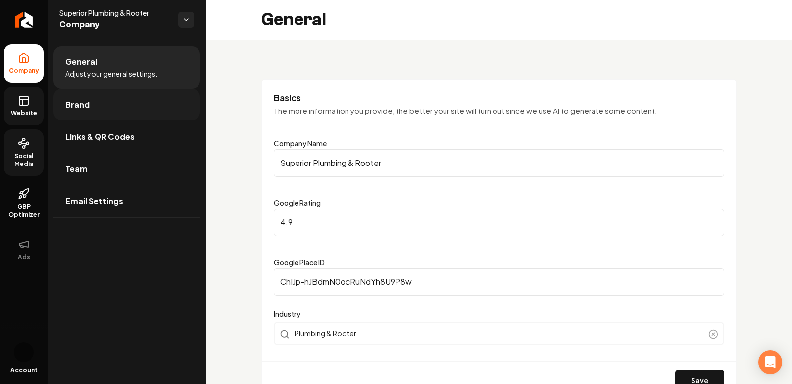
click at [64, 102] on link "Brand" at bounding box center [126, 105] width 147 height 32
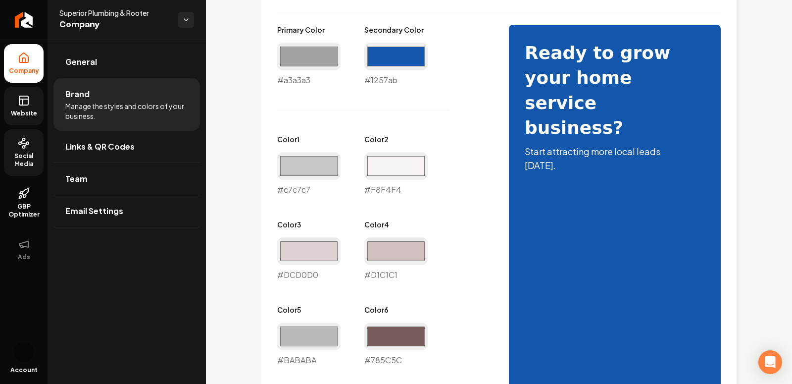
scroll to position [477, 0]
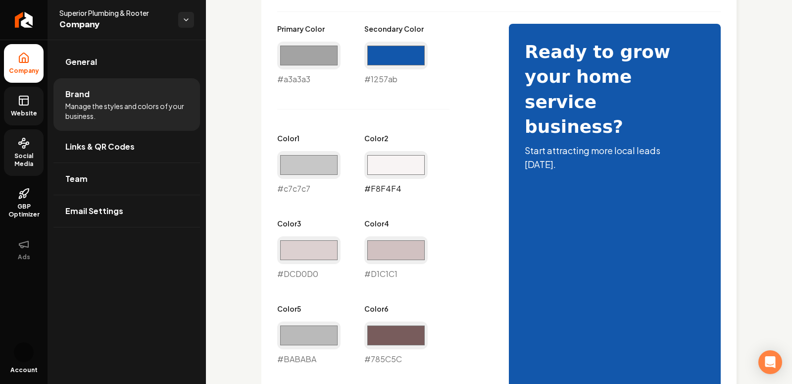
click at [398, 165] on input "#f8f4f4" at bounding box center [395, 165] width 63 height 28
type input "#c7c7c7"
click at [390, 53] on input "#1257ab" at bounding box center [395, 56] width 63 height 28
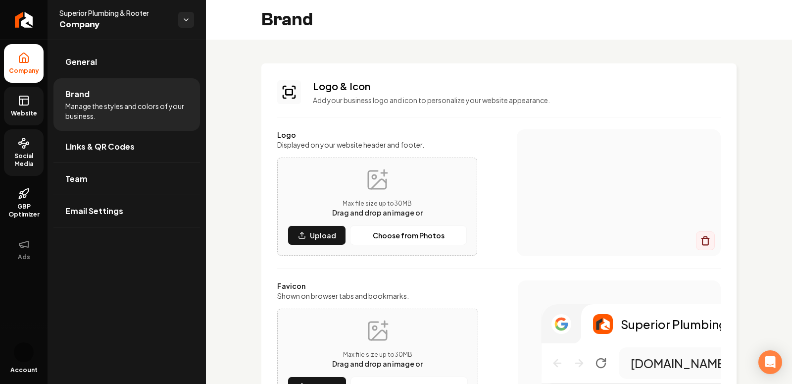
scroll to position [223, 0]
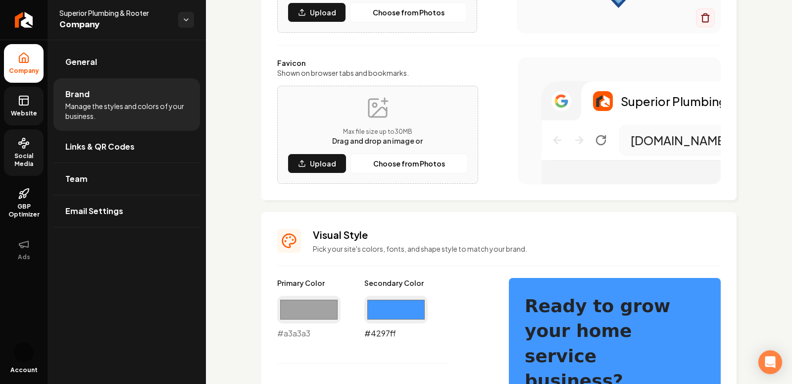
click at [404, 305] on input "#4297ff" at bounding box center [395, 310] width 63 height 28
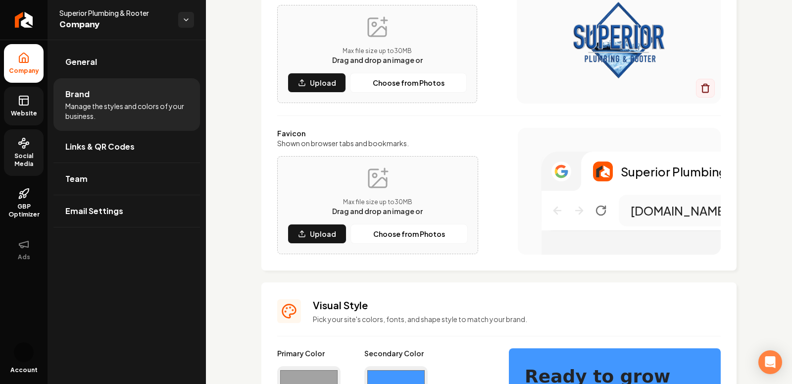
scroll to position [177, 0]
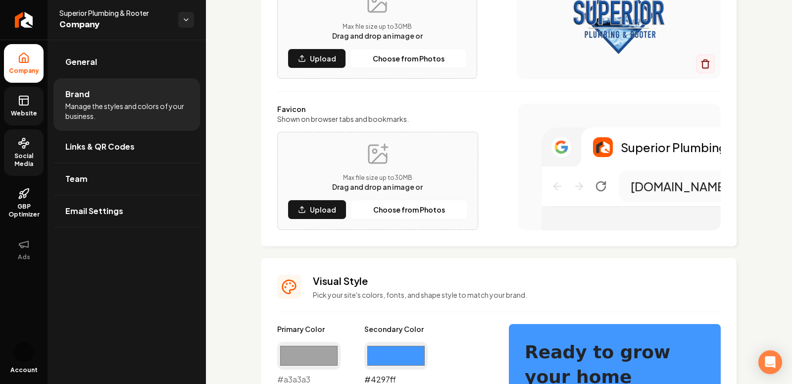
click at [397, 354] on input "#4297ff" at bounding box center [395, 356] width 63 height 28
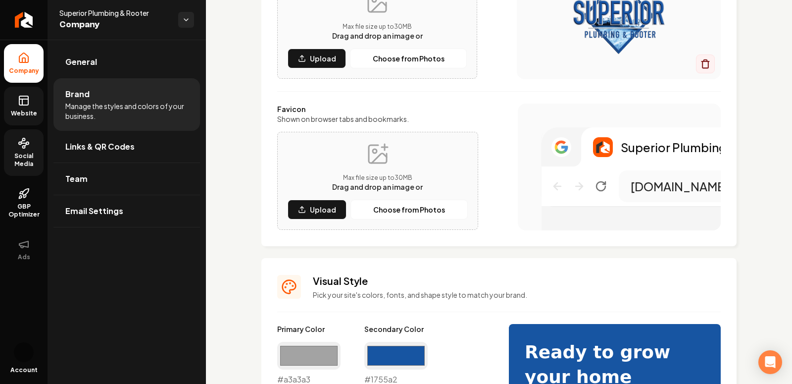
type input "#1755a2"
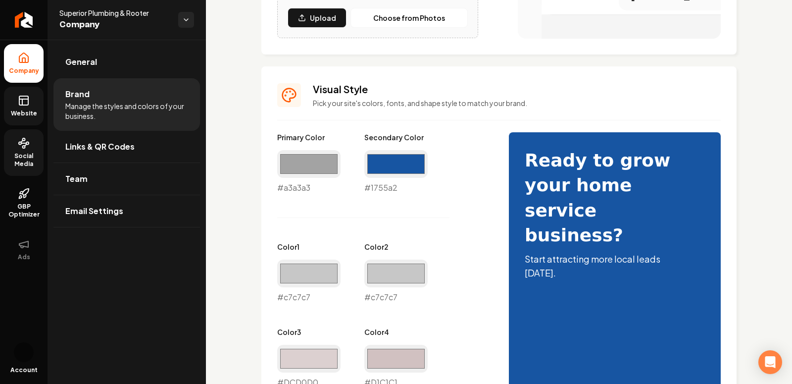
scroll to position [440, 0]
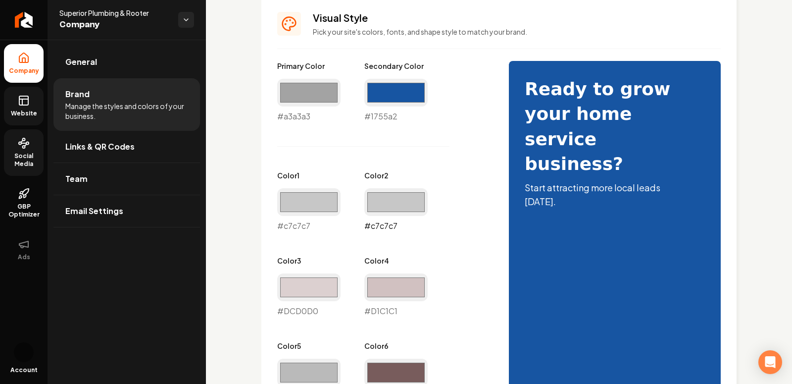
click at [389, 205] on input "#c7c7c7" at bounding box center [395, 202] width 63 height 28
type input "#2e82ef"
click at [479, 169] on div "Primary Color #a3a3a3 #a3a3a3 Secondary Color #1755a2 #1755a2 Color 1 #c7c7c7 #…" at bounding box center [383, 274] width 212 height 426
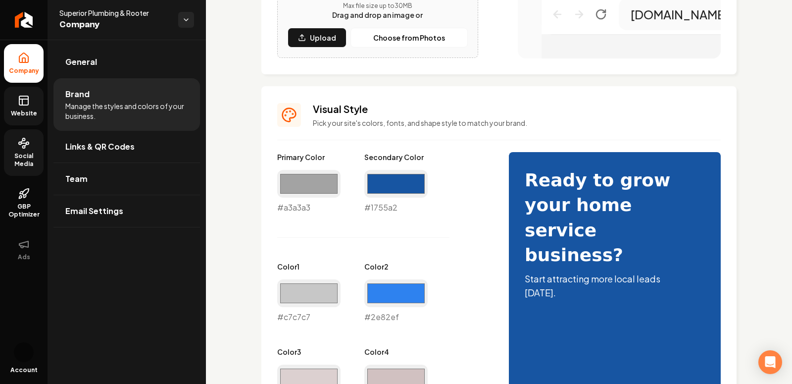
scroll to position [391, 0]
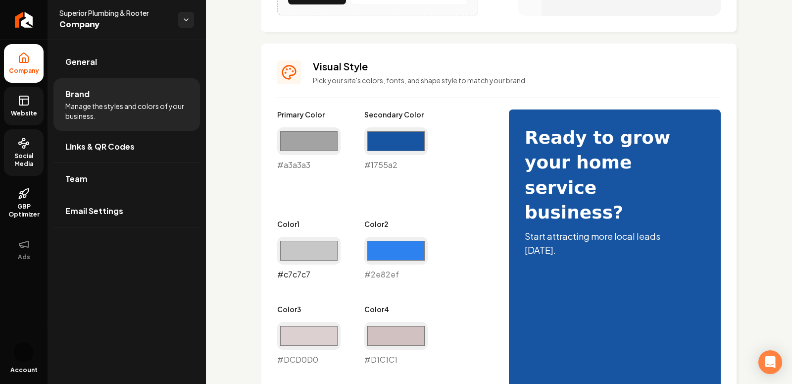
click at [306, 263] on input "#c7c7c7" at bounding box center [308, 251] width 63 height 28
type input "#a3a3a3"
click at [445, 207] on div "Primary Color #a3a3a3 #a3a3a3 Secondary Color #1755a2 #1755a2 Color 1 #a3a3a3 #…" at bounding box center [383, 322] width 212 height 426
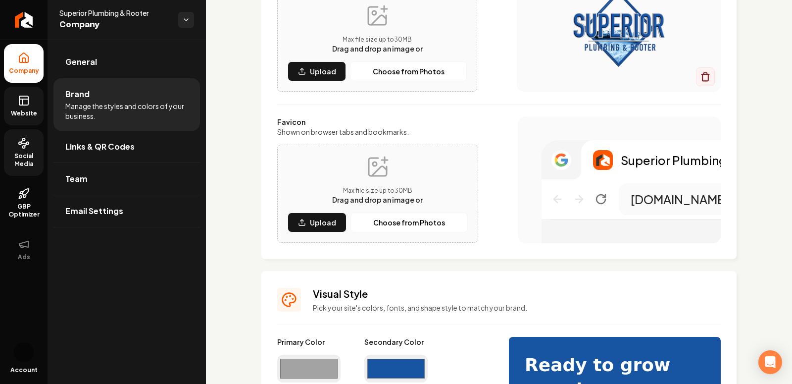
scroll to position [63, 0]
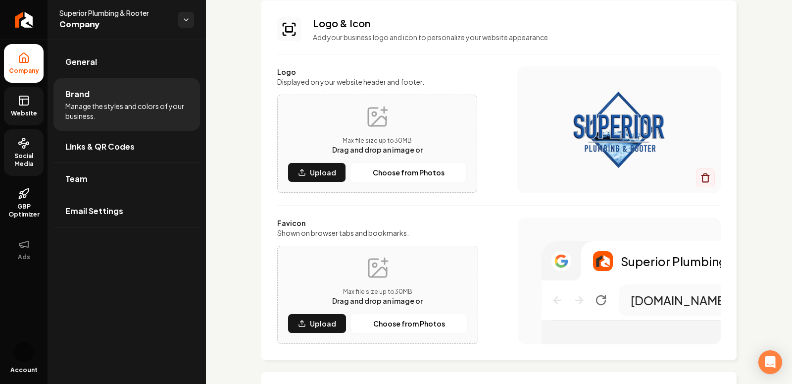
click at [27, 111] on span "Website" at bounding box center [24, 113] width 34 height 8
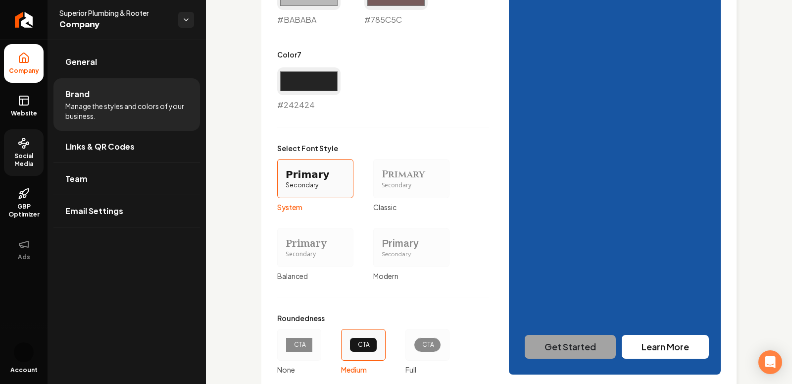
scroll to position [881, 0]
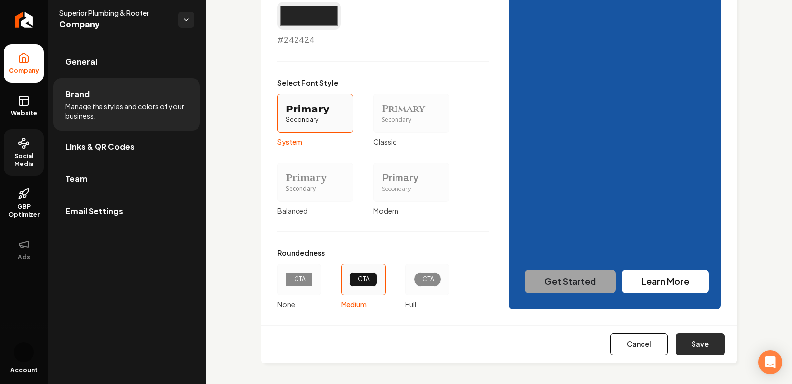
click at [701, 341] on button "Save" at bounding box center [700, 344] width 49 height 22
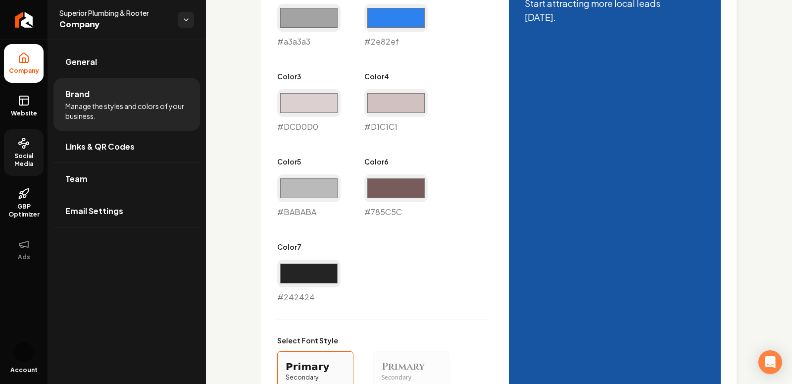
type input "#dcd0d0"
type input "#d1c1c1"
type input "#bababa"
type input "#785c5c"
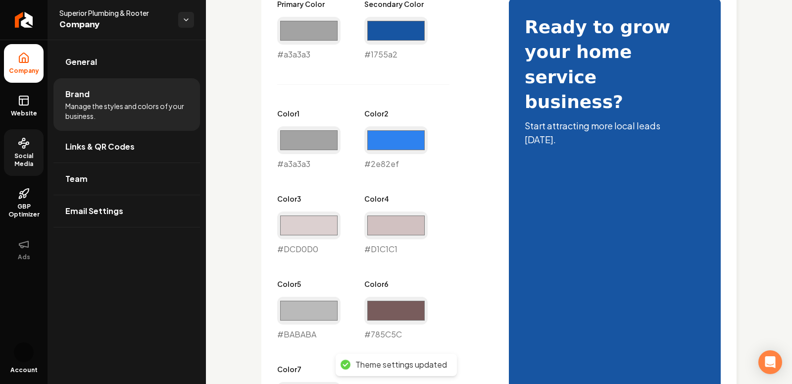
scroll to position [844, 0]
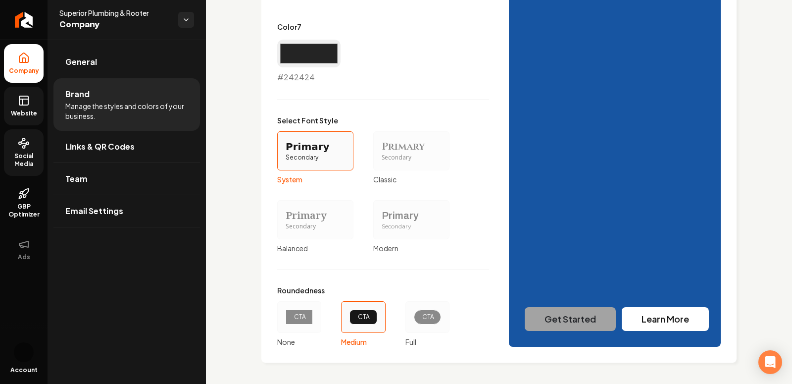
click at [29, 102] on icon at bounding box center [24, 101] width 12 height 12
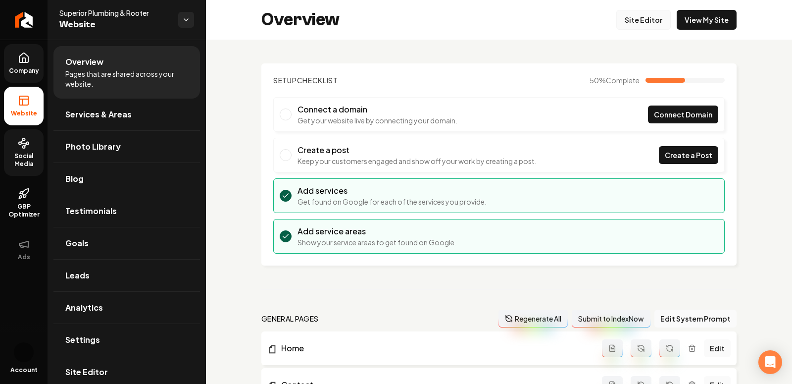
click at [642, 19] on link "Site Editor" at bounding box center [643, 20] width 54 height 20
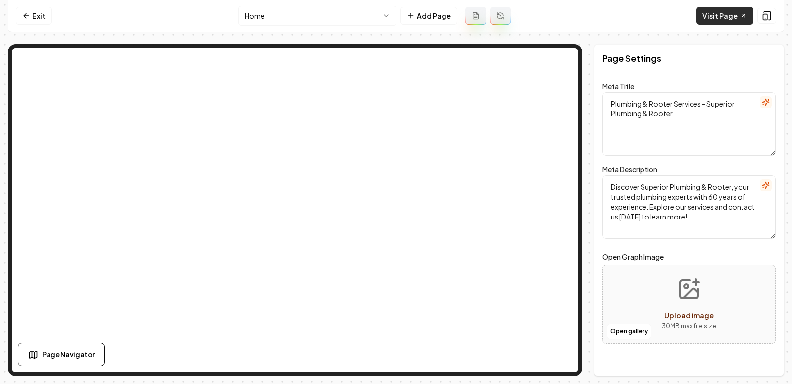
click at [735, 18] on link "Visit Page" at bounding box center [725, 16] width 57 height 18
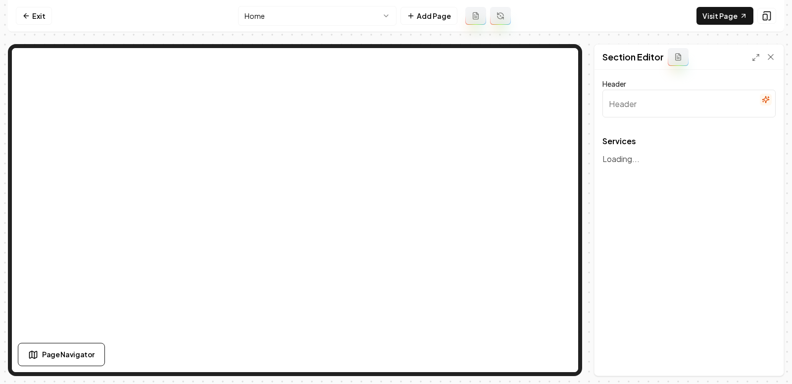
type input "Our Plumbing & Rooter Services"
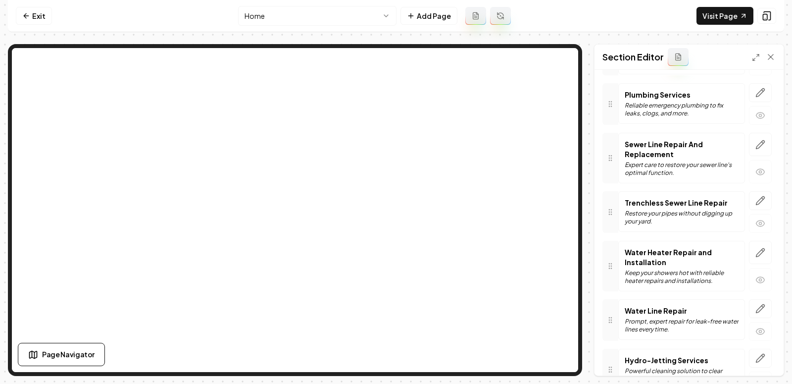
scroll to position [222, 0]
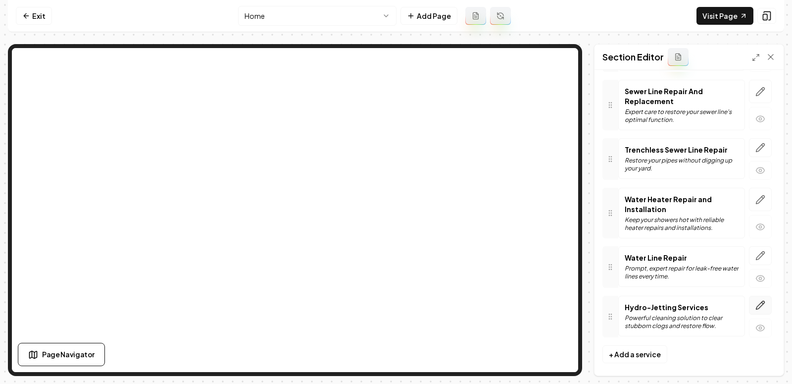
click at [758, 301] on icon "button" at bounding box center [761, 305] width 8 height 8
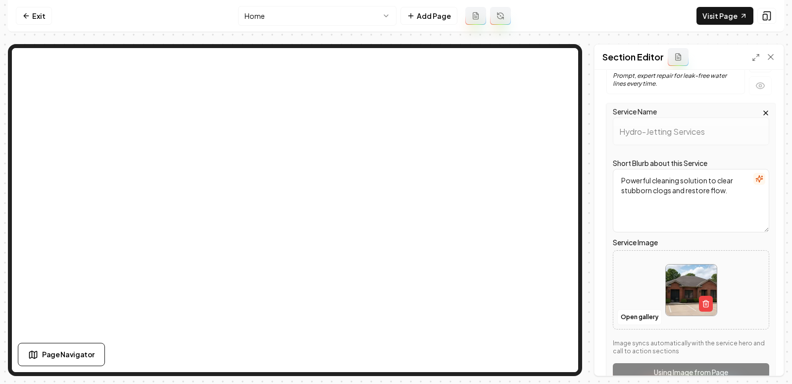
scroll to position [447, 0]
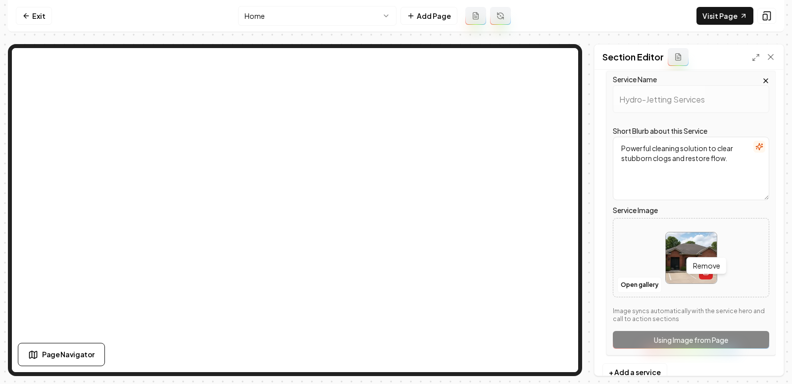
click at [705, 271] on line "button" at bounding box center [705, 272] width 0 height 2
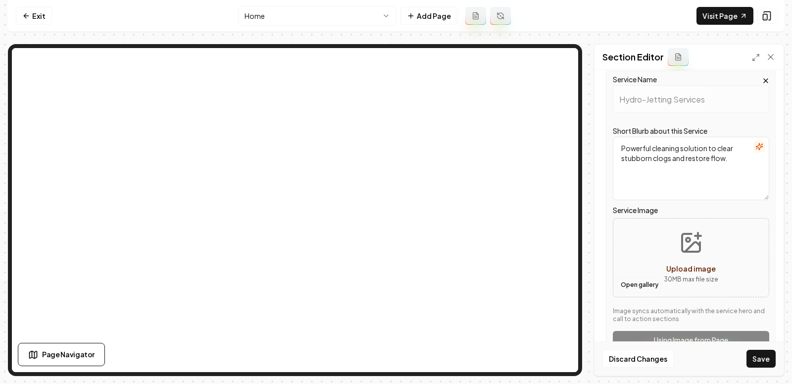
click at [641, 277] on button "Open gallery" at bounding box center [639, 285] width 45 height 16
click at [722, 226] on button "Upload image 30 MB max file size" at bounding box center [691, 257] width 70 height 69
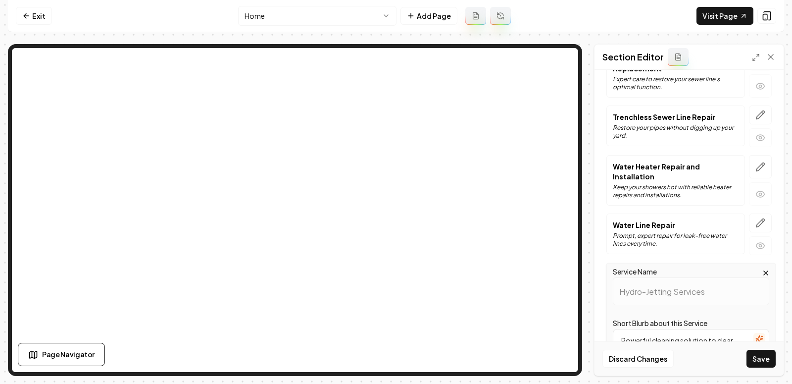
scroll to position [250, 0]
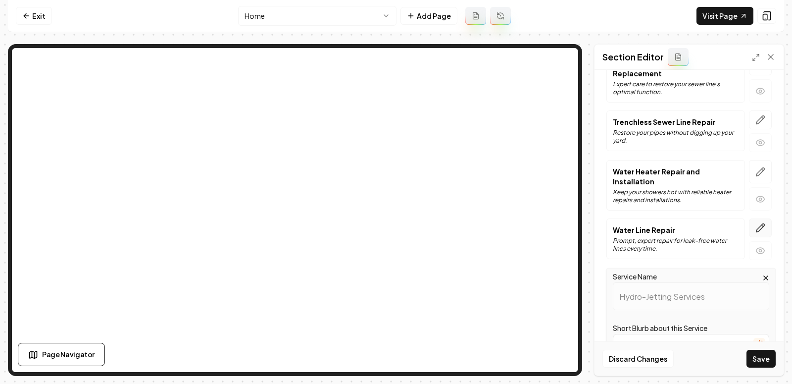
click at [756, 223] on icon "button" at bounding box center [761, 228] width 10 height 10
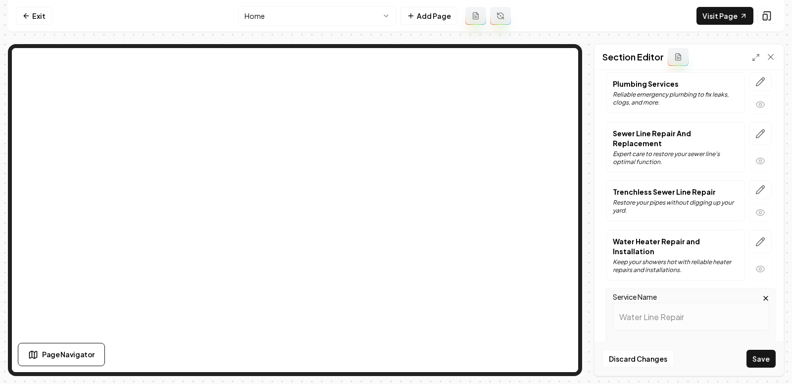
scroll to position [179, 0]
click at [760, 181] on button "button" at bounding box center [760, 190] width 23 height 19
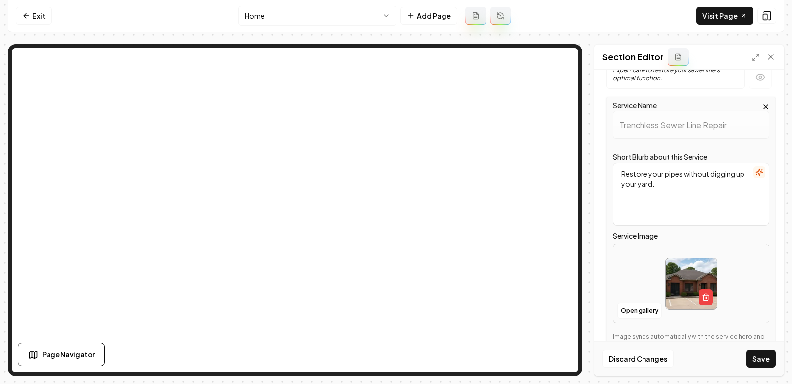
scroll to position [271, 0]
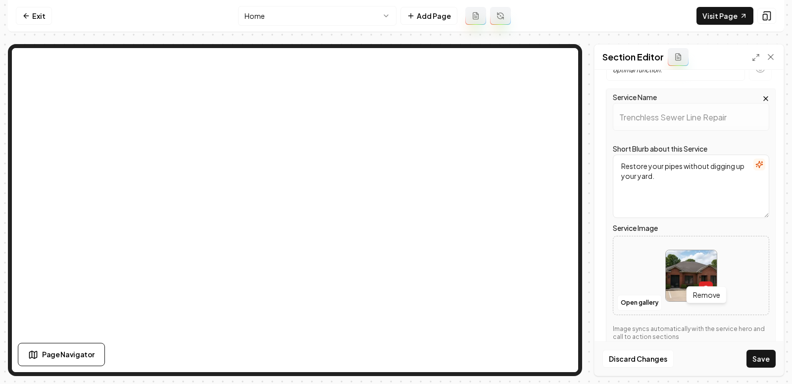
click at [708, 281] on button "button" at bounding box center [706, 289] width 14 height 16
click at [645, 295] on button "Open gallery" at bounding box center [639, 303] width 45 height 16
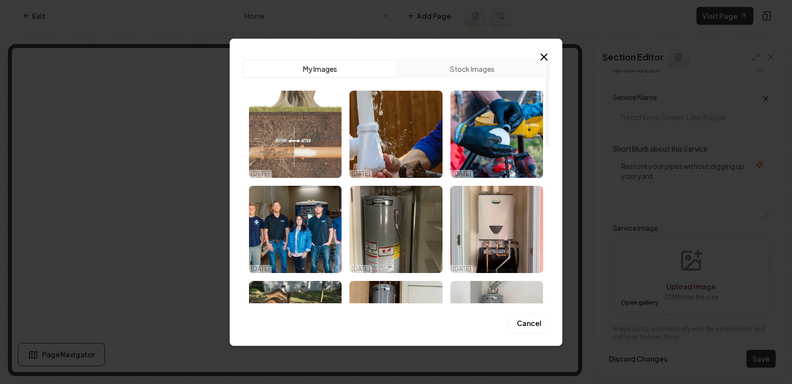
click at [297, 135] on img "Select image image_68dd8fd15c7cd75eb8663e6e.jpg" at bounding box center [295, 134] width 93 height 87
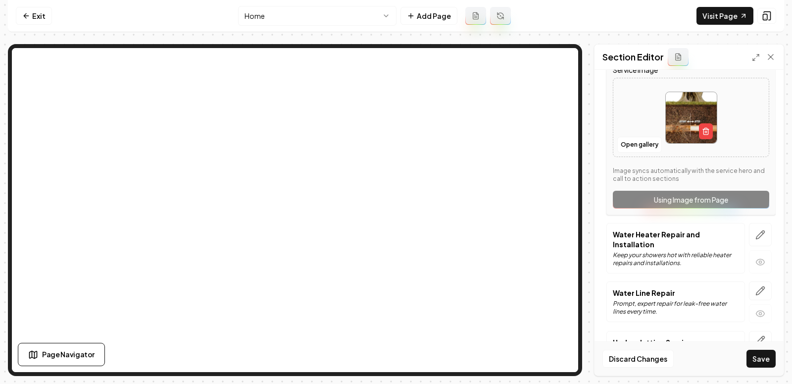
scroll to position [447, 0]
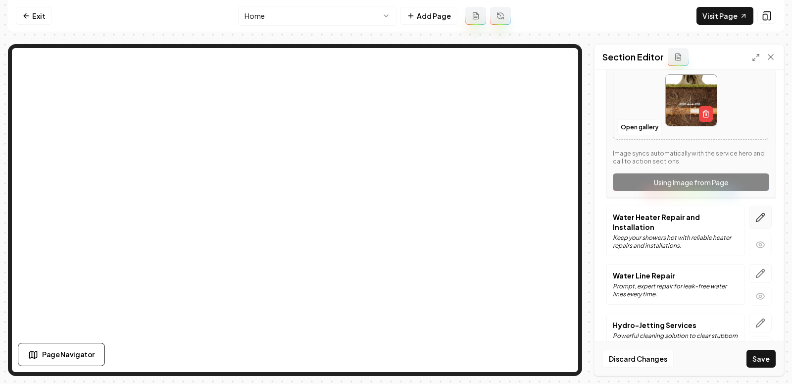
click at [760, 213] on icon "button" at bounding box center [761, 217] width 8 height 8
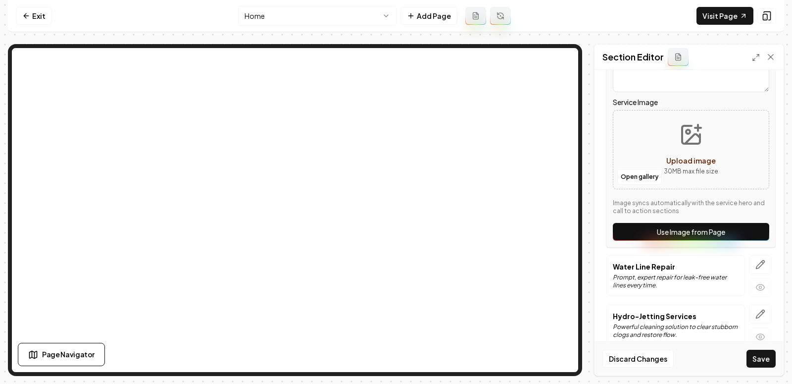
click at [674, 127] on button "Upload image 30 MB max file size" at bounding box center [691, 149] width 70 height 69
click at [685, 126] on icon "Upload image" at bounding box center [691, 135] width 24 height 24
type input "**********"
click at [762, 259] on icon "button" at bounding box center [761, 264] width 10 height 10
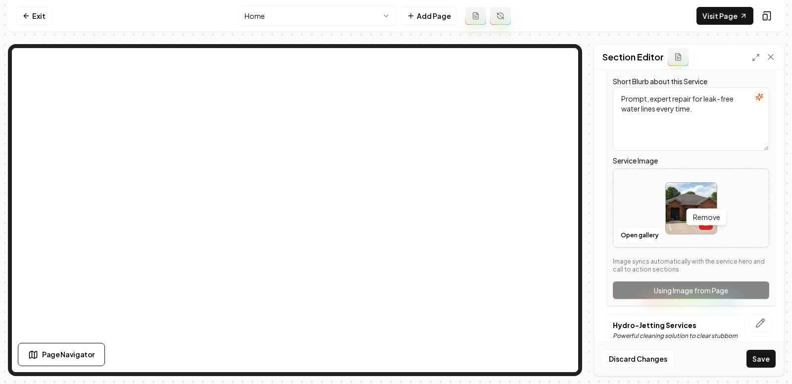
click at [703, 218] on icon "button" at bounding box center [706, 222] width 8 height 8
click at [697, 213] on div "Upload image" at bounding box center [692, 219] width 50 height 12
click at [760, 359] on button "Save" at bounding box center [761, 359] width 29 height 18
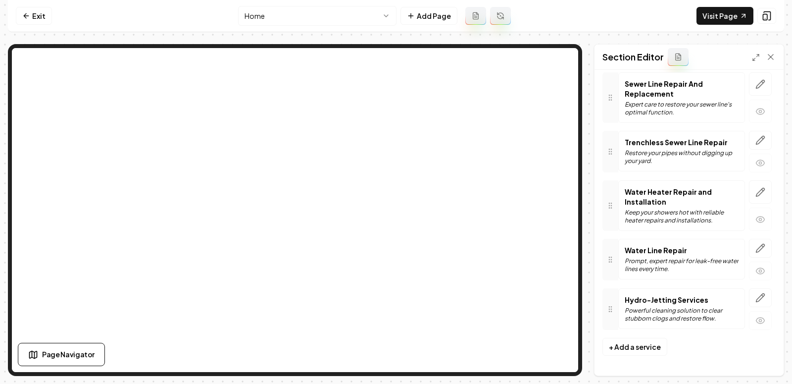
scroll to position [222, 0]
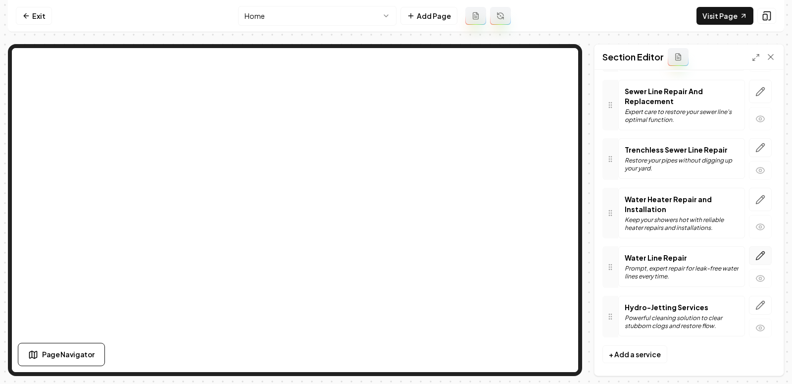
click at [760, 252] on icon "button" at bounding box center [761, 256] width 8 height 8
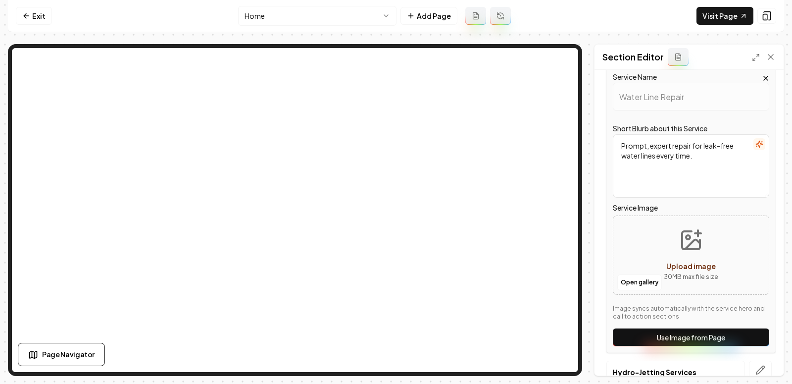
scroll to position [447, 0]
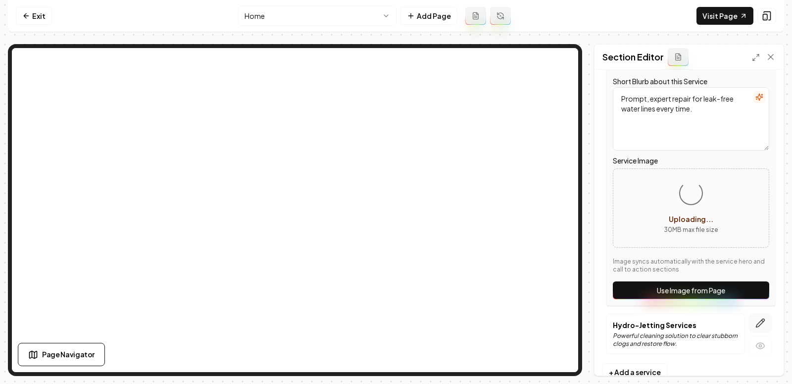
click at [763, 318] on icon "button" at bounding box center [761, 323] width 10 height 10
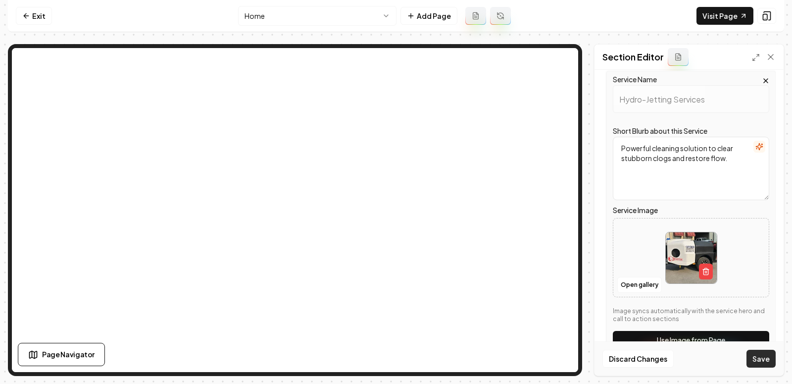
click at [761, 356] on button "Save" at bounding box center [761, 359] width 29 height 18
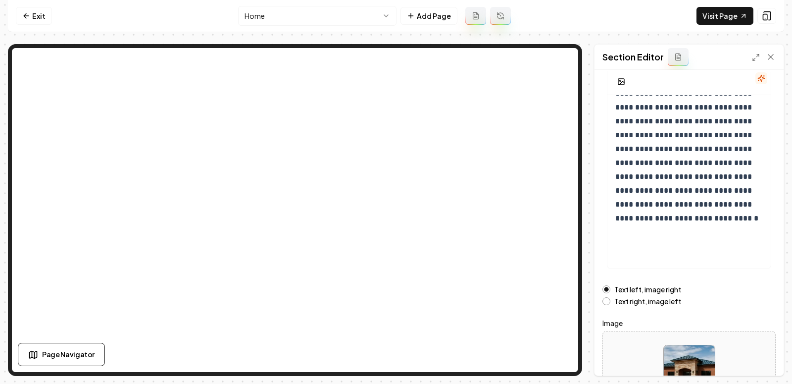
scroll to position [149, 0]
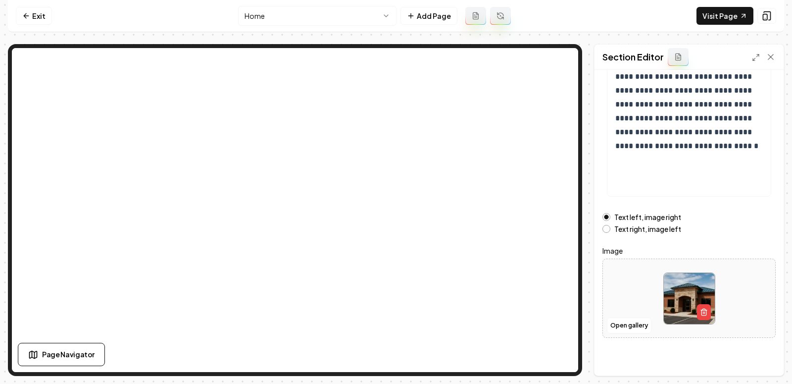
click at [685, 283] on img at bounding box center [689, 298] width 51 height 51
type input "**********"
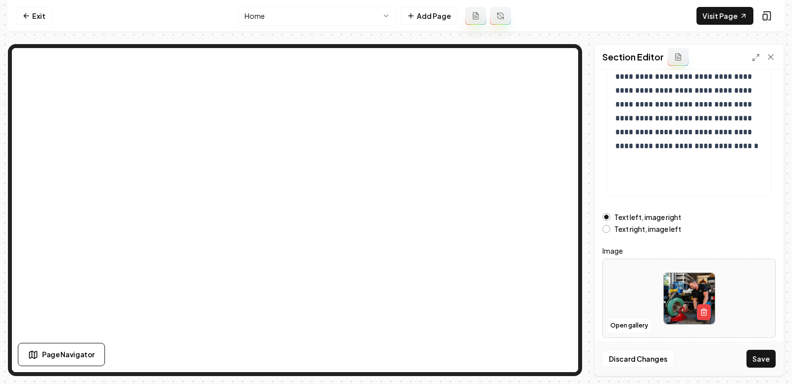
scroll to position [0, 0]
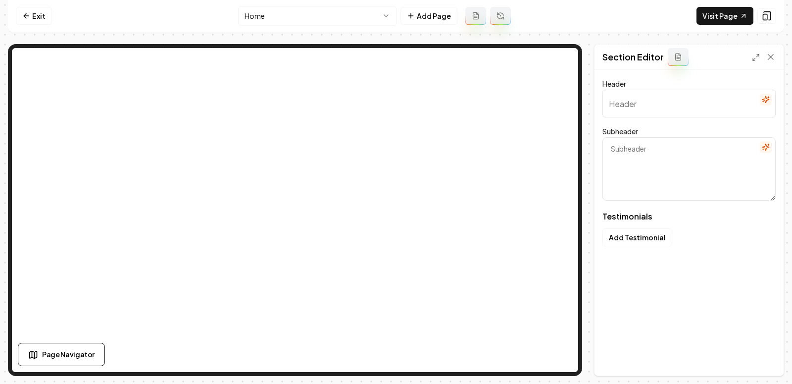
type input "Why Neighbors Choose Us"
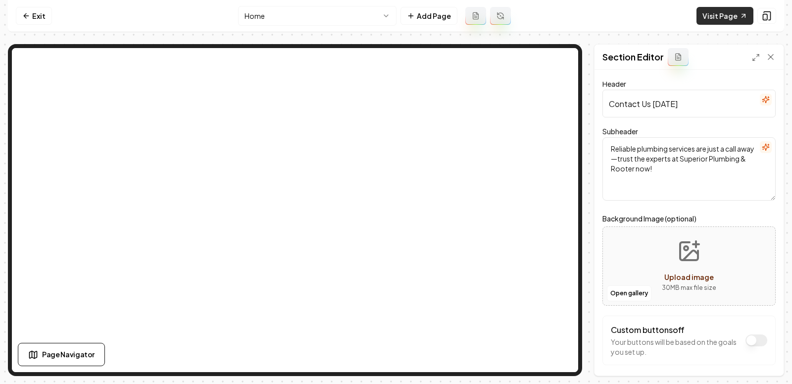
click at [704, 17] on link "Visit Page" at bounding box center [725, 16] width 57 height 18
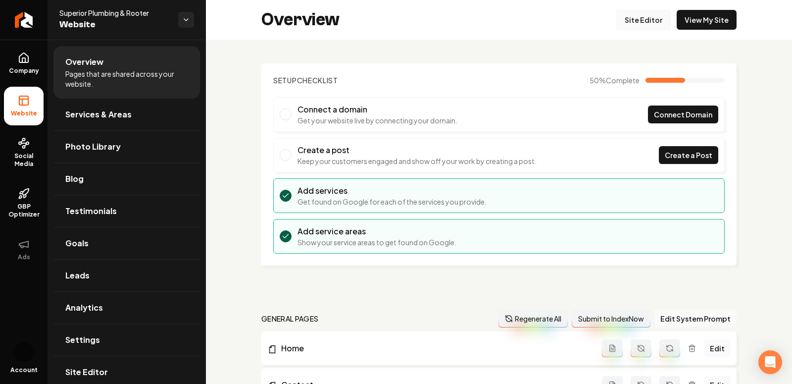
click at [646, 24] on link "Site Editor" at bounding box center [643, 20] width 54 height 20
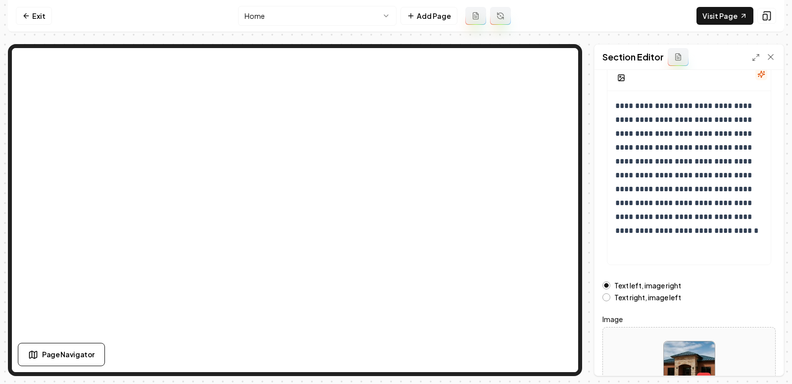
scroll to position [149, 0]
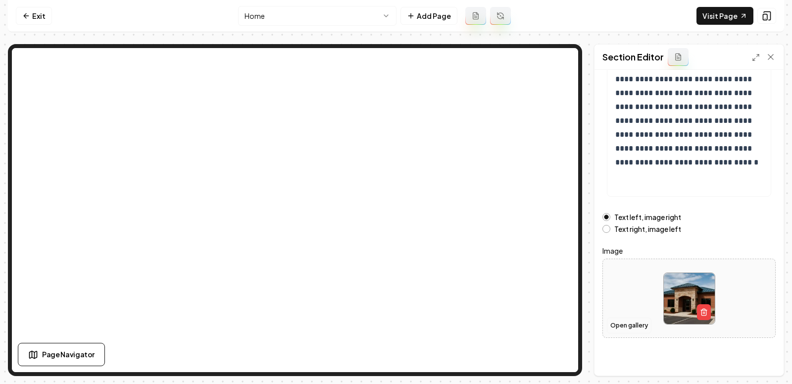
click at [632, 320] on button "Open gallery" at bounding box center [629, 325] width 45 height 16
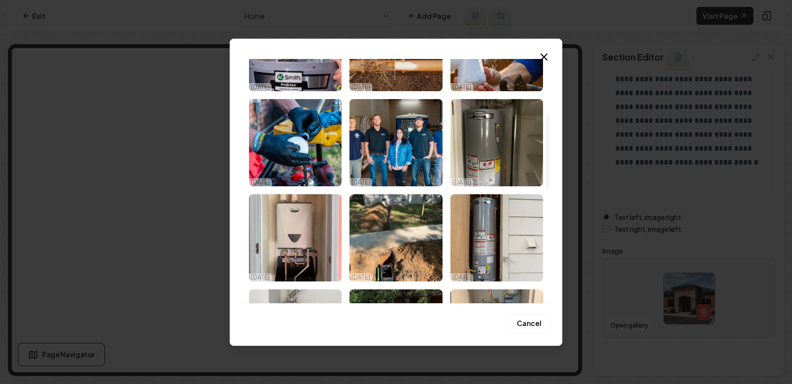
scroll to position [165, 0]
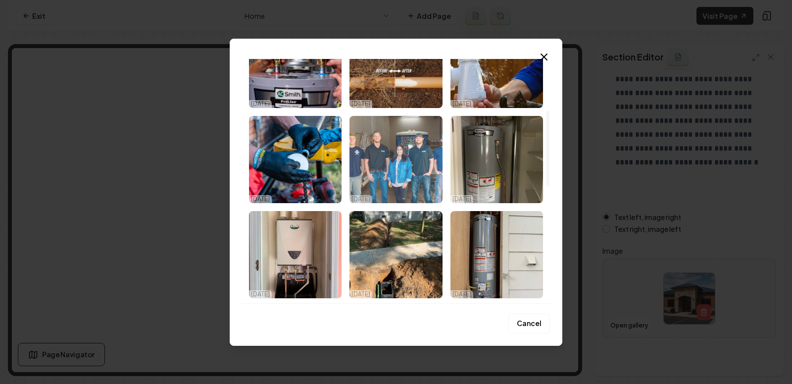
click at [399, 161] on img "Select image image_68dd8e9d5c7cd75eb85c8329.jpeg" at bounding box center [396, 159] width 93 height 87
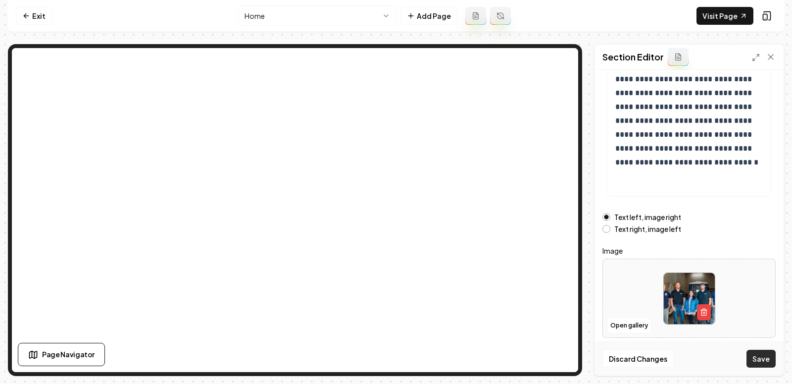
click at [755, 360] on button "Save" at bounding box center [761, 359] width 29 height 18
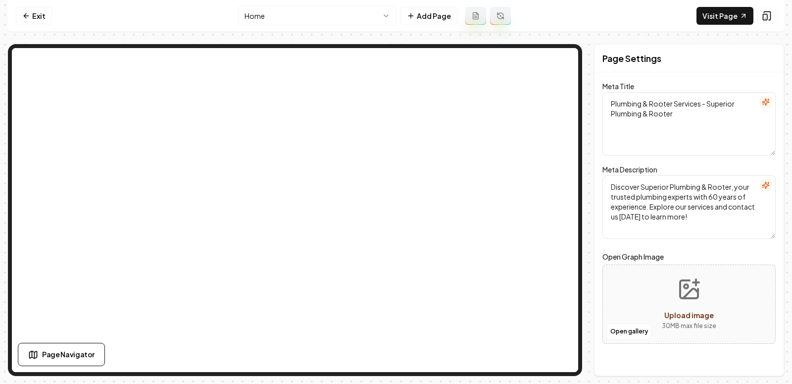
scroll to position [0, 0]
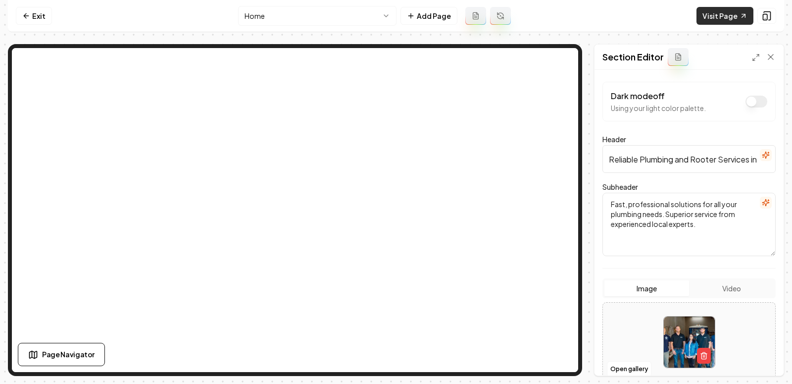
click at [715, 12] on link "Visit Page" at bounding box center [725, 16] width 57 height 18
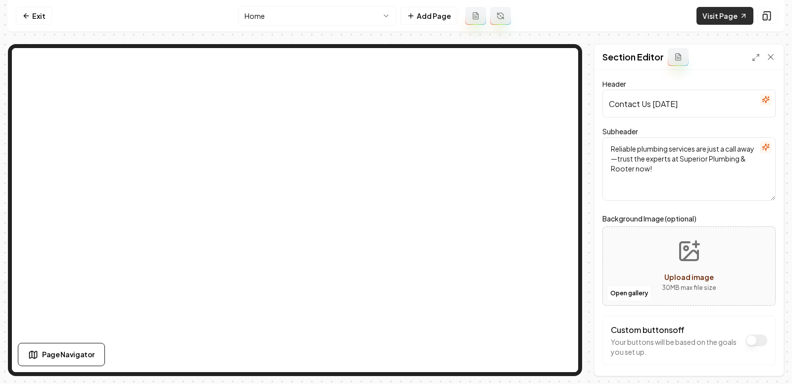
click at [712, 13] on link "Visit Page" at bounding box center [725, 16] width 57 height 18
click at [34, 15] on link "Exit" at bounding box center [34, 16] width 36 height 18
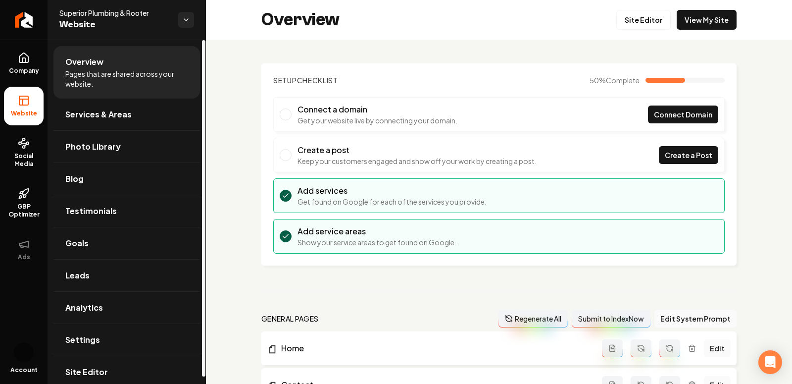
click at [10, 92] on li "Website" at bounding box center [24, 106] width 40 height 39
click at [18, 58] on icon at bounding box center [24, 58] width 12 height 12
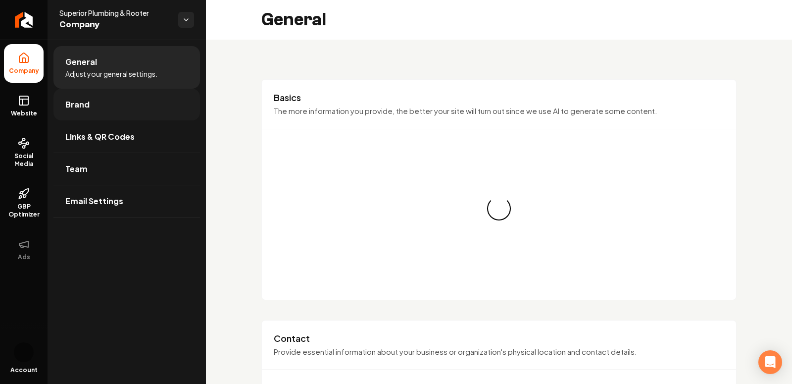
click at [79, 104] on span "Brand" at bounding box center [77, 105] width 24 height 12
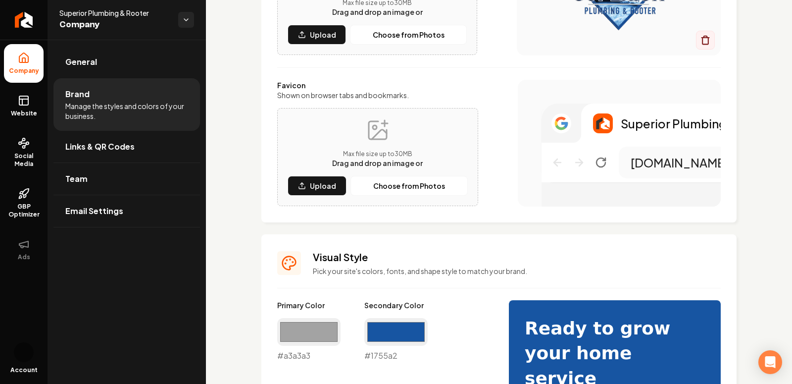
scroll to position [477, 0]
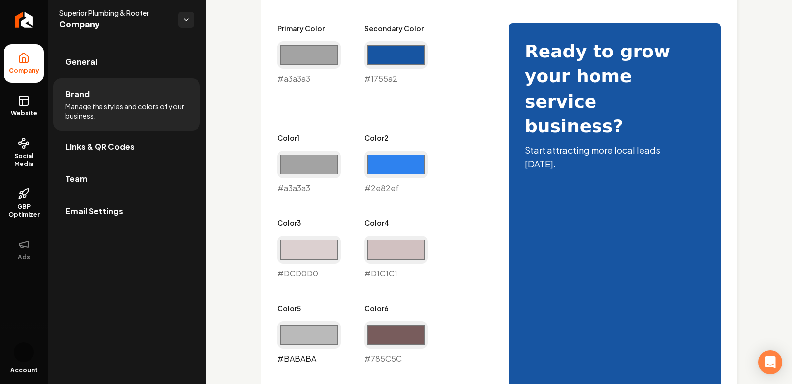
click at [322, 337] on input "#bababa" at bounding box center [308, 335] width 63 height 28
click at [277, 227] on div "Visual Style Pick your site's colors, fonts, and shape style to match your bran…" at bounding box center [498, 342] width 475 height 771
click at [302, 334] on input "#bababa" at bounding box center [308, 335] width 63 height 28
type input "#9c9c9c"
click at [508, 276] on div "Primary Color #a3a3a3 #a3a3a3 Secondary Color #1755a2 #1755a2 Color 1 #a3a3a3 #…" at bounding box center [499, 368] width 444 height 690
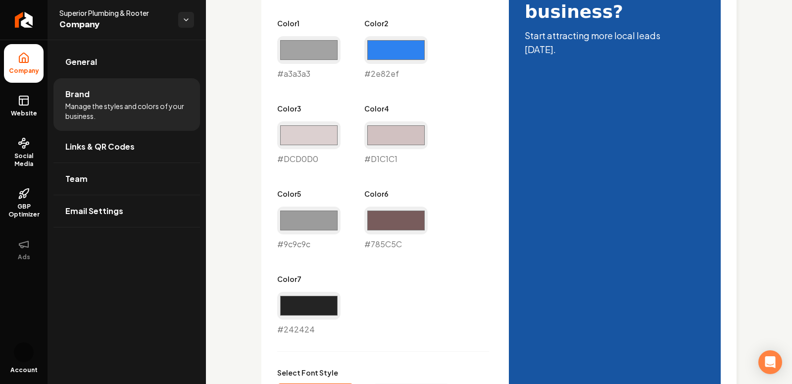
scroll to position [881, 0]
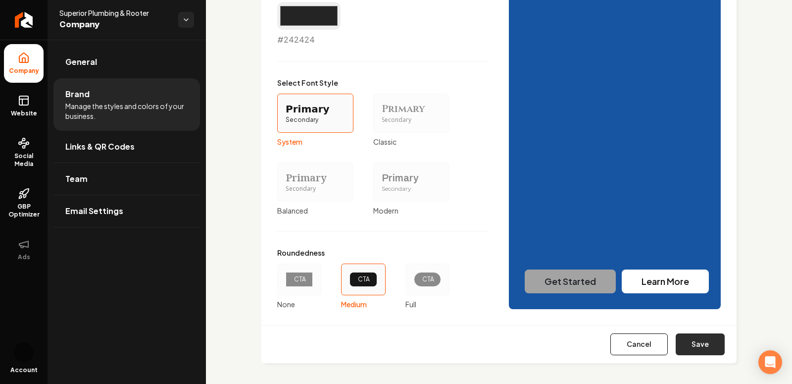
click at [697, 336] on button "Save" at bounding box center [700, 344] width 49 height 22
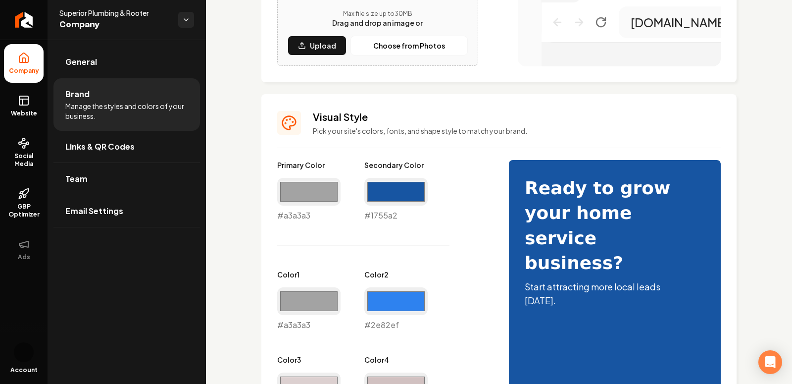
type input "#dcd0d0"
type input "#d1c1c1"
type input "#785c5c"
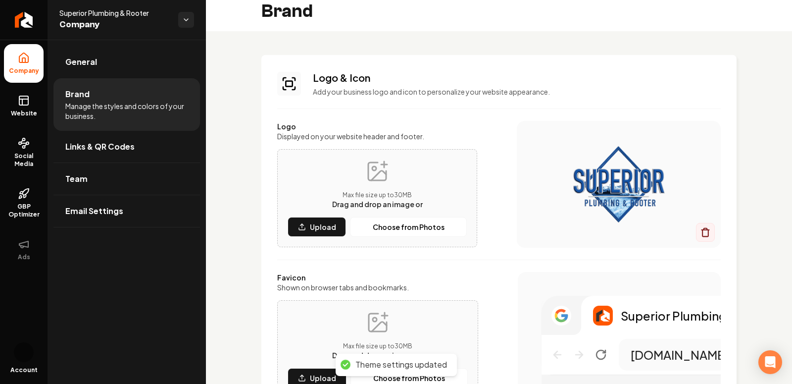
scroll to position [0, 0]
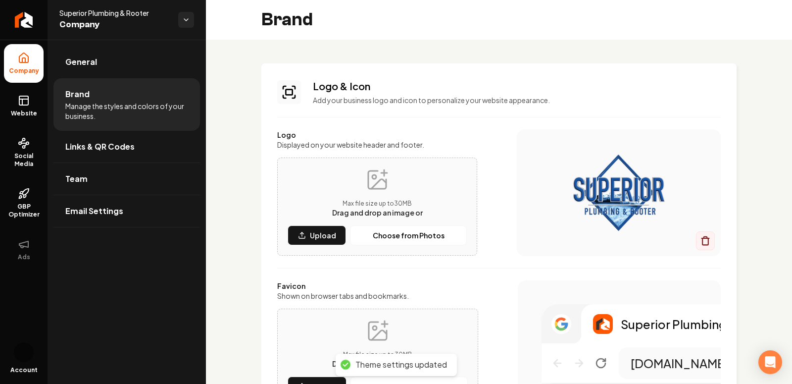
click at [25, 55] on icon at bounding box center [24, 58] width 12 height 12
click at [89, 63] on span "General" at bounding box center [81, 62] width 32 height 12
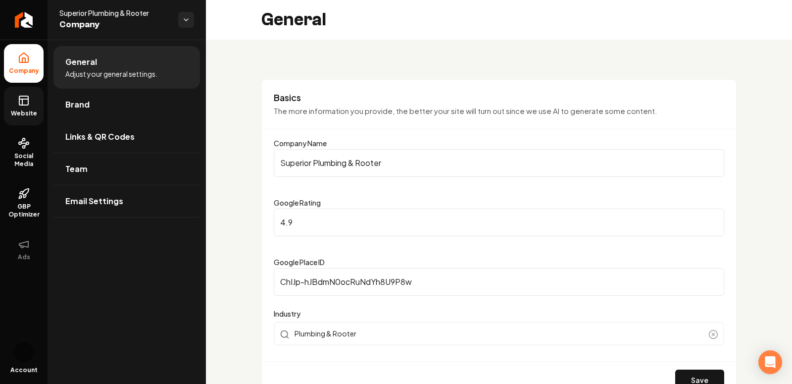
click at [20, 107] on link "Website" at bounding box center [24, 106] width 40 height 39
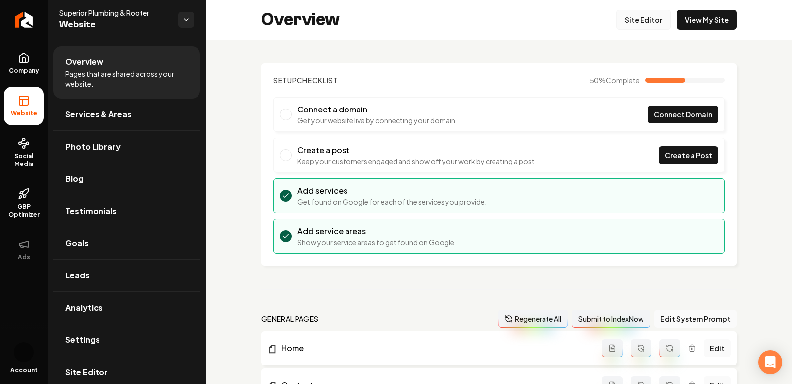
click at [651, 14] on link "Site Editor" at bounding box center [643, 20] width 54 height 20
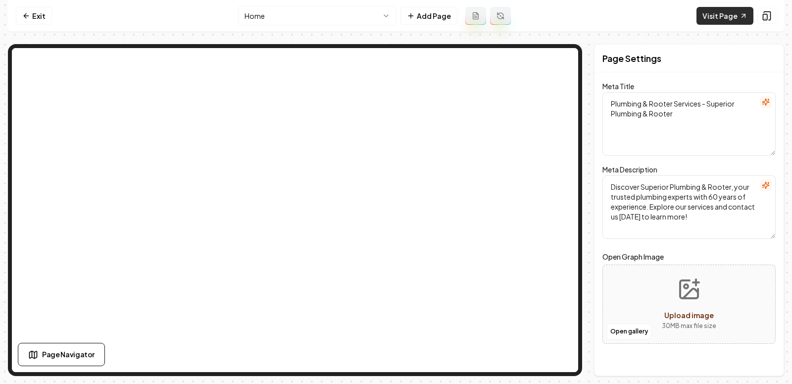
click at [719, 8] on link "Visit Page" at bounding box center [725, 16] width 57 height 18
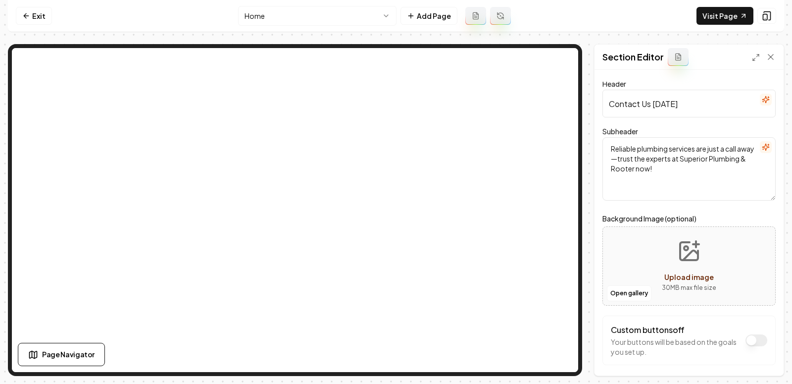
click at [698, 256] on icon "Upload image" at bounding box center [689, 251] width 18 height 18
click at [694, 238] on button "Upload image 30 MB max file size" at bounding box center [689, 265] width 70 height 69
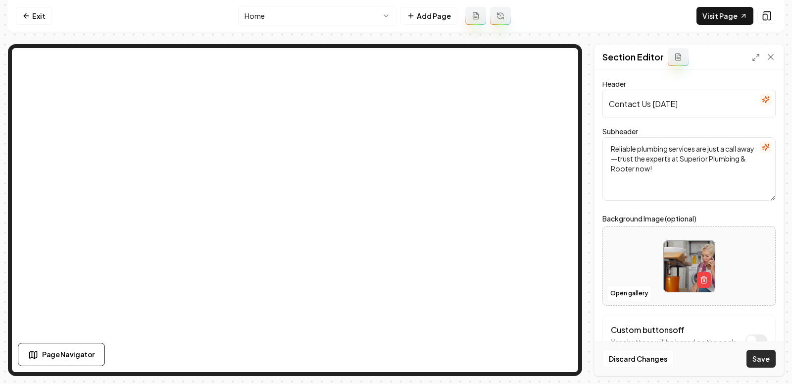
click at [761, 356] on button "Save" at bounding box center [761, 359] width 29 height 18
click at [714, 19] on link "Visit Page" at bounding box center [725, 16] width 57 height 18
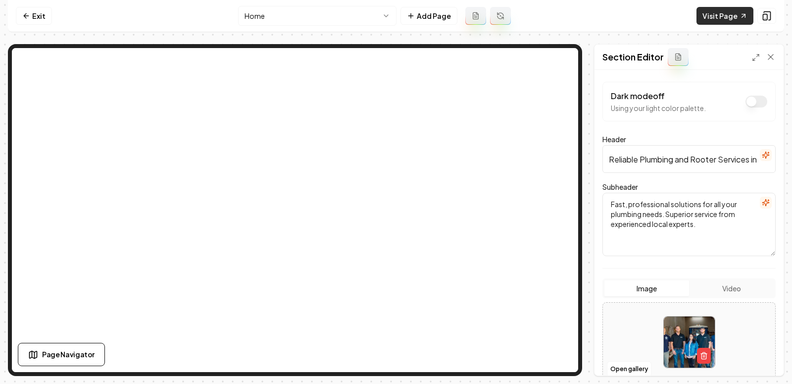
click at [723, 21] on link "Visit Page" at bounding box center [725, 16] width 57 height 18
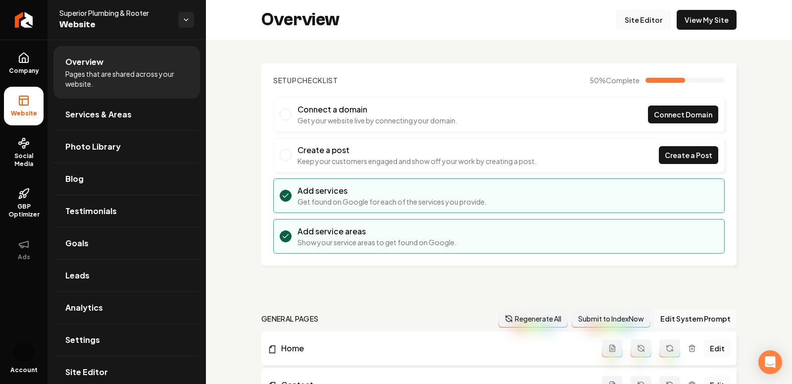
click at [647, 23] on link "Site Editor" at bounding box center [643, 20] width 54 height 20
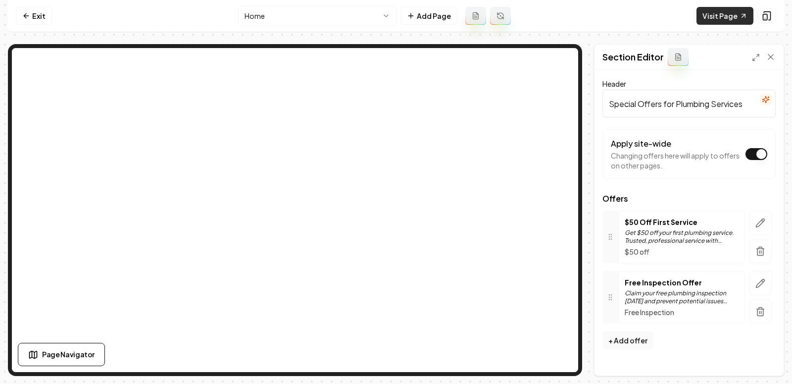
click at [719, 12] on link "Visit Page" at bounding box center [725, 16] width 57 height 18
click at [19, 11] on link "Exit" at bounding box center [34, 16] width 36 height 18
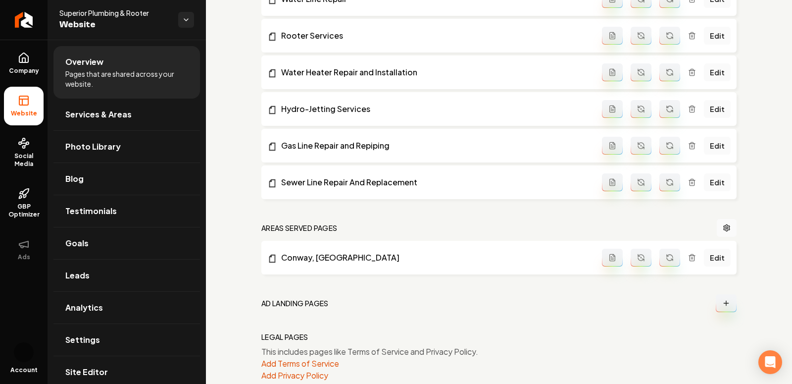
scroll to position [590, 0]
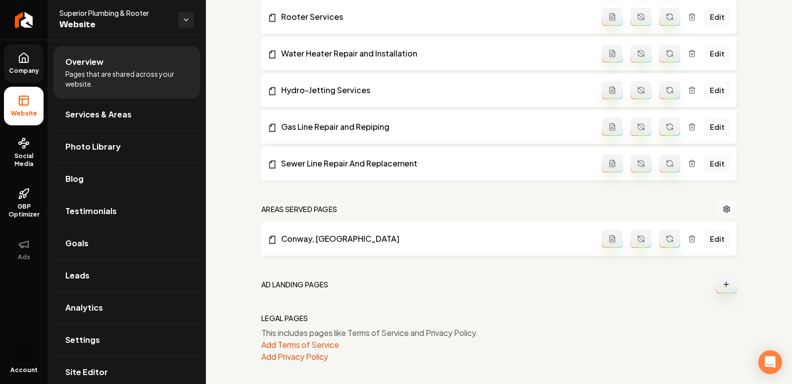
click at [18, 62] on icon at bounding box center [24, 58] width 12 height 12
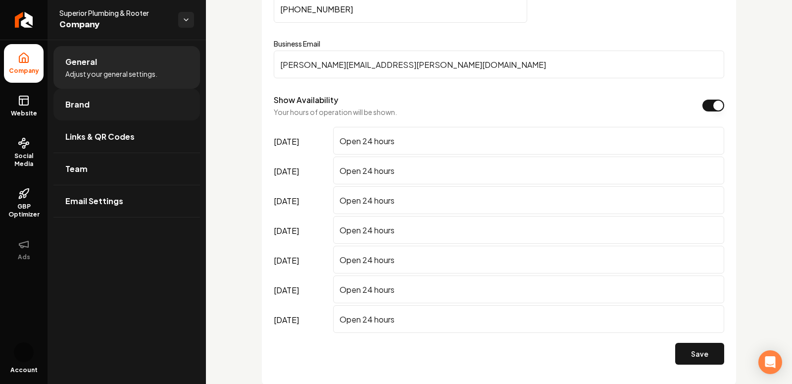
click at [88, 100] on span "Brand" at bounding box center [77, 105] width 24 height 12
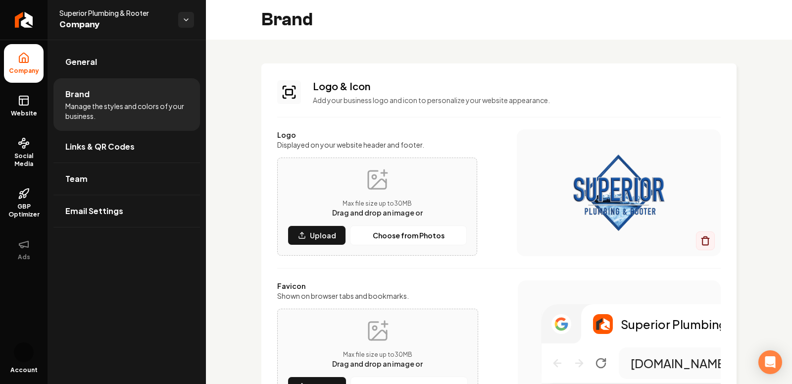
scroll to position [67, 0]
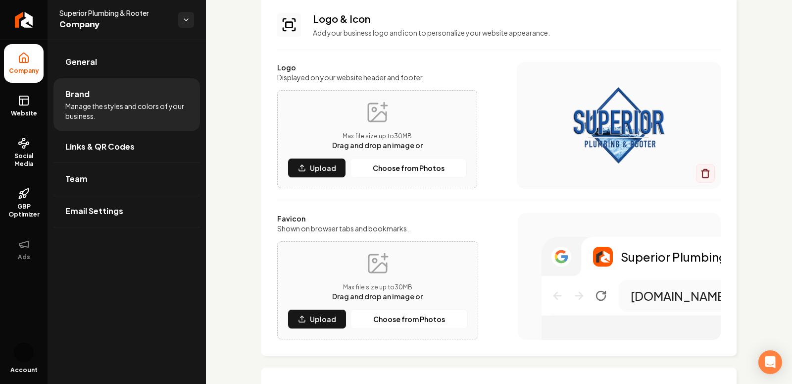
click at [385, 257] on icon "Main content area" at bounding box center [378, 264] width 24 height 24
click at [317, 321] on p "Upload" at bounding box center [323, 319] width 26 height 10
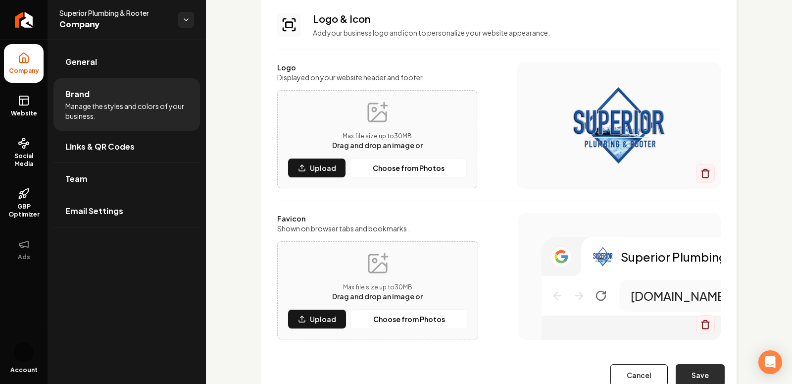
click at [703, 367] on button "Save" at bounding box center [700, 375] width 49 height 22
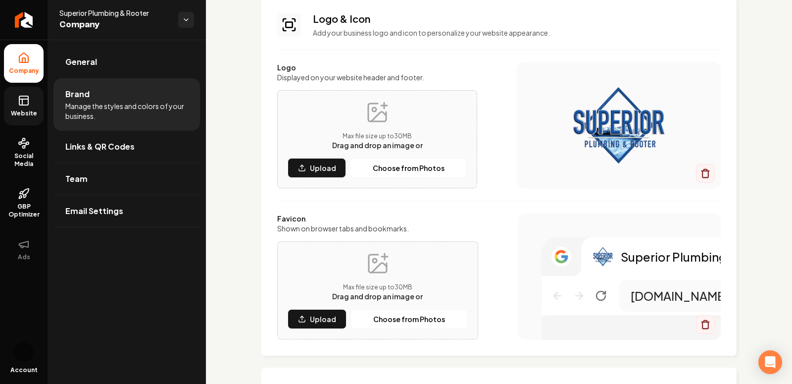
click at [18, 102] on icon at bounding box center [24, 101] width 12 height 12
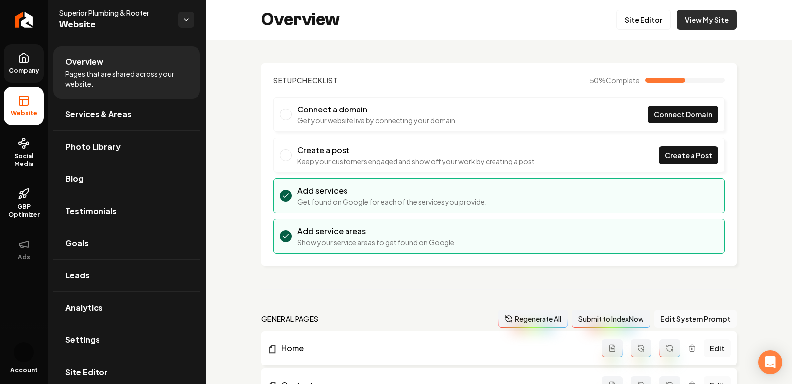
click at [696, 12] on link "View My Site" at bounding box center [707, 20] width 60 height 20
click at [631, 20] on link "Site Editor" at bounding box center [643, 20] width 54 height 20
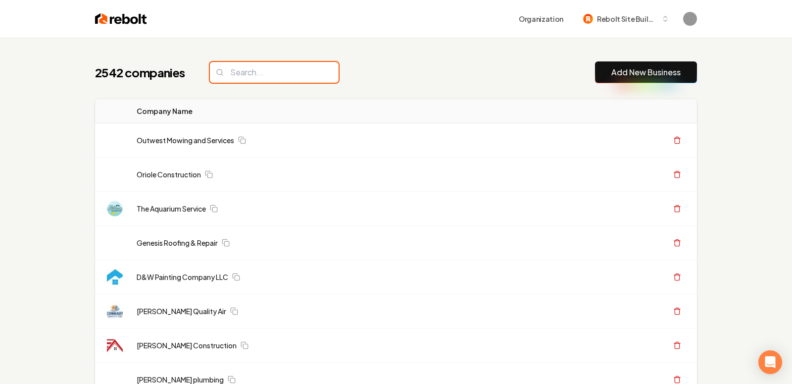
click at [228, 70] on input "search" at bounding box center [274, 72] width 129 height 21
type input "e"
paste input "Superior Plumbing & Rooter"
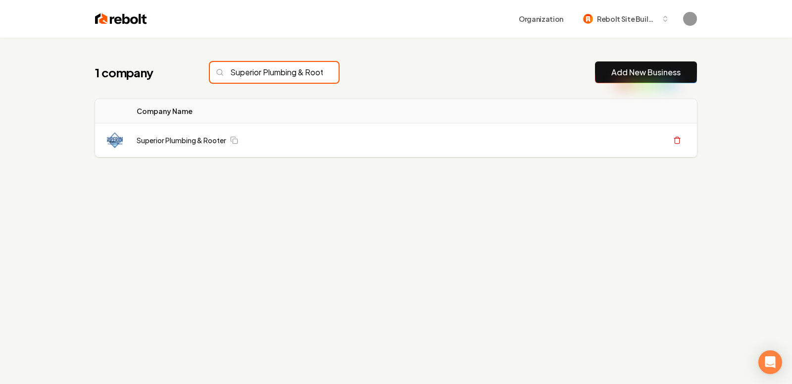
scroll to position [0, 29]
type input "Superior Plumbing & Rooter"
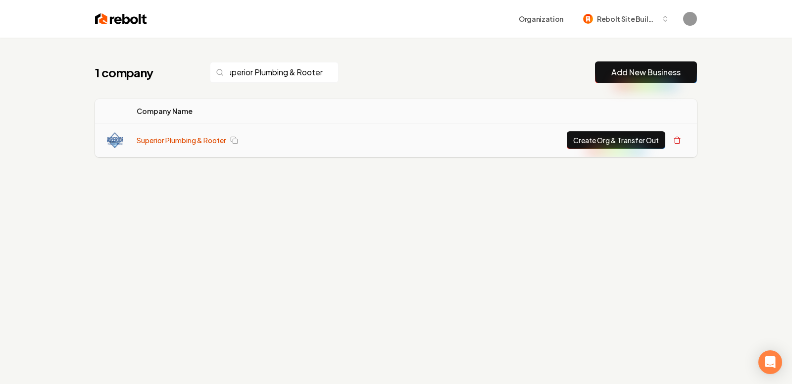
scroll to position [0, 0]
click at [158, 140] on link "Superior Plumbing & Rooter" at bounding box center [182, 140] width 90 height 10
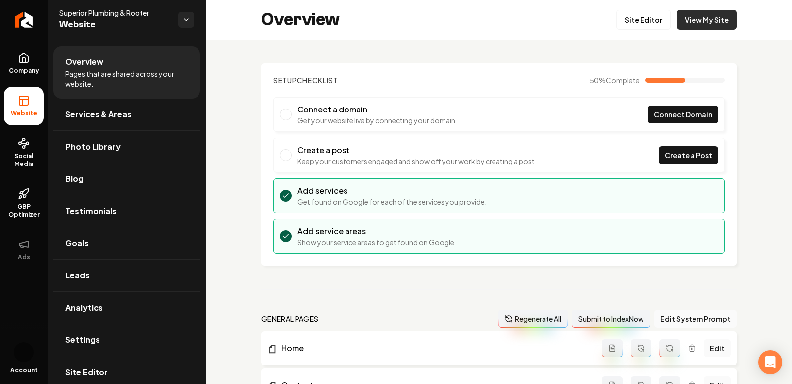
click at [720, 19] on link "View My Site" at bounding box center [707, 20] width 60 height 20
click at [658, 15] on link "Site Editor" at bounding box center [643, 20] width 54 height 20
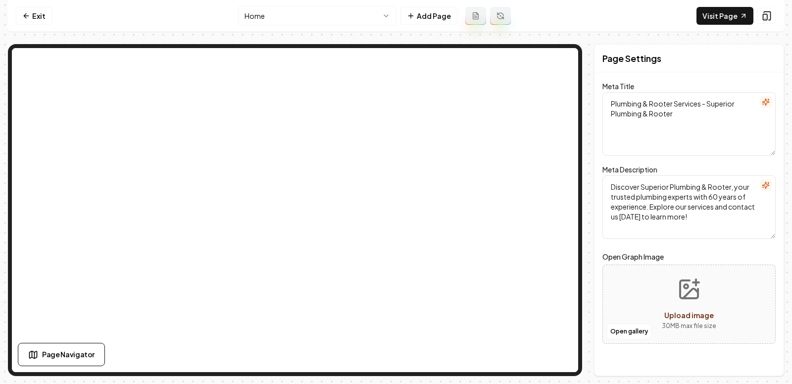
click at [361, 12] on html "Computer Required This feature is only available on a computer. Please switch t…" at bounding box center [396, 192] width 792 height 384
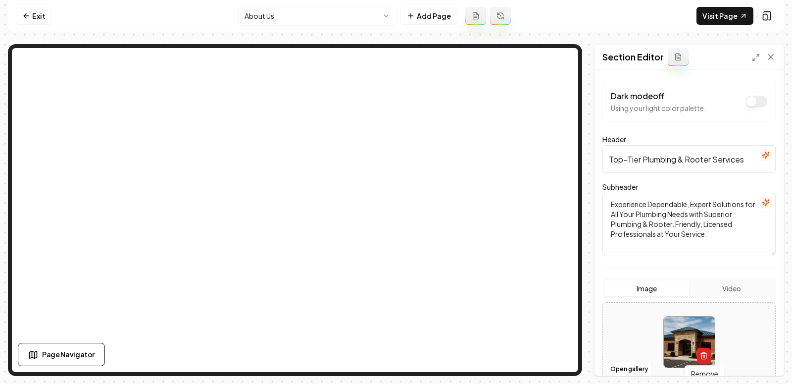
click at [698, 352] on button "button" at bounding box center [704, 356] width 14 height 16
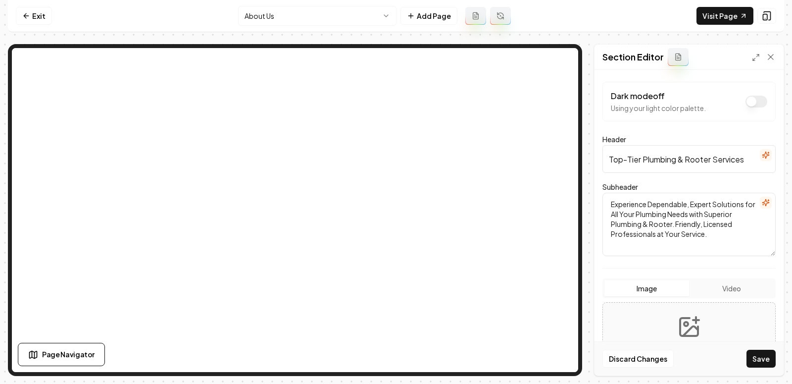
click at [677, 342] on button "Upload image 30 MB max file size" at bounding box center [689, 341] width 70 height 69
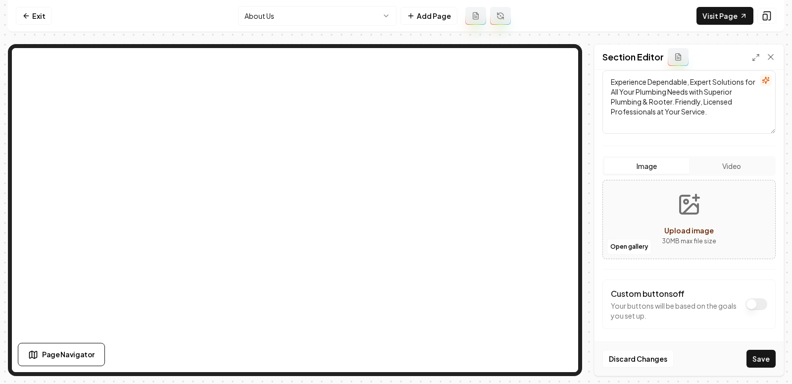
scroll to position [125, 0]
click at [636, 244] on button "Open gallery" at bounding box center [629, 244] width 45 height 16
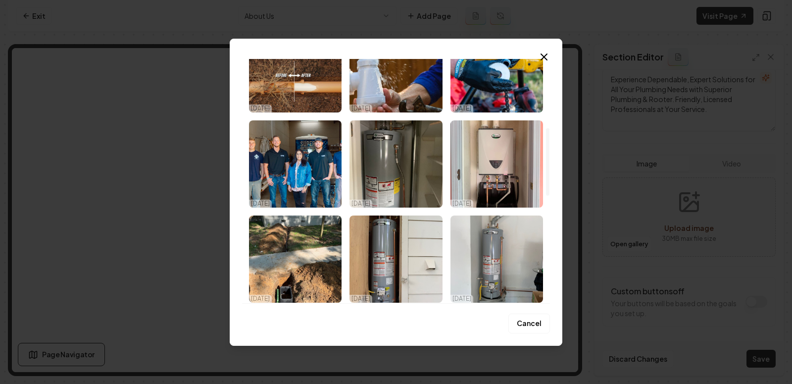
scroll to position [264, 0]
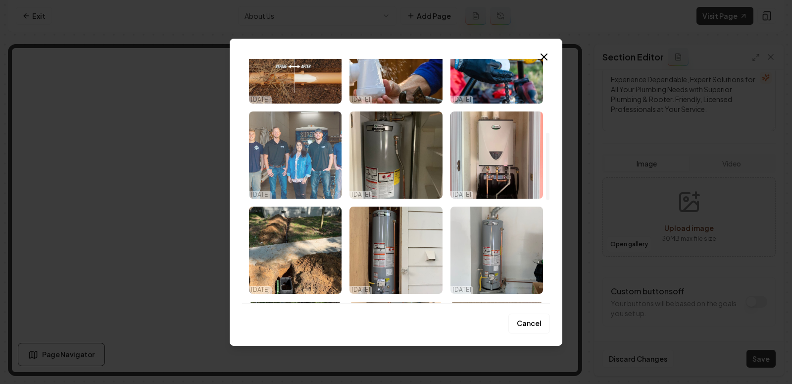
click at [298, 157] on img "Select image image_68dd8e9d5c7cd75eb85c8329.jpeg" at bounding box center [295, 154] width 93 height 87
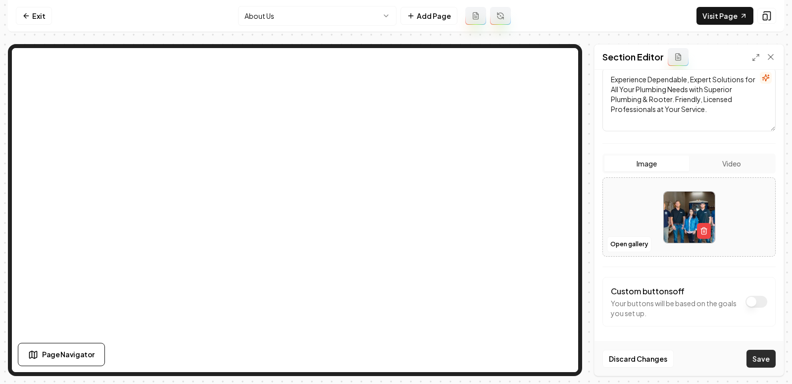
click at [760, 355] on button "Save" at bounding box center [761, 359] width 29 height 18
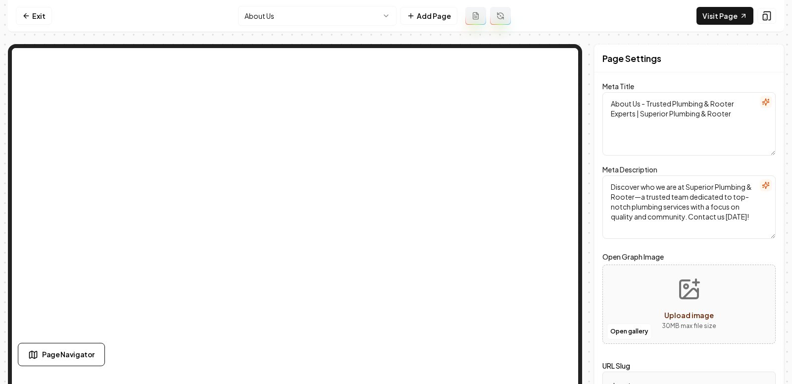
scroll to position [0, 0]
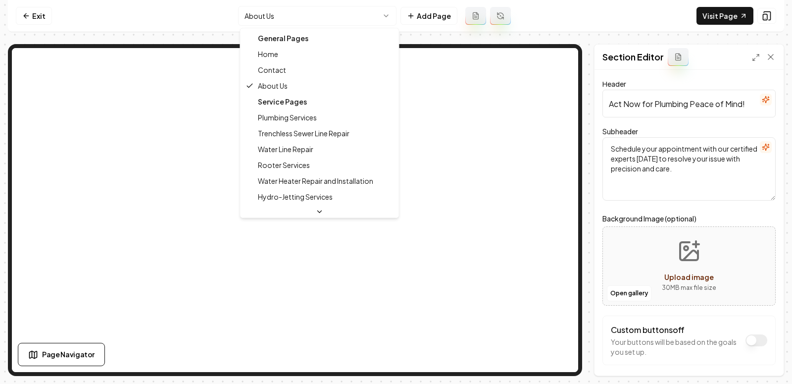
click at [312, 11] on html "Computer Required This feature is only available on a computer. Please switch t…" at bounding box center [396, 192] width 792 height 384
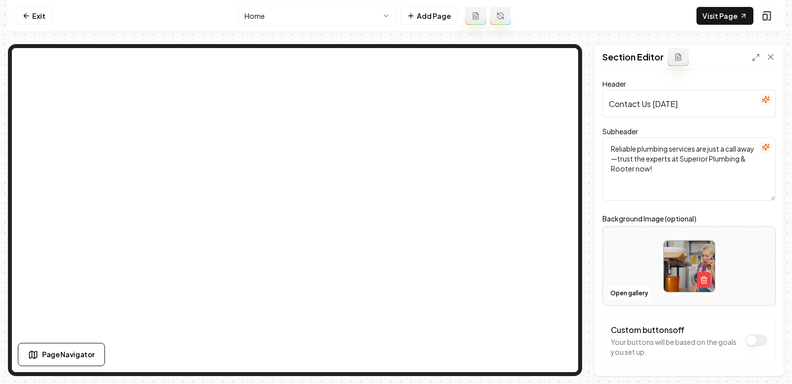
click at [356, 14] on html "Computer Required This feature is only available on a computer. Please switch t…" at bounding box center [396, 192] width 792 height 384
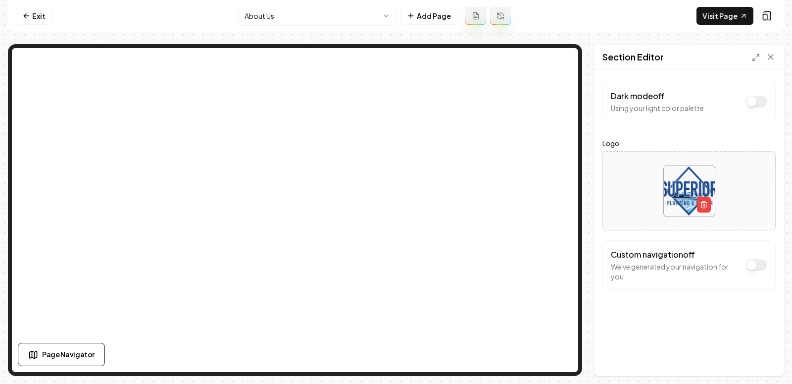
click at [324, 26] on nav "Exit About Us Add Page Visit Page" at bounding box center [396, 16] width 776 height 32
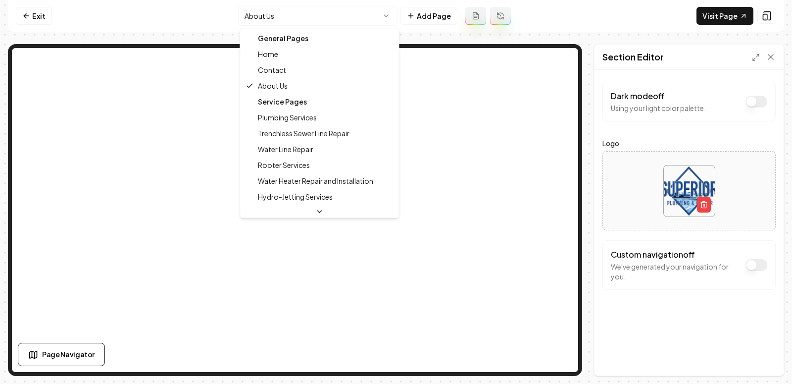
click at [315, 19] on html "Computer Required This feature is only available on a computer. Please switch t…" at bounding box center [396, 192] width 792 height 384
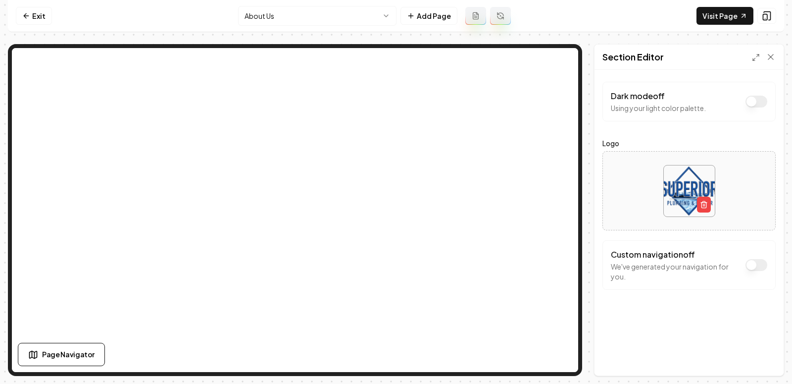
click at [333, 15] on html "Computer Required This feature is only available on a computer. Please switch t…" at bounding box center [396, 192] width 792 height 384
click at [715, 18] on link "Visit Page" at bounding box center [725, 16] width 57 height 18
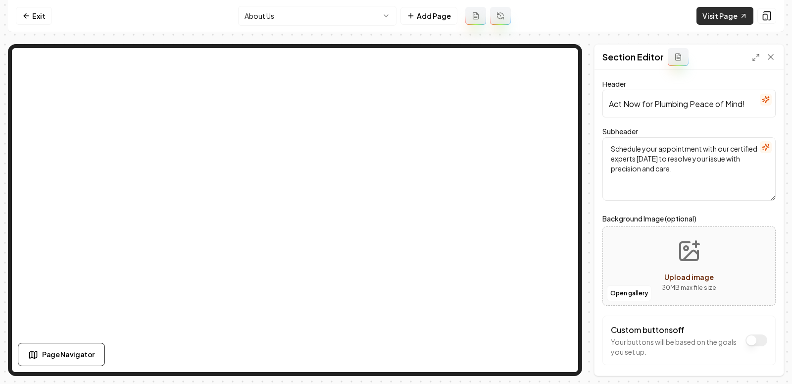
click at [729, 20] on link "Visit Page" at bounding box center [725, 16] width 57 height 18
click at [49, 15] on link "Exit" at bounding box center [34, 16] width 36 height 18
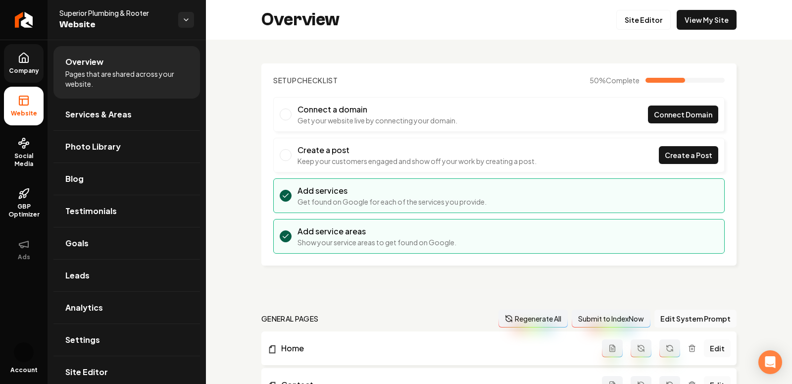
click at [16, 60] on link "Company" at bounding box center [24, 63] width 40 height 39
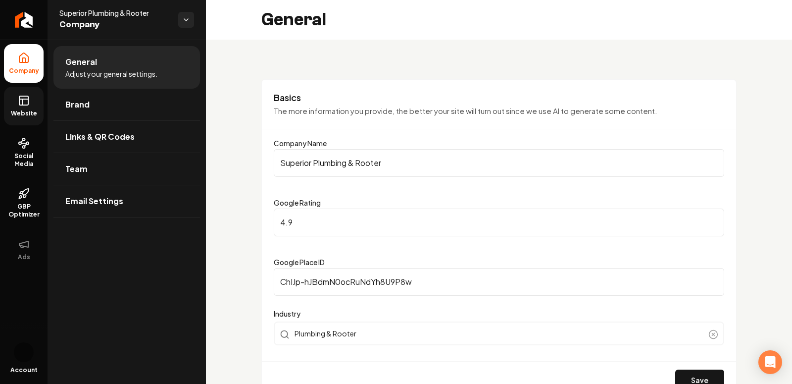
click at [21, 116] on span "Website" at bounding box center [24, 113] width 34 height 8
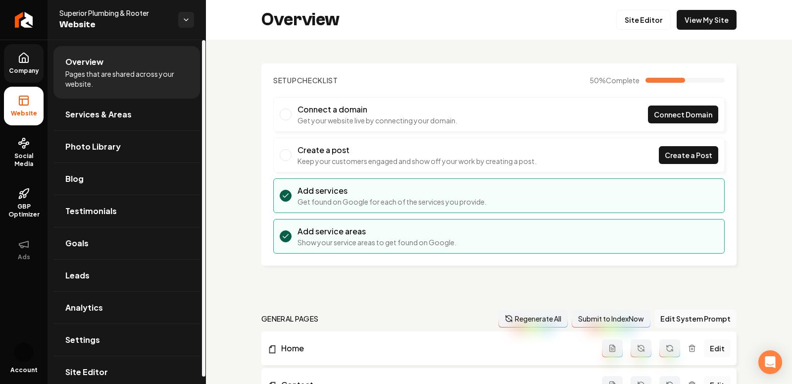
click at [17, 54] on link "Company" at bounding box center [24, 63] width 40 height 39
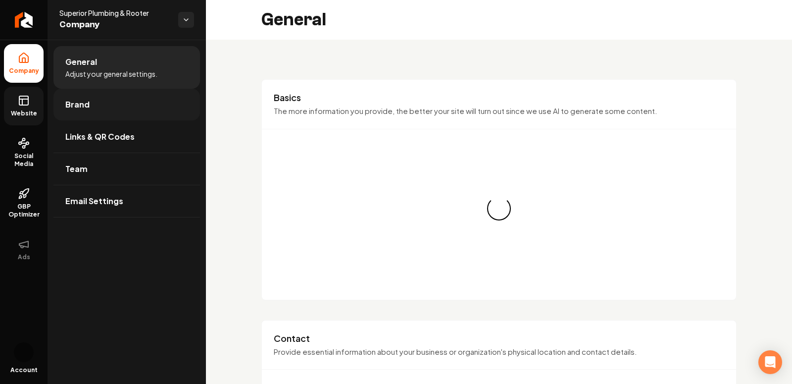
click at [85, 105] on span "Brand" at bounding box center [77, 105] width 24 height 12
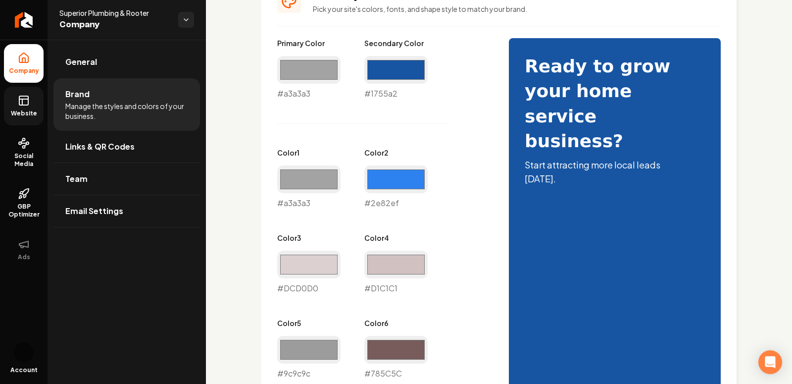
scroll to position [461, 0]
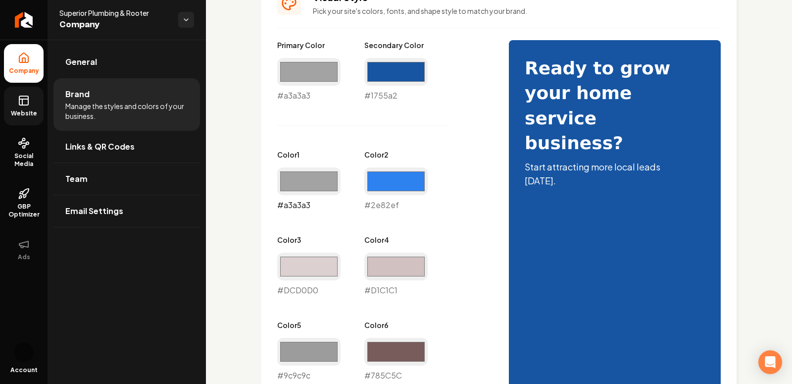
click at [315, 176] on input "#a3a3a3" at bounding box center [308, 181] width 63 height 28
click at [277, 233] on div "Primary Color #a3a3a3 #a3a3a3 Secondary Color #1755a2 #1755a2 Color 1 #a3a3a3 #…" at bounding box center [383, 253] width 212 height 426
click at [304, 189] on input "#a3a3a3" at bounding box center [308, 181] width 63 height 28
type input "#666666"
click at [490, 202] on div "Primary Color #a3a3a3 #a3a3a3 Secondary Color #1755a2 #1755a2 Color 1 #666666 #…" at bounding box center [499, 385] width 444 height 690
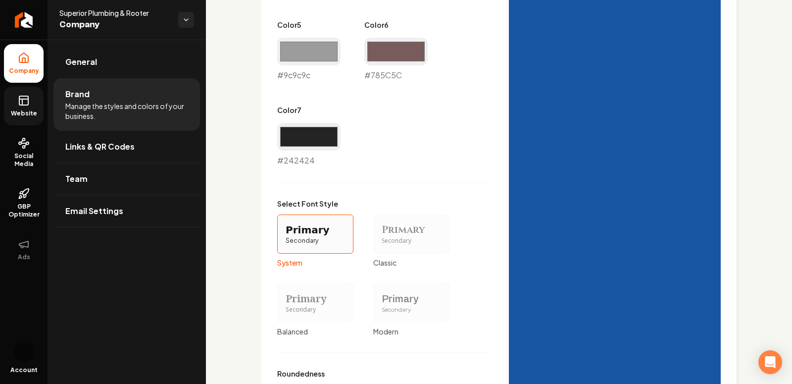
scroll to position [881, 0]
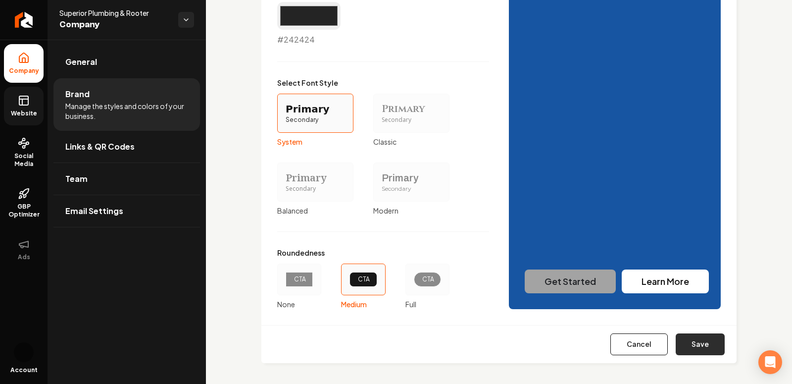
click at [708, 334] on button "Save" at bounding box center [700, 344] width 49 height 22
type input "#dcd0d0"
type input "#d1c1c1"
type input "#785c5c"
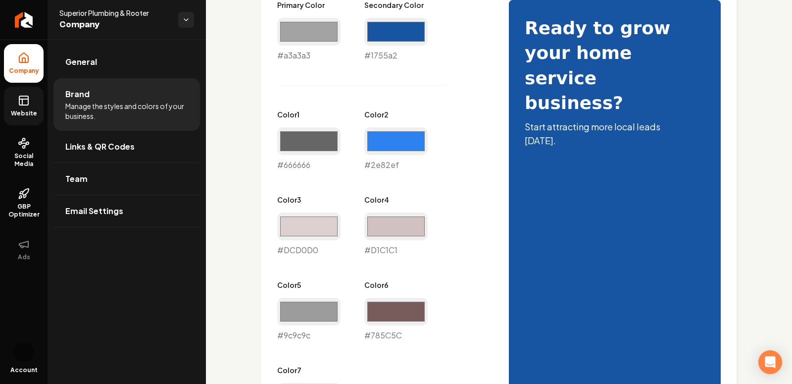
scroll to position [501, 0]
click at [300, 127] on input "#666666" at bounding box center [308, 141] width 63 height 28
click at [273, 186] on div "Visual Style Pick your site's colors, fonts, and shape style to match your bran…" at bounding box center [498, 319] width 475 height 771
click at [304, 144] on input "#666666" at bounding box center [308, 141] width 63 height 28
type input "#8c8c8c"
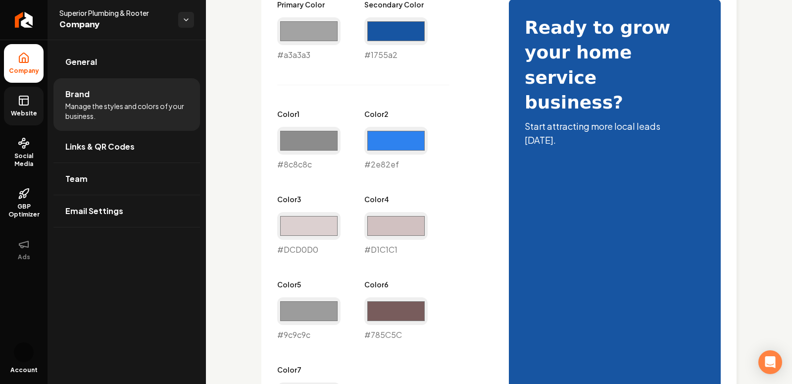
click at [469, 186] on div "Primary Color #a3a3a3 #a3a3a3 Secondary Color #1755a2 #1755a2 Color 1 #8c8c8c #…" at bounding box center [383, 213] width 212 height 426
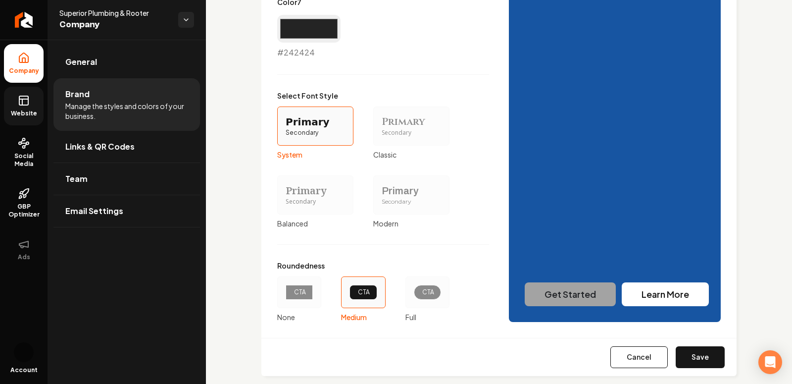
scroll to position [881, 0]
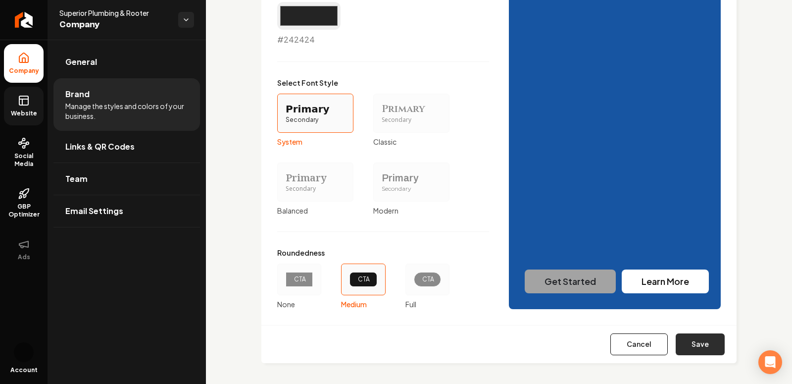
click at [696, 345] on button "Save" at bounding box center [700, 344] width 49 height 22
type input "#dcd0d0"
type input "#d1c1c1"
type input "#785c5c"
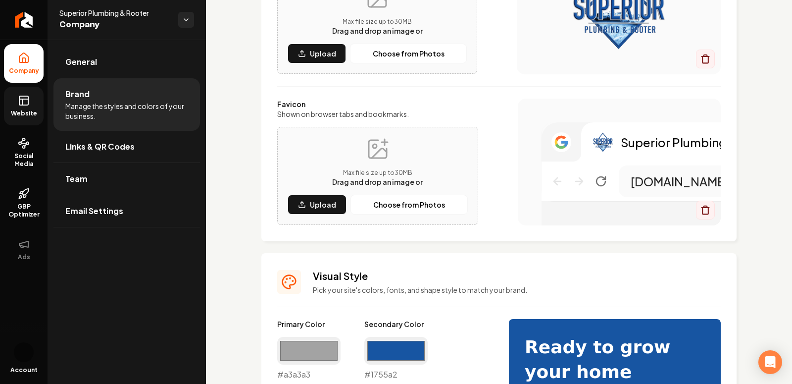
scroll to position [0, 0]
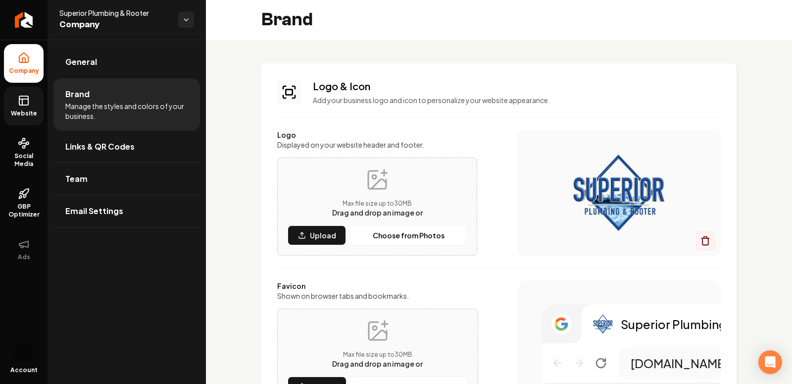
click at [17, 108] on link "Website" at bounding box center [24, 106] width 40 height 39
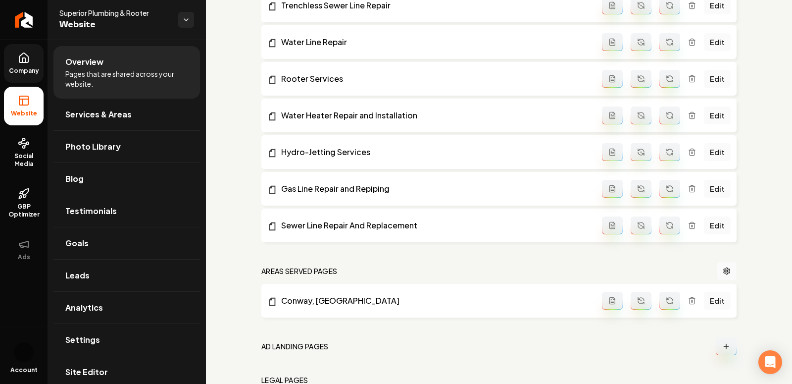
scroll to position [590, 0]
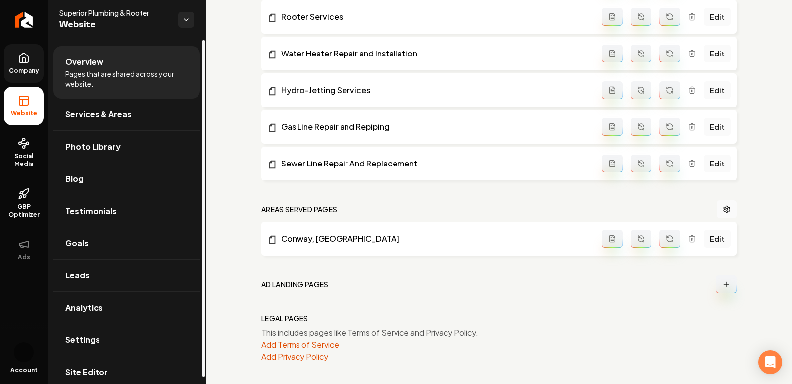
click at [31, 74] on link "Company" at bounding box center [24, 63] width 40 height 39
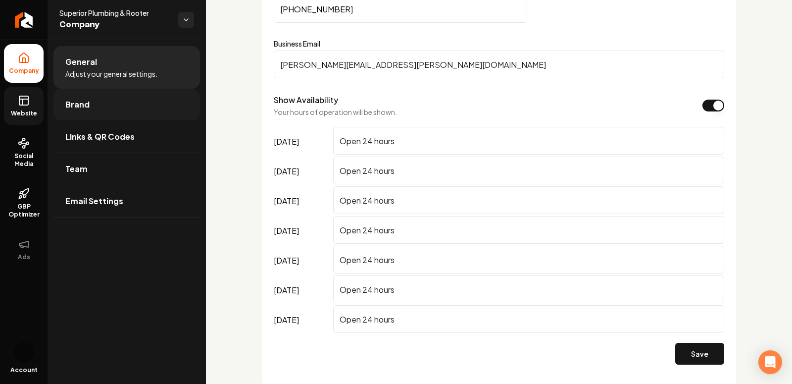
click at [88, 117] on link "Brand" at bounding box center [126, 105] width 147 height 32
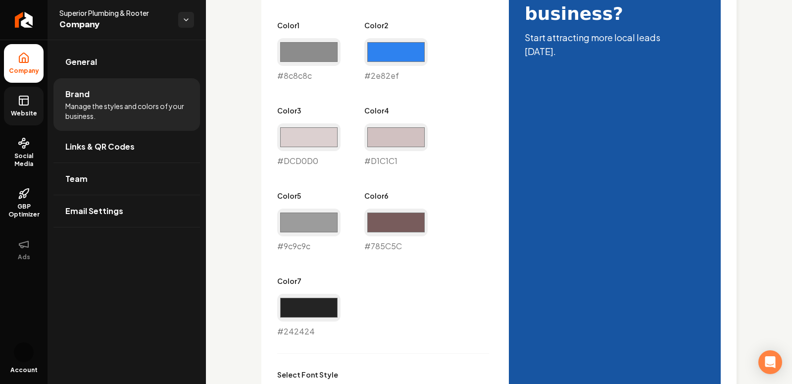
scroll to position [537, 0]
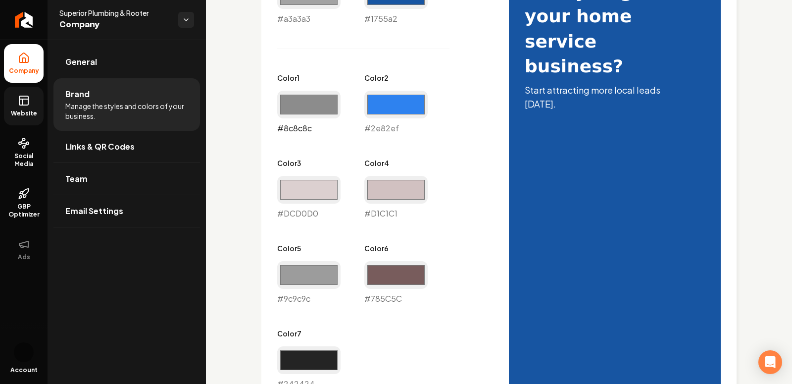
click at [311, 105] on input "#8c8c8c" at bounding box center [308, 105] width 63 height 28
click at [277, 142] on div "Primary Color #a3a3a3 #a3a3a3 Secondary Color #1755a2 #1755a2 Color 1 #8c8c8c #…" at bounding box center [383, 176] width 212 height 426
click at [297, 104] on input "#8c8c8c" at bounding box center [308, 105] width 63 height 28
click at [294, 67] on div "Primary Color #a3a3a3 #a3a3a3 Secondary Color #1755a2 #1755a2 Color 1 #adadad #…" at bounding box center [383, 176] width 212 height 426
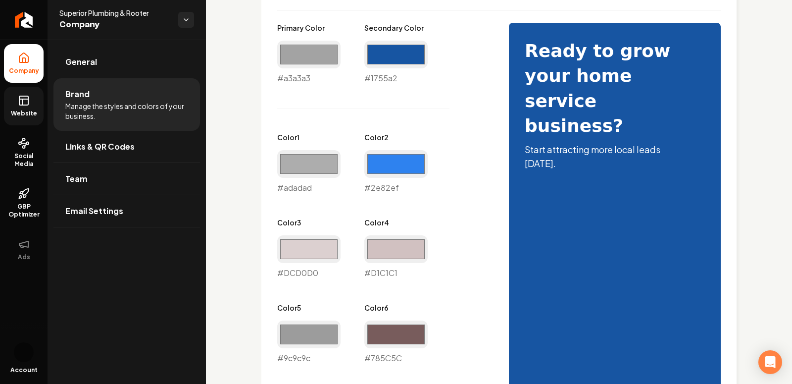
scroll to position [482, 0]
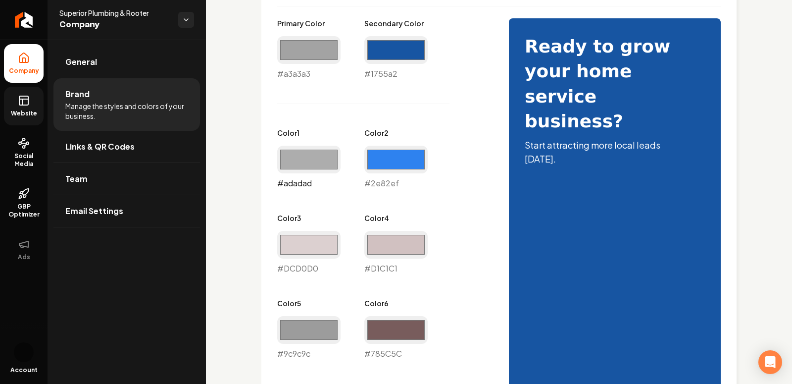
click at [301, 157] on input "#adadad" at bounding box center [308, 160] width 63 height 28
type input "#bdbdbd"
click at [257, 111] on div "Logo & Icon Add your business logo and icon to personalize your website appeara…" at bounding box center [499, 171] width 586 height 1229
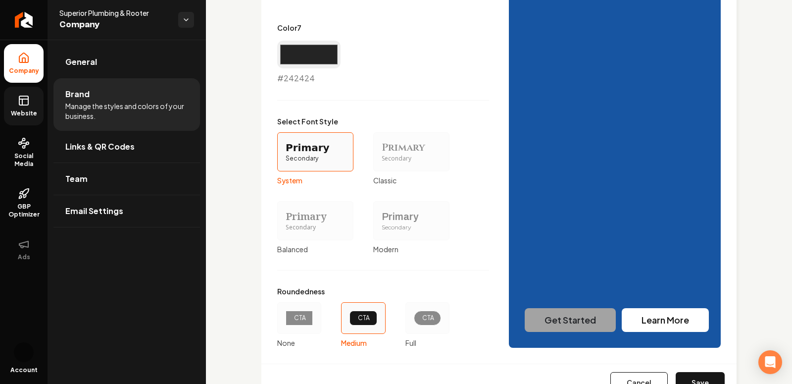
scroll to position [881, 0]
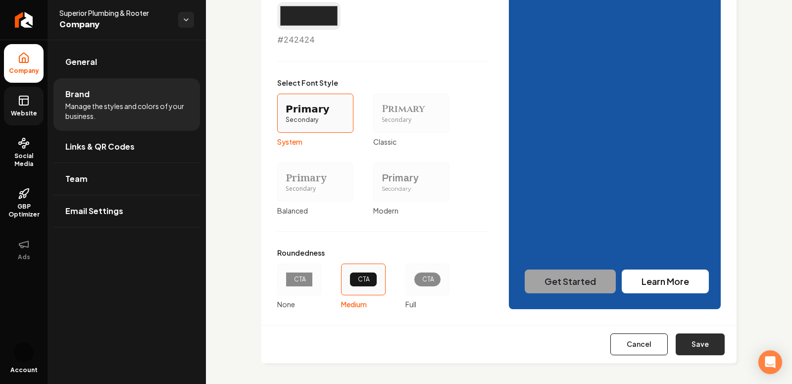
click at [712, 346] on button "Save" at bounding box center [700, 344] width 49 height 22
type input "#dcd0d0"
type input "#d1c1c1"
type input "#785c5c"
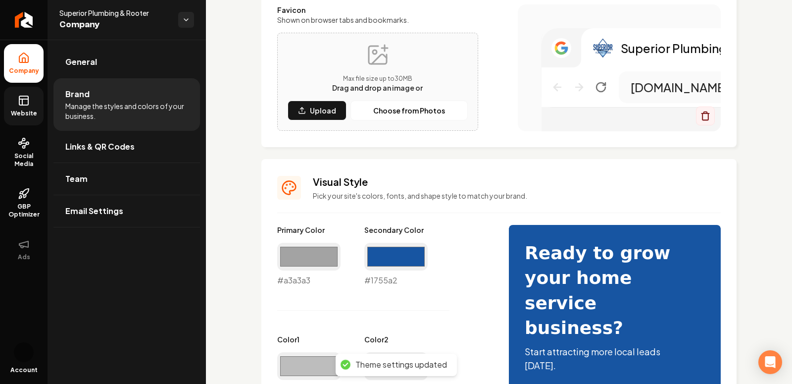
scroll to position [0, 0]
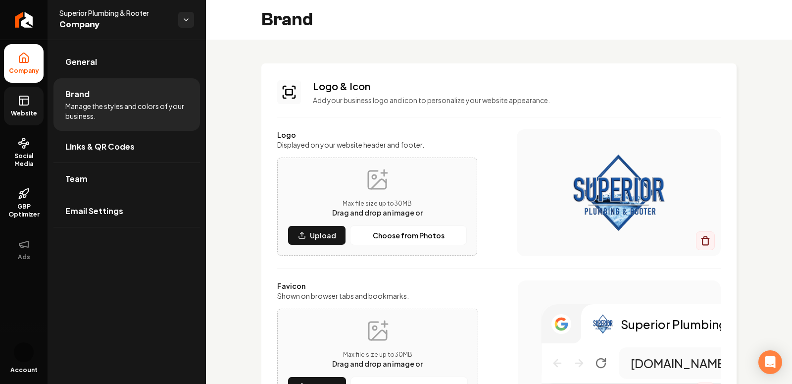
click at [16, 105] on link "Website" at bounding box center [24, 106] width 40 height 39
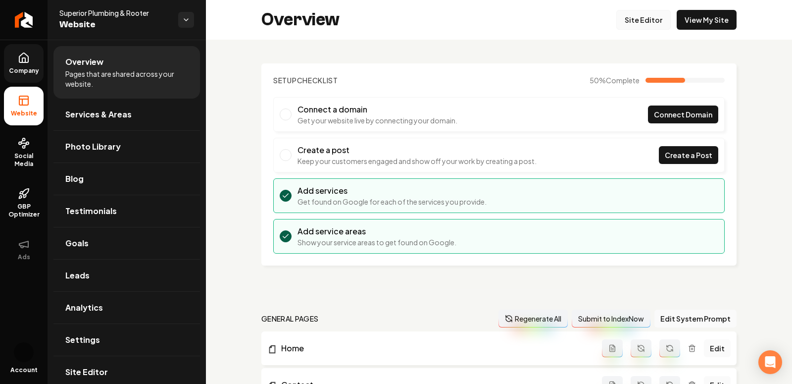
click at [650, 15] on link "Site Editor" at bounding box center [643, 20] width 54 height 20
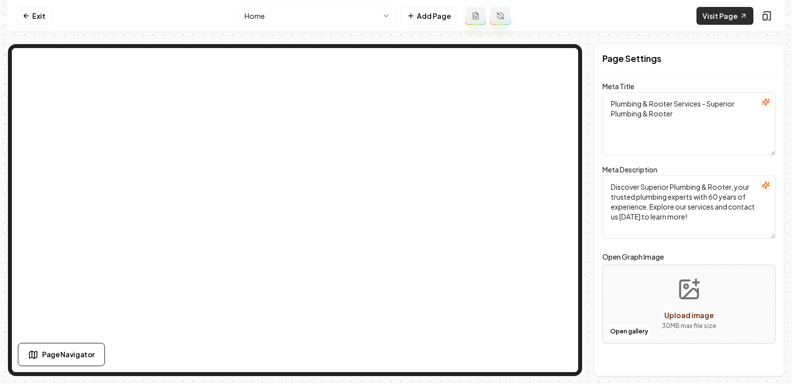
click at [708, 16] on link "Visit Page" at bounding box center [725, 16] width 57 height 18
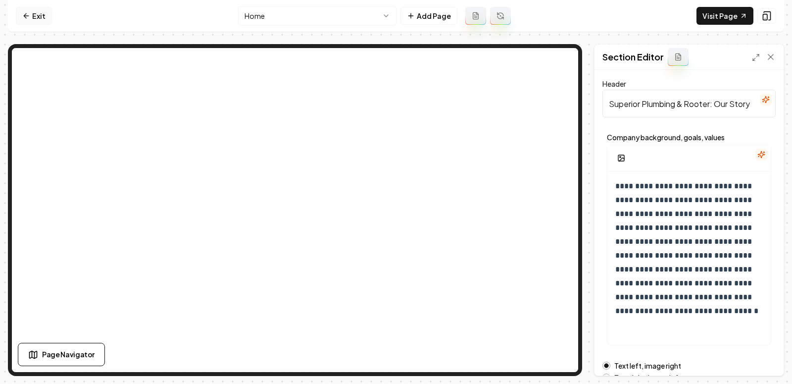
click at [32, 8] on link "Exit" at bounding box center [34, 16] width 36 height 18
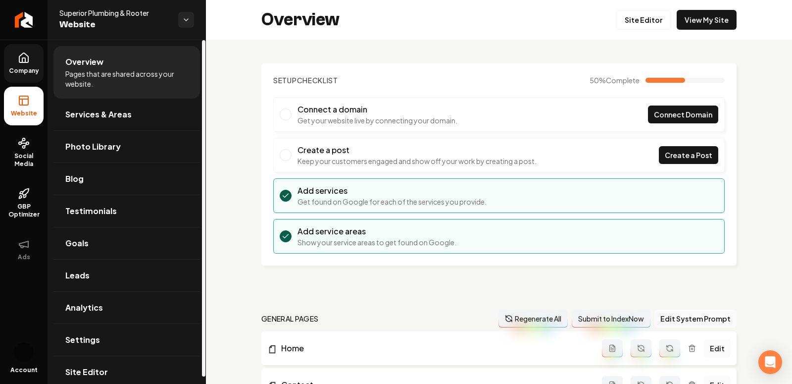
click at [13, 66] on link "Company" at bounding box center [24, 63] width 40 height 39
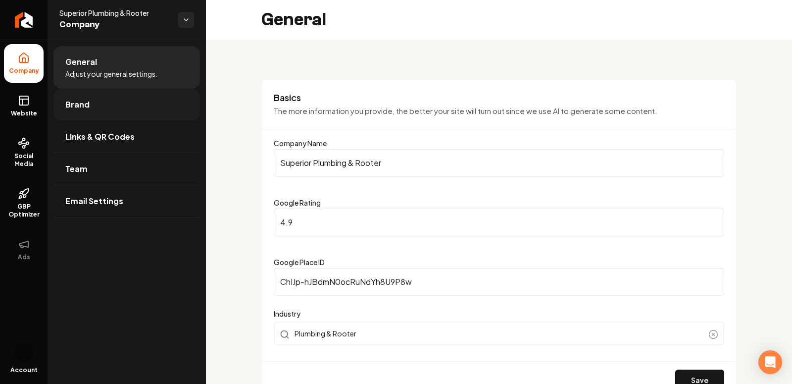
click at [74, 109] on span "Brand" at bounding box center [77, 105] width 24 height 12
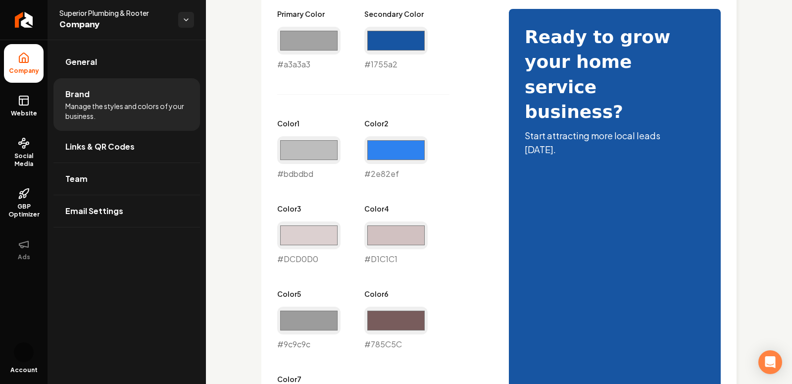
scroll to position [490, 0]
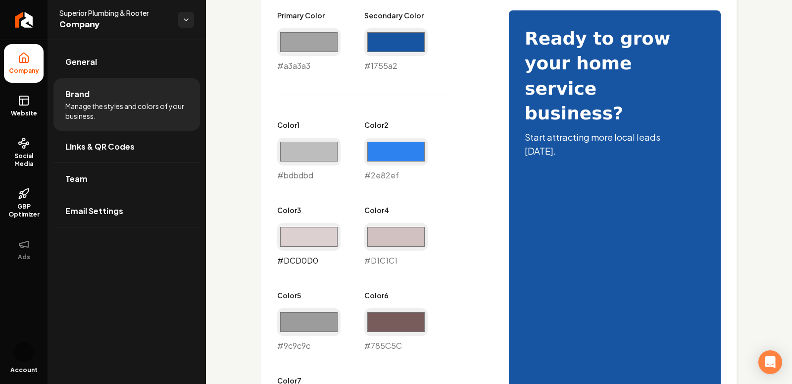
click at [306, 244] on input "#dcd0d0" at bounding box center [308, 237] width 63 height 28
type input "#a5a1a1"
click at [464, 261] on div "Primary Color #a3a3a3 #a3a3a3 Secondary Color #1755a2 #1755a2 Color 1 #bdbdbd #…" at bounding box center [383, 223] width 212 height 426
click at [540, 183] on div "Primary Color #a3a3a3 #a3a3a3 Secondary Color #1755a2 #1755a2 Color 1 #bdbdbd #…" at bounding box center [499, 355] width 444 height 690
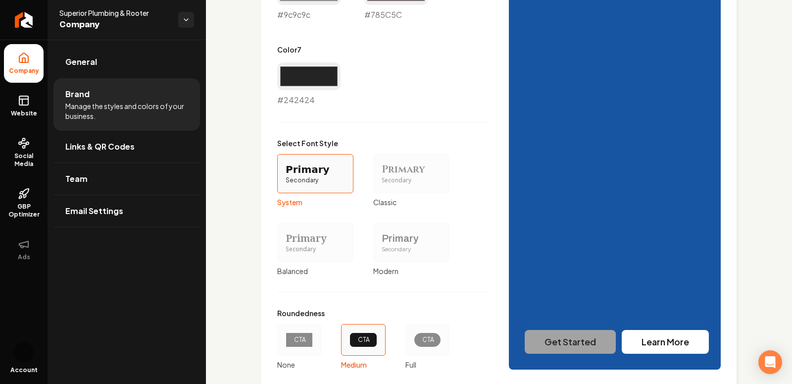
scroll to position [881, 0]
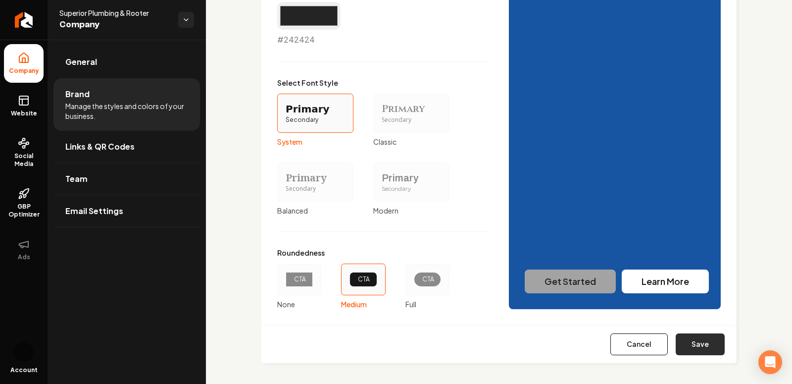
click at [695, 348] on button "Save" at bounding box center [700, 344] width 49 height 22
type input "#d1c1c1"
type input "#785c5c"
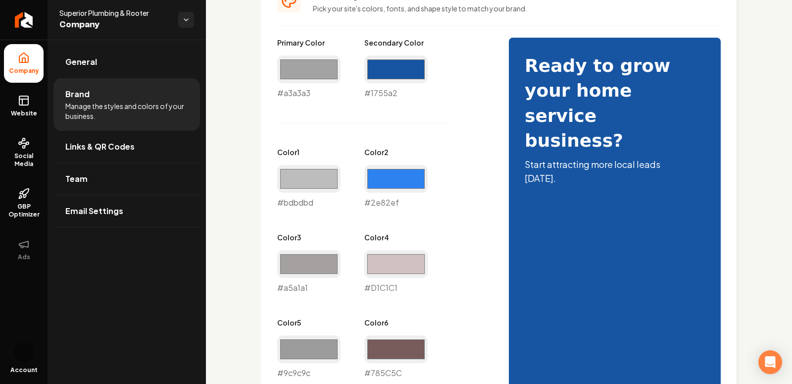
scroll to position [457, 0]
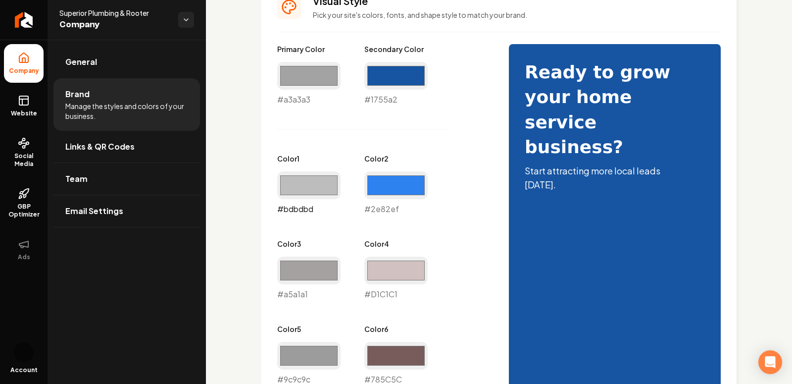
click at [313, 182] on input "#bdbdbd" at bounding box center [308, 185] width 63 height 28
click at [275, 215] on div "Visual Style Pick your site's colors, fonts, and shape style to match your bran…" at bounding box center [498, 363] width 475 height 771
click at [301, 180] on input "#bdbdbd" at bounding box center [308, 185] width 63 height 28
type input "#c9c9c9"
click at [471, 159] on div "Primary Color #a3a3a3 #a3a3a3 Secondary Color #1755a2 #1755a2 Color 1 #c9c9c9 #…" at bounding box center [383, 257] width 212 height 426
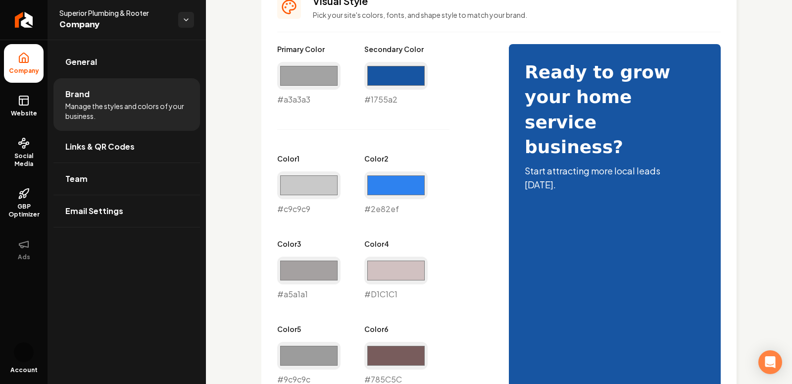
scroll to position [881, 0]
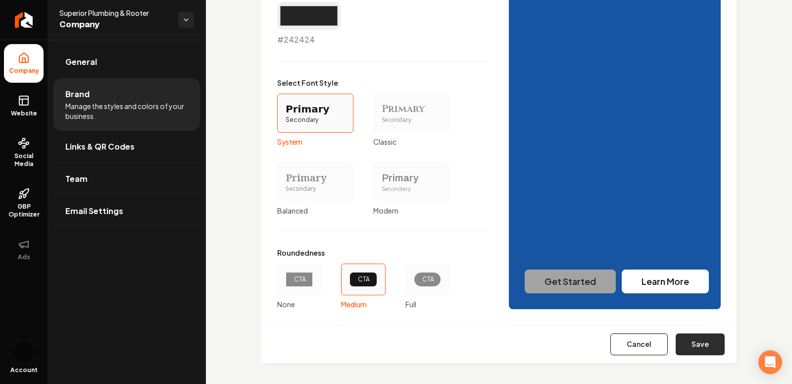
click at [706, 352] on button "Save" at bounding box center [700, 344] width 49 height 22
type input "#d1c1c1"
type input "#785c5c"
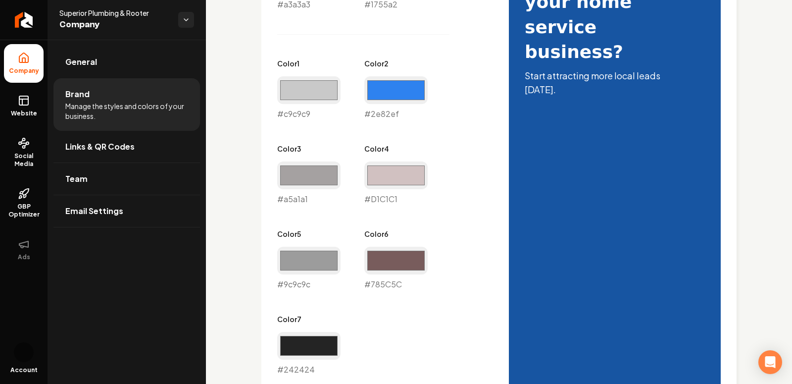
scroll to position [456, 0]
